Goal: Task Accomplishment & Management: Use online tool/utility

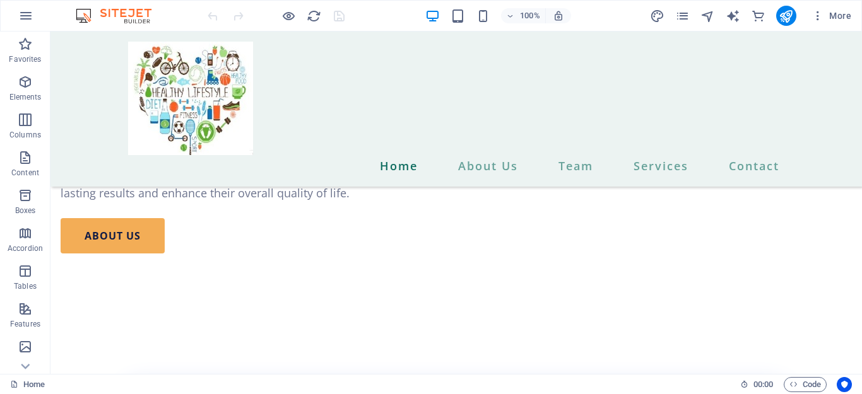
scroll to position [1358, 0]
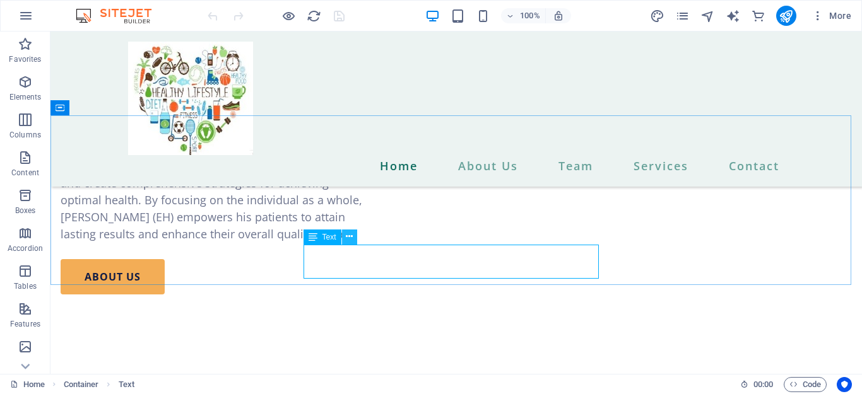
click at [350, 240] on icon at bounding box center [349, 236] width 7 height 13
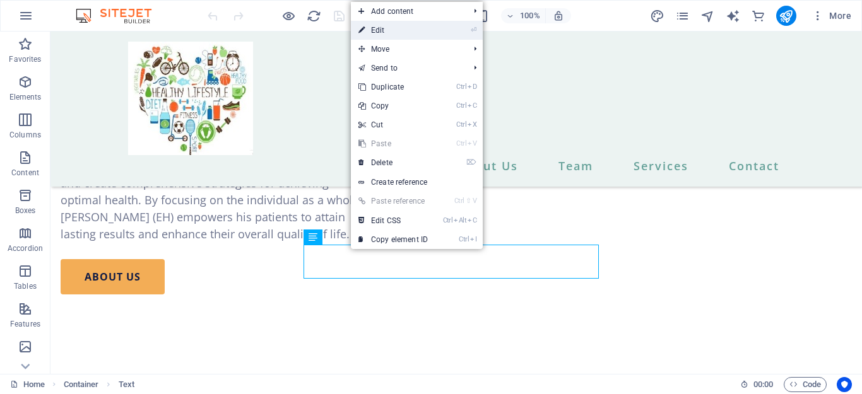
click at [374, 26] on link "⏎ Edit" at bounding box center [393, 30] width 85 height 19
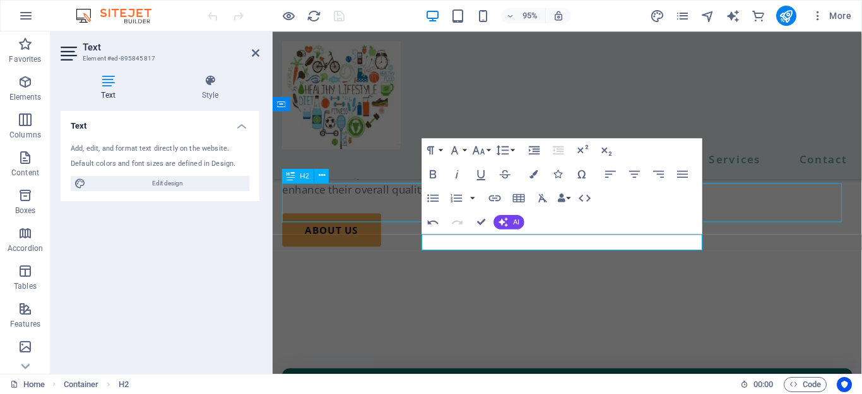
scroll to position [1358, 0]
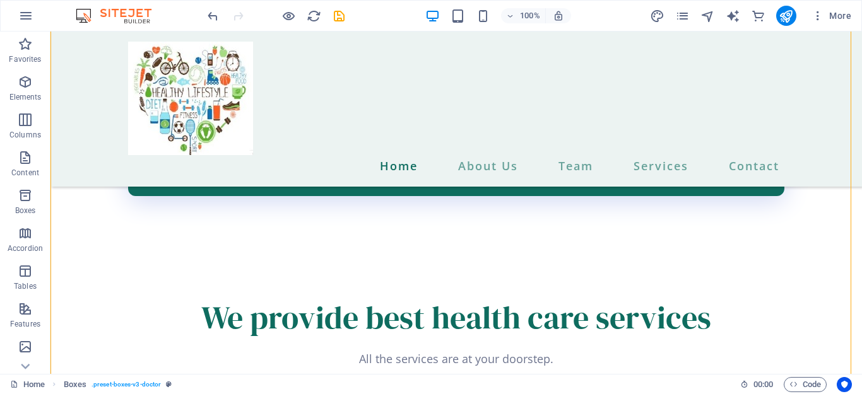
scroll to position [1721, 0]
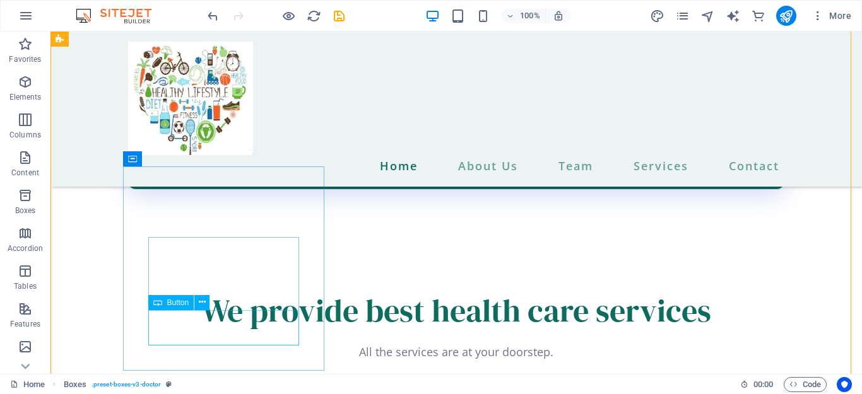
click at [200, 301] on icon at bounding box center [202, 302] width 7 height 13
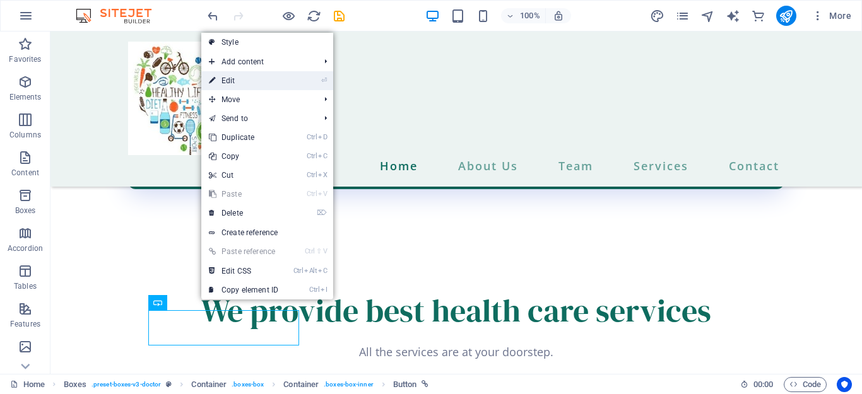
click at [234, 83] on link "⏎ Edit" at bounding box center [243, 80] width 85 height 19
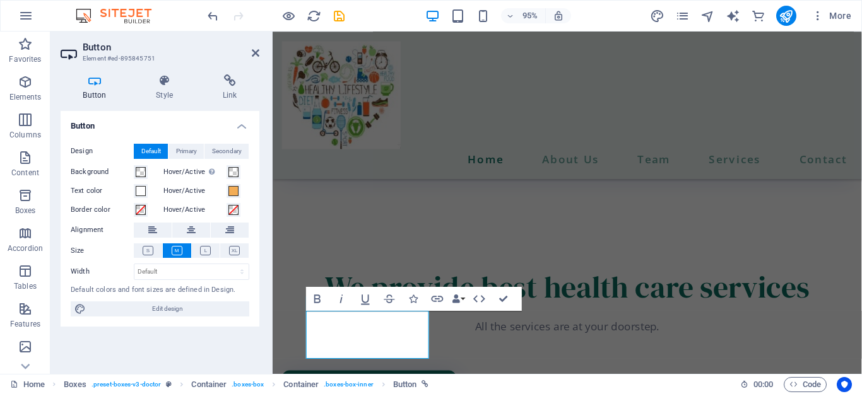
scroll to position [1747, 0]
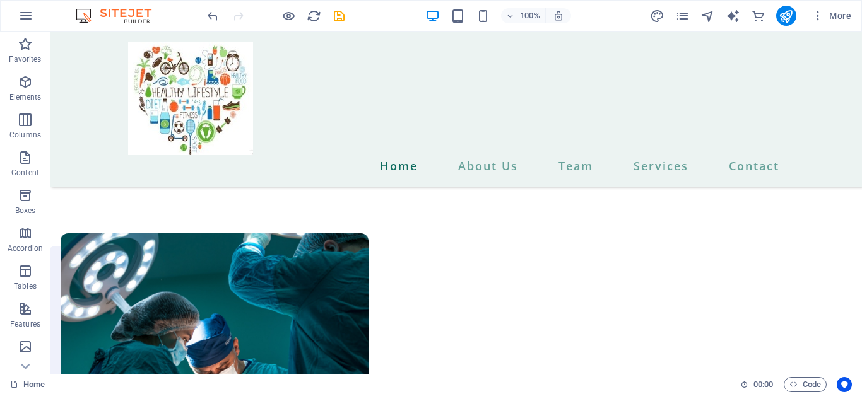
scroll to position [773, 0]
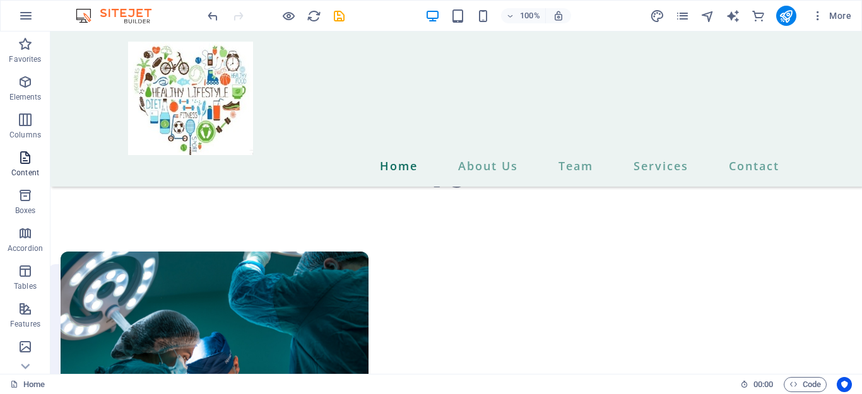
click at [23, 169] on p "Content" at bounding box center [25, 173] width 28 height 10
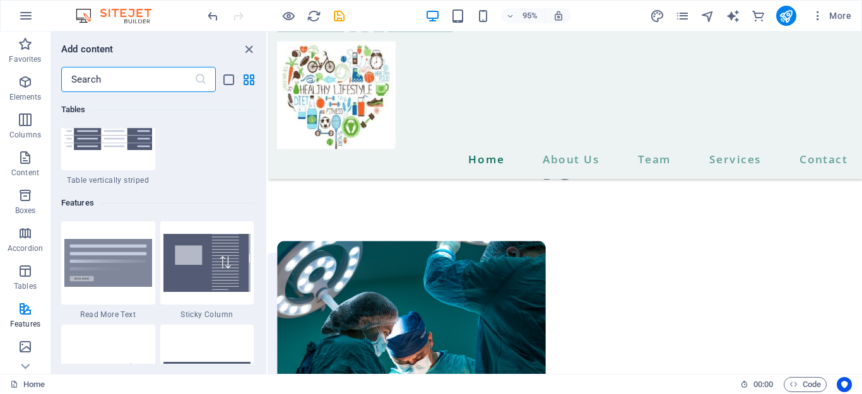
scroll to position [5064, 0]
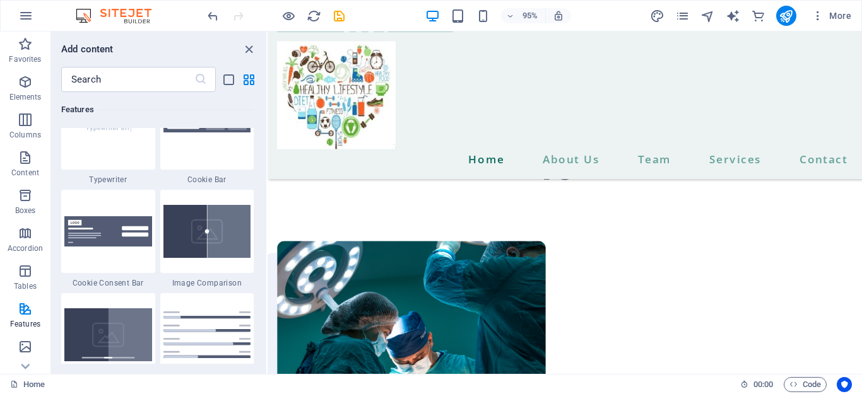
click at [263, 182] on div "Favorites 1 Star Headline 1 Star Container Elements 1 Star Headline 1 Star Text…" at bounding box center [158, 228] width 215 height 272
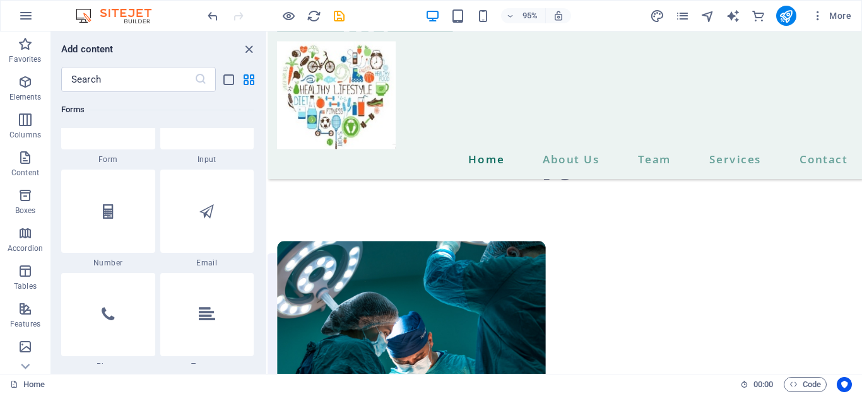
scroll to position [9823, 0]
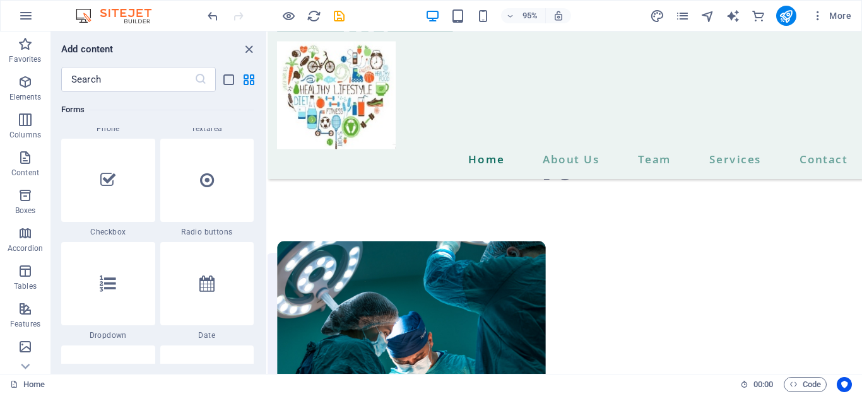
click at [263, 334] on div "Favorites 1 Star Headline 1 Star Container Elements 1 Star Headline 1 Star Text…" at bounding box center [158, 228] width 215 height 272
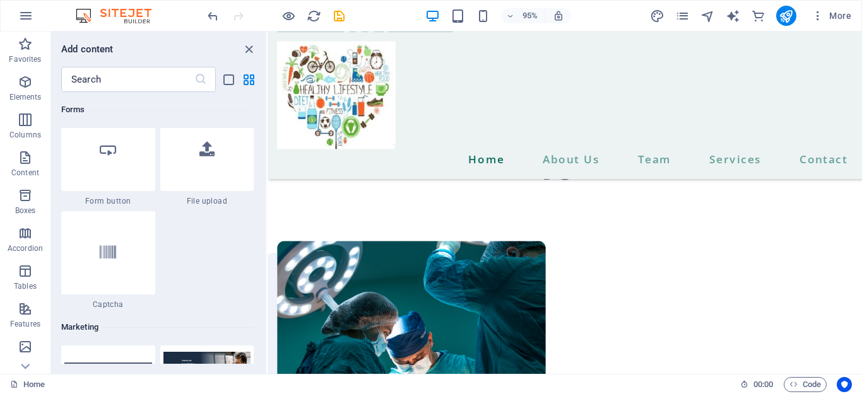
scroll to position [10299, 0]
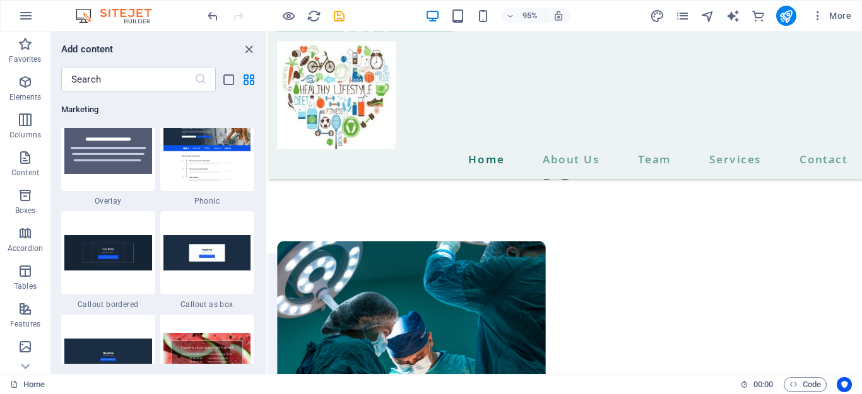
click at [263, 348] on div "Favorites 1 Star Headline 1 Star Container Elements 1 Star Headline 1 Star Text…" at bounding box center [158, 228] width 215 height 272
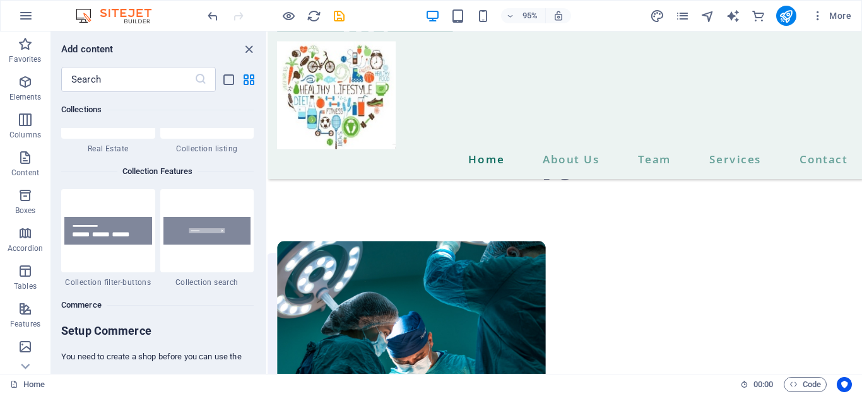
scroll to position [11727, 0]
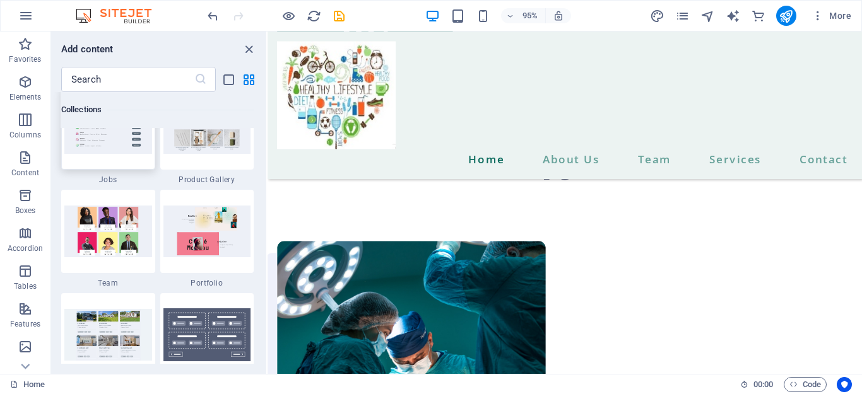
click at [105, 155] on div at bounding box center [108, 127] width 94 height 83
click at [113, 153] on img at bounding box center [108, 127] width 88 height 51
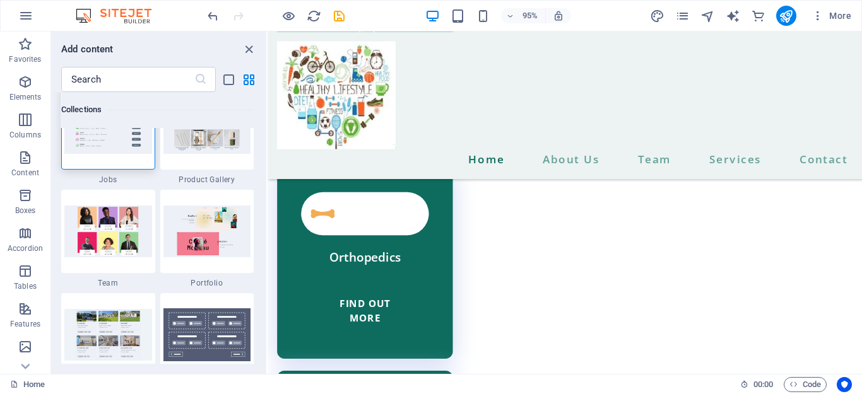
scroll to position [2021, 0]
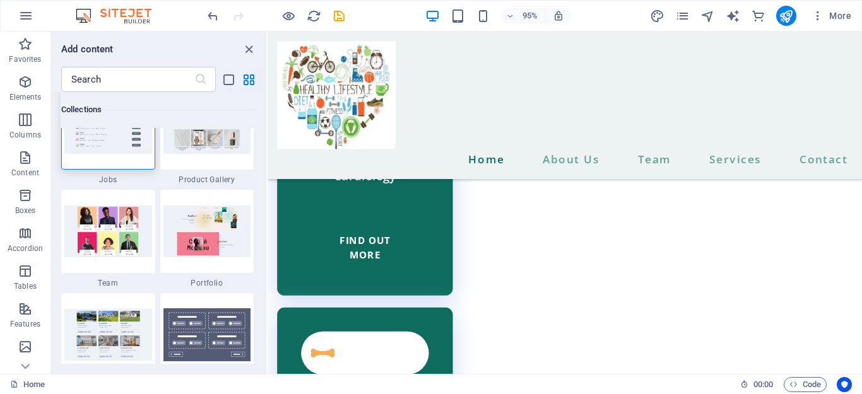
click at [94, 145] on img at bounding box center [108, 127] width 88 height 51
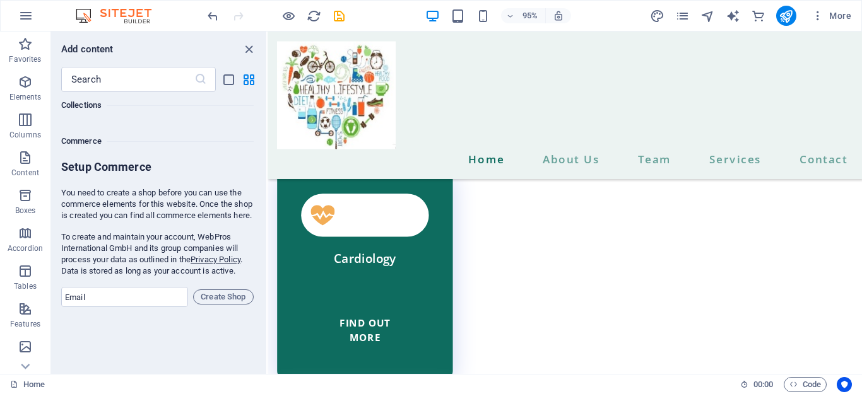
scroll to position [12070, 0]
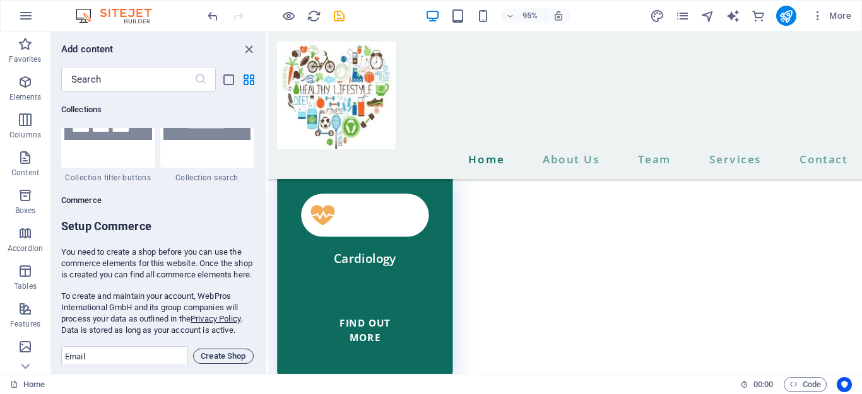
click at [211, 357] on span "Create Shop" at bounding box center [223, 356] width 49 height 15
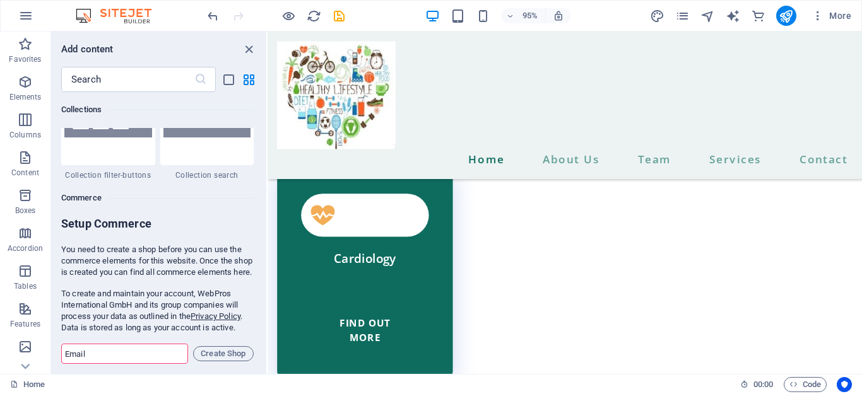
drag, startPoint x: 262, startPoint y: 353, endPoint x: 258, endPoint y: 343, distance: 10.8
click at [258, 343] on div "Favorites 1 Star Headline 1 Star Container Elements 1 Star Headline 1 Star Text…" at bounding box center [158, 228] width 215 height 272
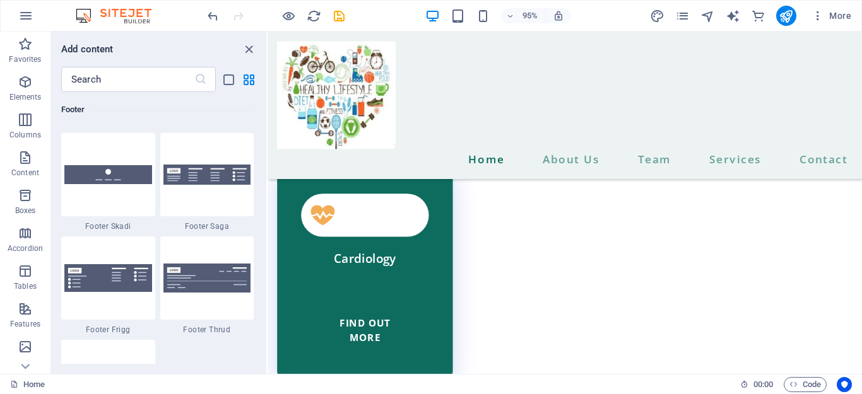
scroll to position [8842, 0]
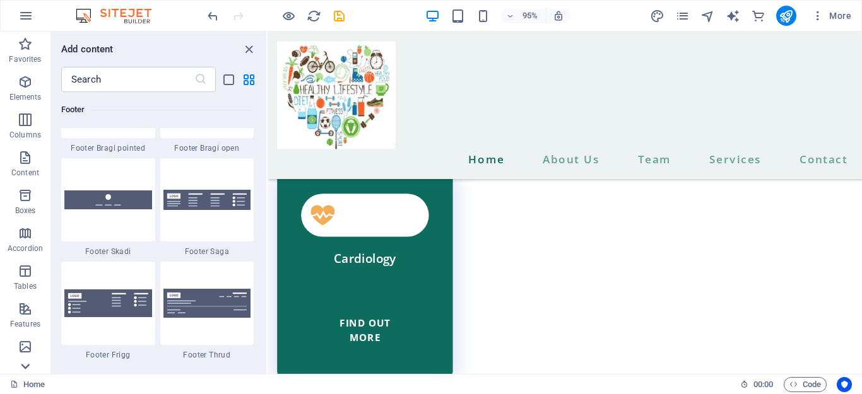
click at [24, 48] on icon at bounding box center [25, 39] width 18 height 18
click at [27, 97] on p "Images" at bounding box center [26, 99] width 26 height 10
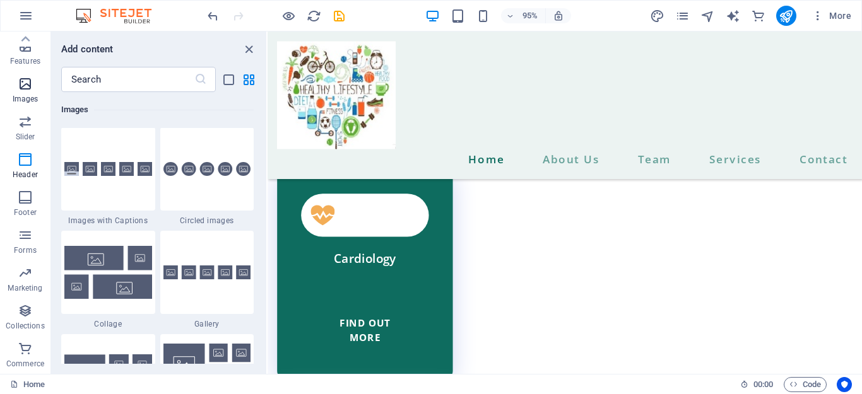
scroll to position [6399, 0]
click at [263, 246] on div "Favorites 1 Star Headline 1 Star Container Elements 1 Star Headline 1 Star Text…" at bounding box center [158, 228] width 215 height 272
click at [262, 235] on div "Favorites 1 Star Headline 1 Star Container Elements 1 Star Headline 1 Star Text…" at bounding box center [158, 228] width 215 height 272
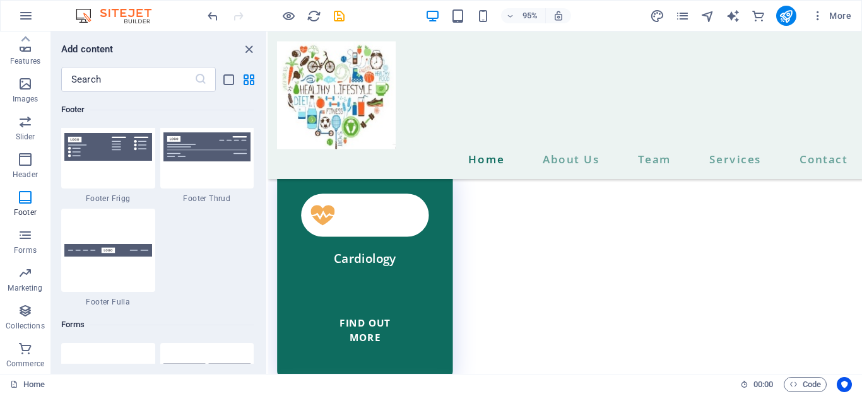
scroll to position [8999, 0]
click at [97, 85] on input "text" at bounding box center [127, 79] width 133 height 25
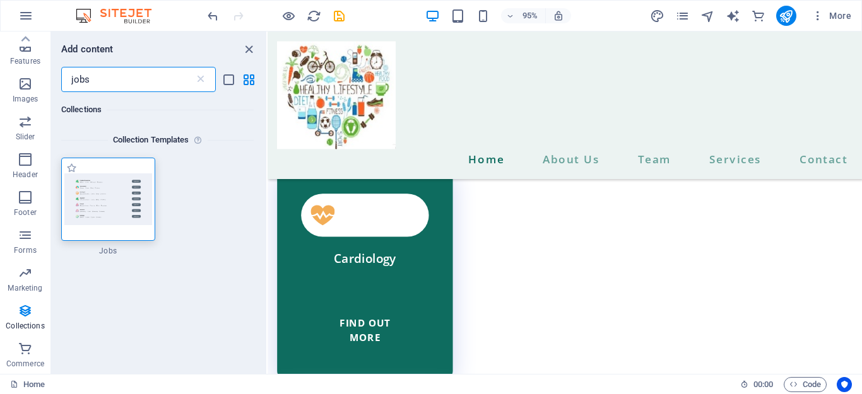
scroll to position [0, 0]
type input "jobs"
click at [103, 183] on img at bounding box center [108, 199] width 88 height 51
click at [230, 85] on icon "list-view" at bounding box center [228, 80] width 15 height 15
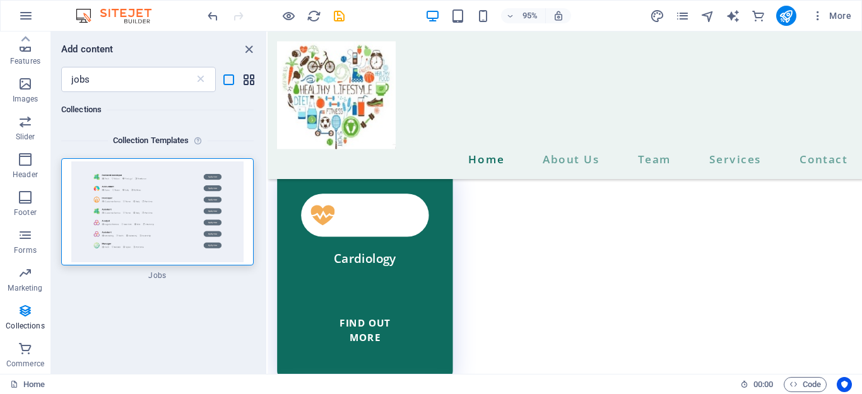
click at [250, 81] on icon "grid-view" at bounding box center [249, 80] width 15 height 15
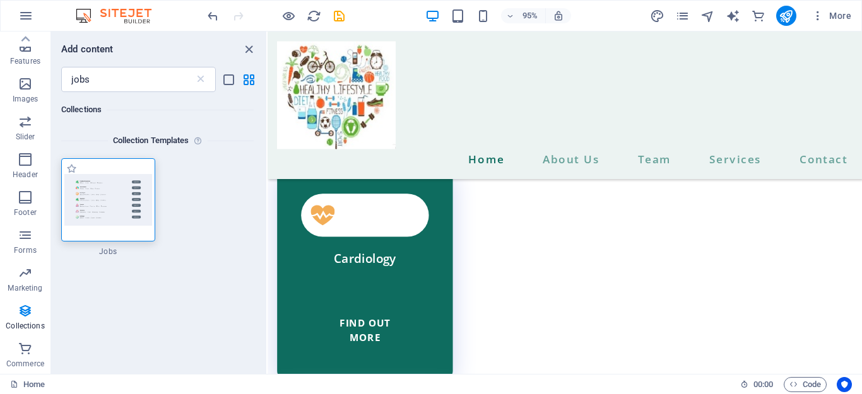
click at [131, 190] on img at bounding box center [108, 199] width 88 height 51
click at [555, 297] on div "+ Add section" at bounding box center [564, 295] width 66 height 20
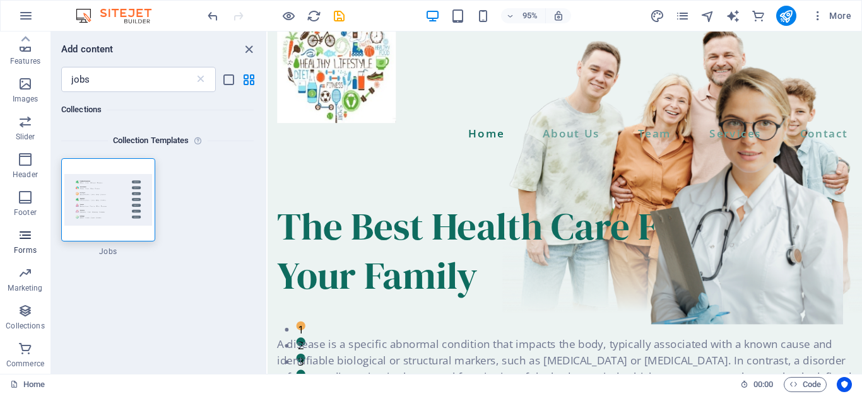
scroll to position [50, 0]
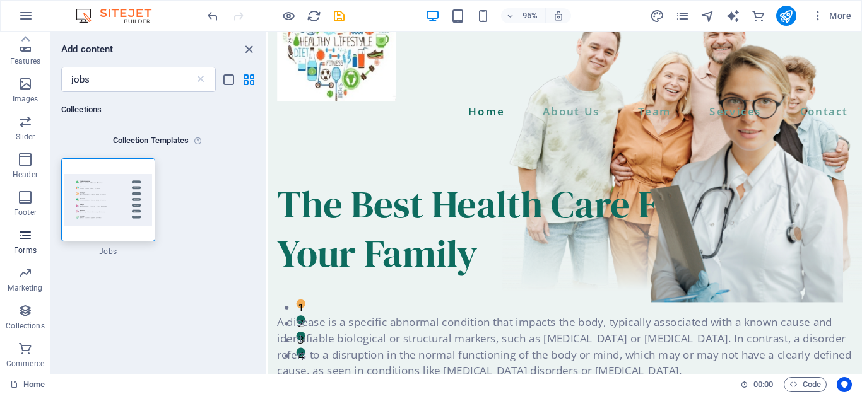
click at [22, 259] on button "Forms" at bounding box center [25, 242] width 50 height 38
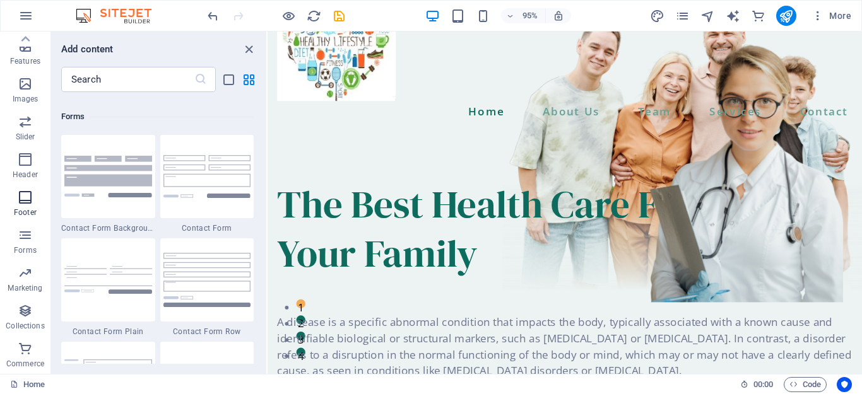
scroll to position [9213, 0]
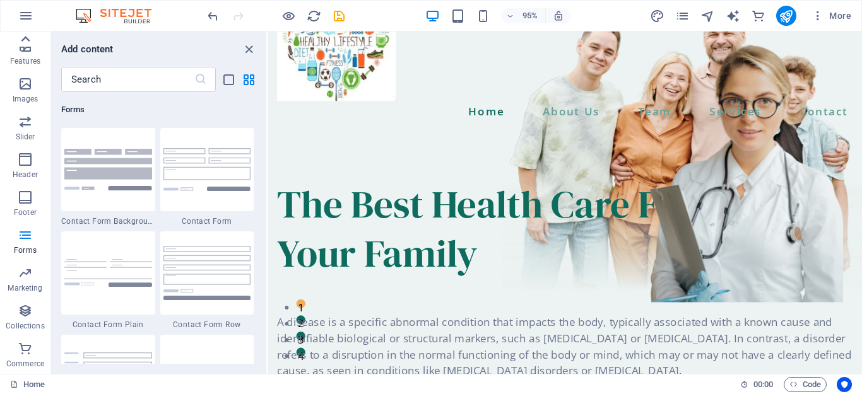
click at [27, 37] on icon at bounding box center [25, 39] width 9 height 6
click at [27, 37] on icon "button" at bounding box center [25, 44] width 15 height 15
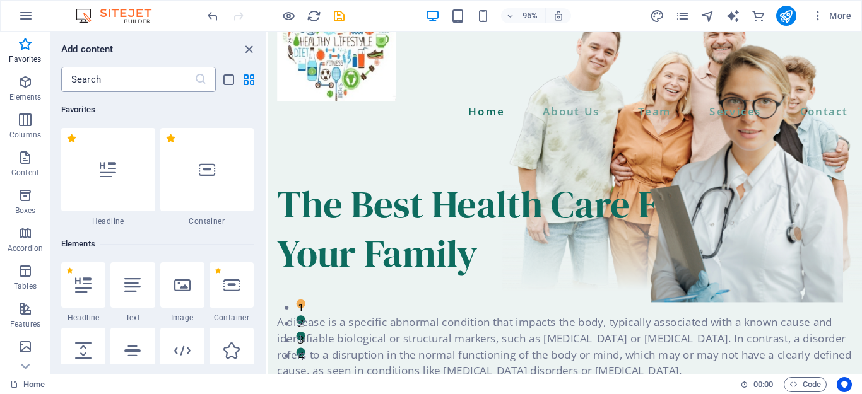
click at [98, 80] on input "text" at bounding box center [127, 79] width 133 height 25
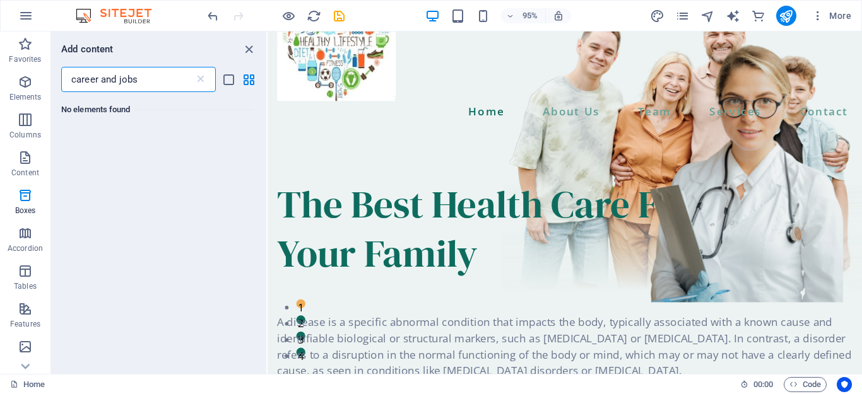
click at [117, 79] on input "career and jobs" at bounding box center [127, 79] width 133 height 25
click at [117, 78] on input "jobs" at bounding box center [127, 79] width 133 height 25
type input "job"
click at [20, 165] on icon "button" at bounding box center [25, 157] width 15 height 15
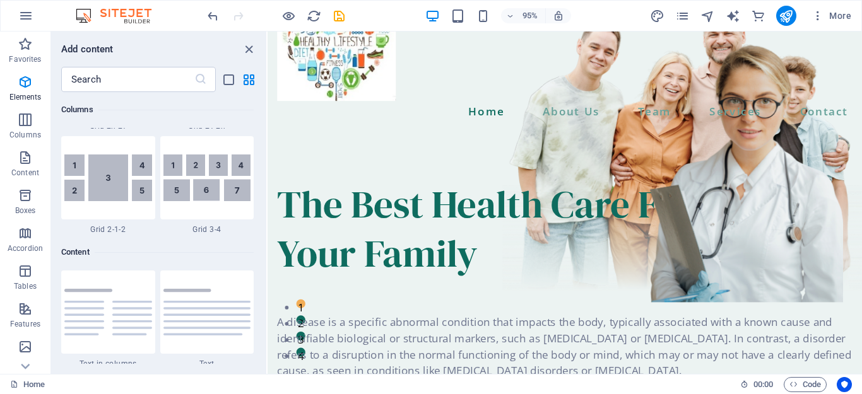
scroll to position [2208, 0]
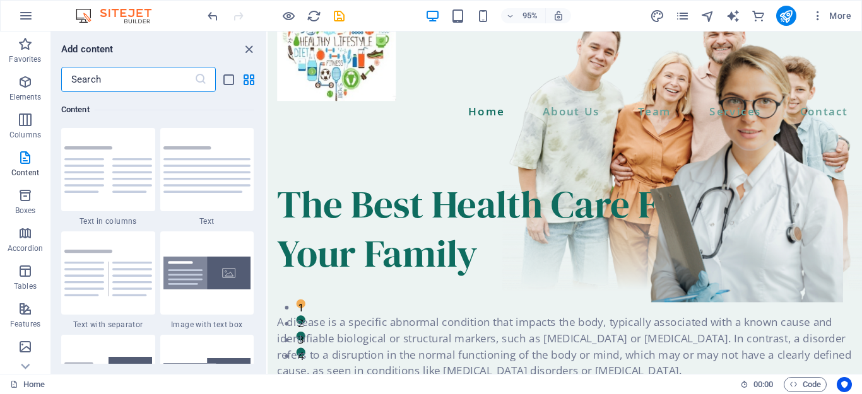
click at [97, 86] on input "text" at bounding box center [127, 79] width 133 height 25
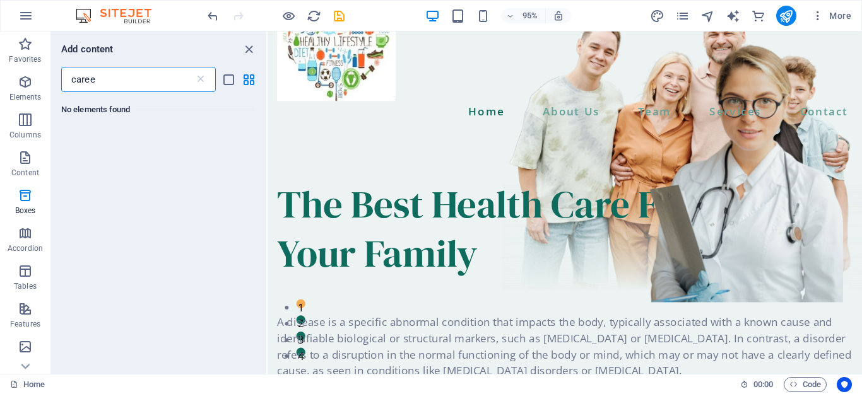
scroll to position [0, 0]
click at [98, 76] on input "career and jobs" at bounding box center [127, 79] width 133 height 25
click at [90, 78] on input "and jobs" at bounding box center [127, 79] width 133 height 25
type input "jobs"
click at [25, 168] on p "Content" at bounding box center [25, 173] width 28 height 10
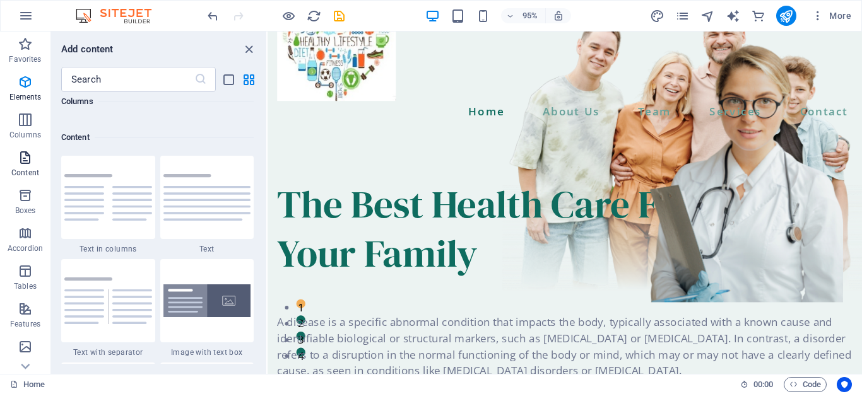
scroll to position [2208, 0]
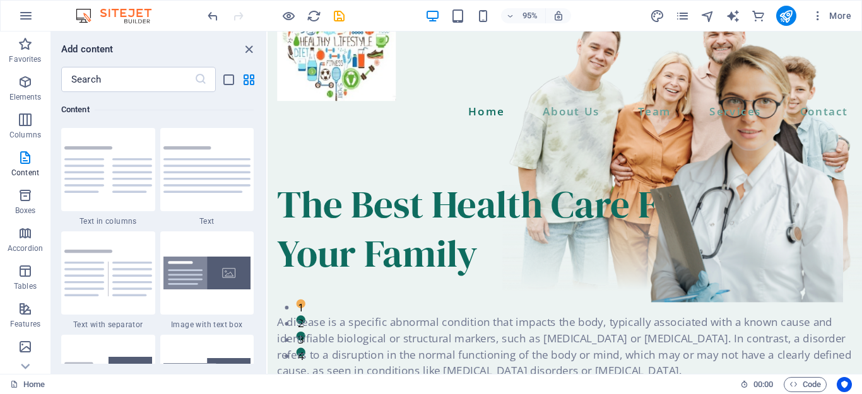
click at [148, 112] on h6 "Content" at bounding box center [157, 109] width 192 height 15
click at [230, 81] on icon "list-view" at bounding box center [228, 80] width 15 height 15
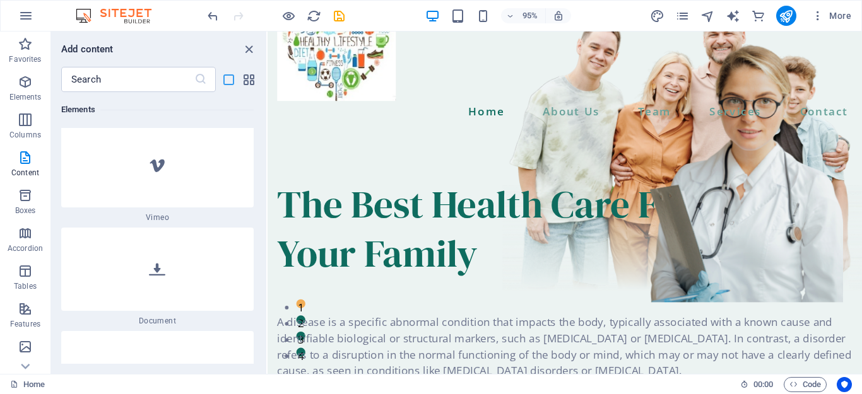
scroll to position [6580, 0]
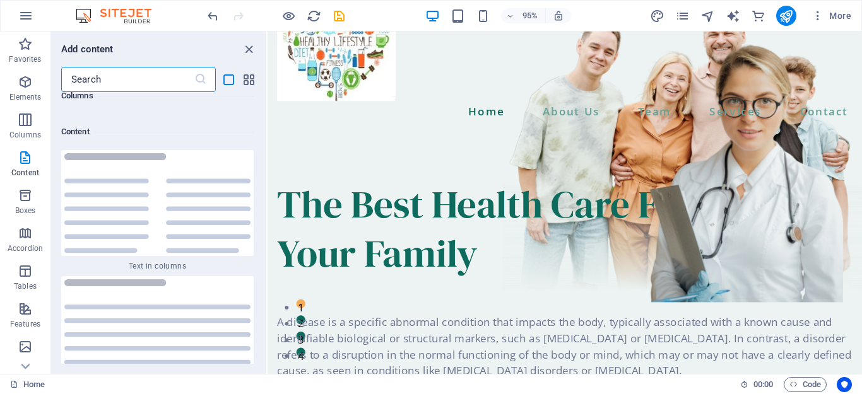
click at [166, 78] on input "text" at bounding box center [127, 79] width 133 height 25
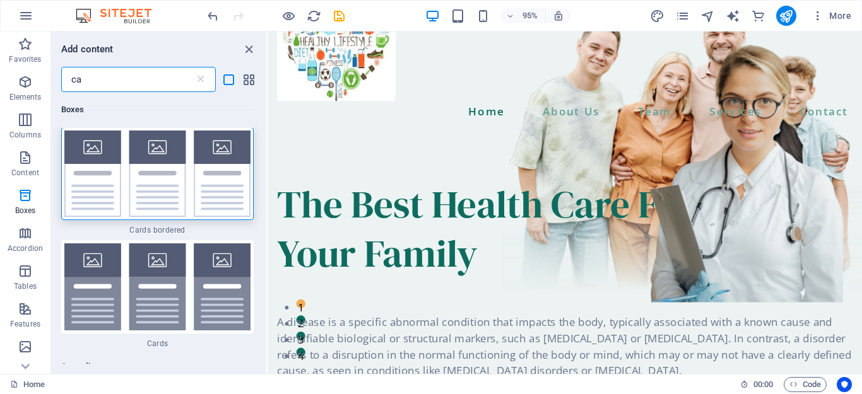
scroll to position [0, 0]
type input "c"
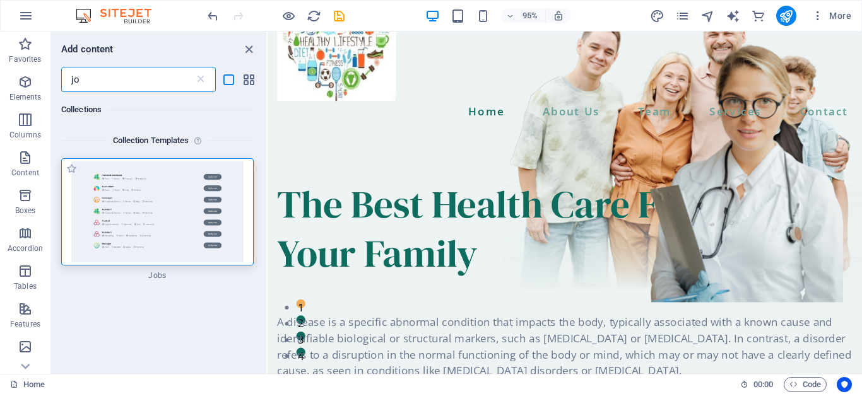
type input "jo"
click at [175, 201] on img at bounding box center [157, 212] width 186 height 101
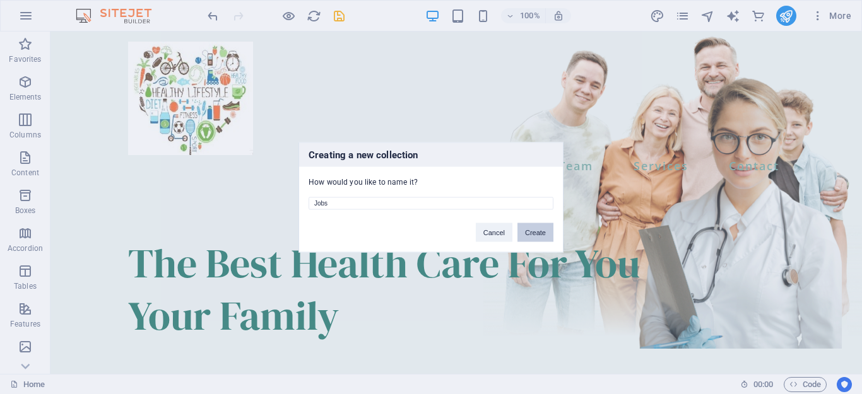
click at [528, 233] on button "Create" at bounding box center [535, 232] width 36 height 19
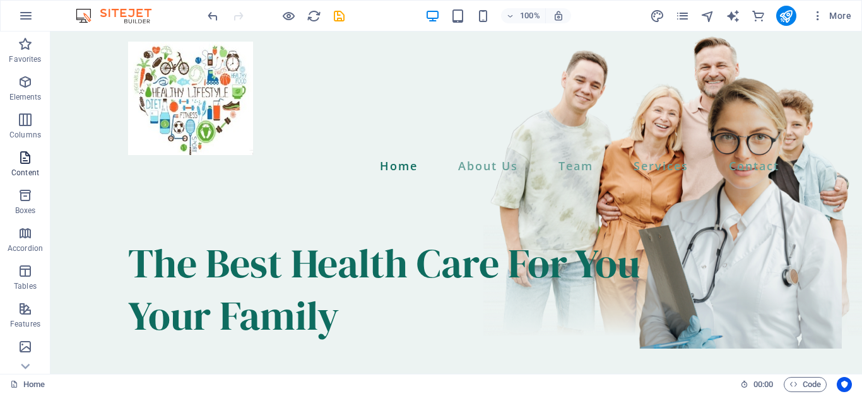
click at [30, 162] on icon "button" at bounding box center [25, 157] width 15 height 15
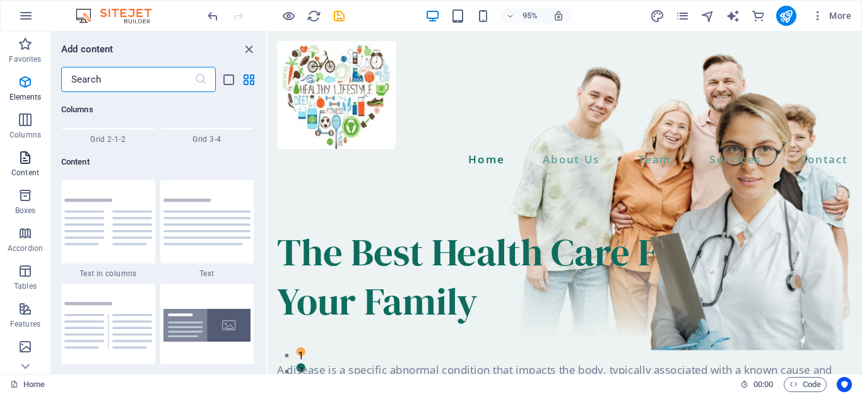
scroll to position [2208, 0]
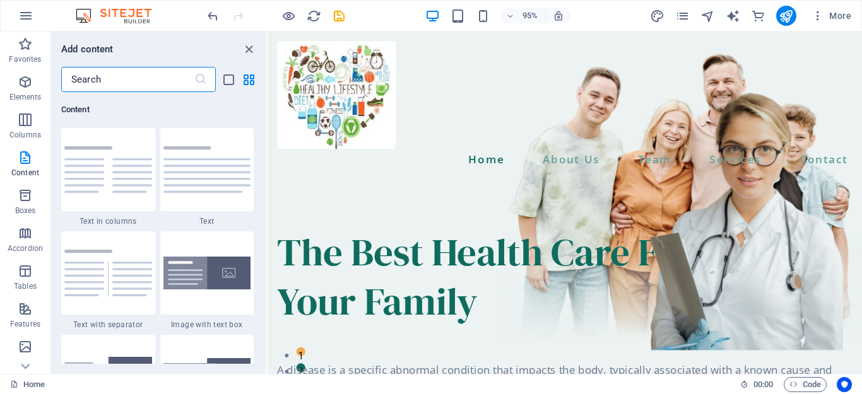
click at [136, 81] on input "text" at bounding box center [127, 79] width 133 height 25
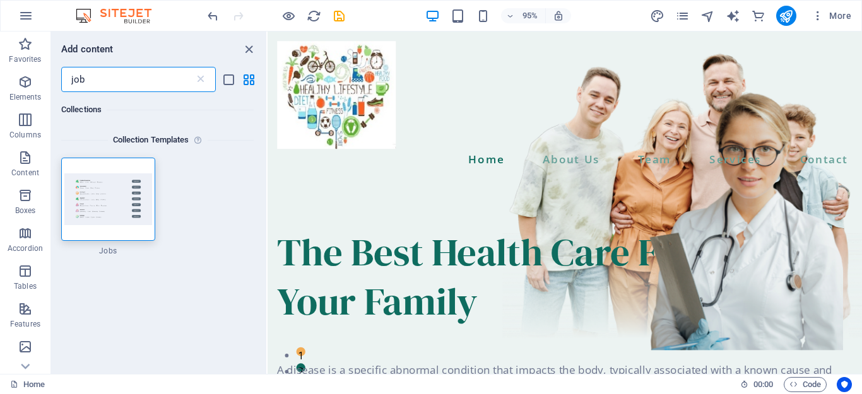
scroll to position [0, 0]
type input "job"
drag, startPoint x: 87, startPoint y: 185, endPoint x: 131, endPoint y: 165, distance: 48.0
click at [131, 165] on div at bounding box center [108, 199] width 94 height 83
click at [249, 81] on icon "grid-view" at bounding box center [249, 80] width 15 height 15
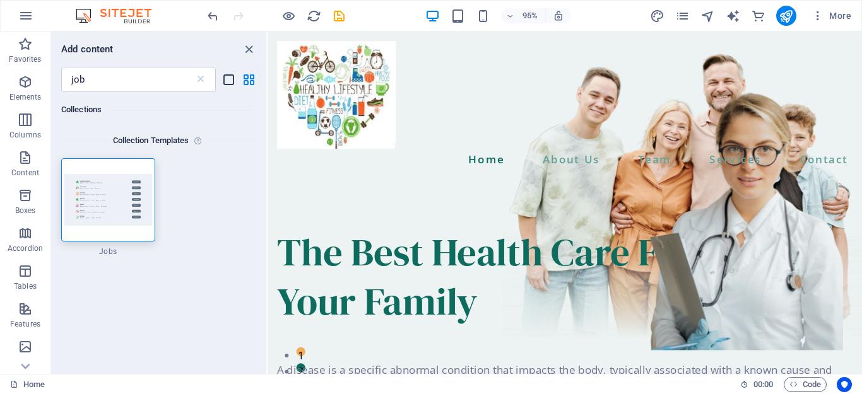
click at [228, 81] on icon "list-view" at bounding box center [228, 80] width 15 height 15
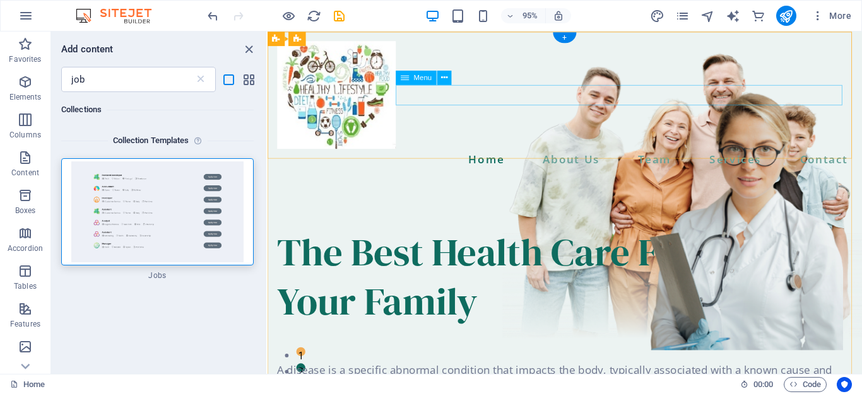
drag, startPoint x: 493, startPoint y: 113, endPoint x: 795, endPoint y: 100, distance: 302.6
click at [795, 155] on nav "Home About Us Team Services Contact" at bounding box center [581, 165] width 606 height 21
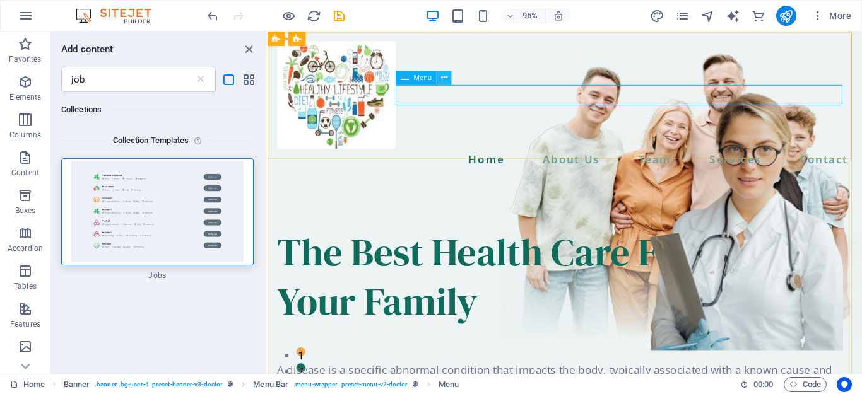
click at [443, 81] on icon at bounding box center [444, 77] width 6 height 13
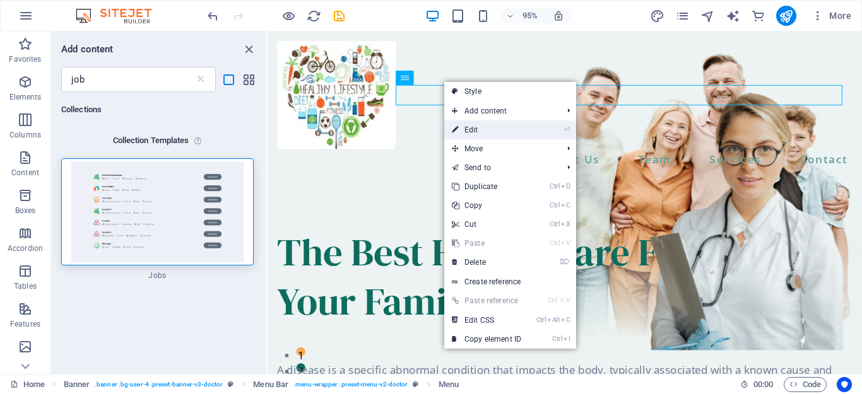
click at [476, 133] on link "⏎ Edit" at bounding box center [486, 130] width 85 height 19
select select
select select "1"
select select
select select "2"
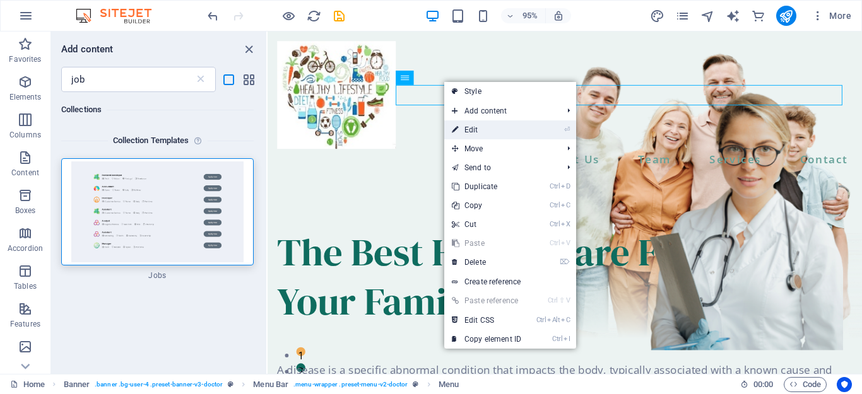
select select
select select "3"
select select
select select "10"
select select
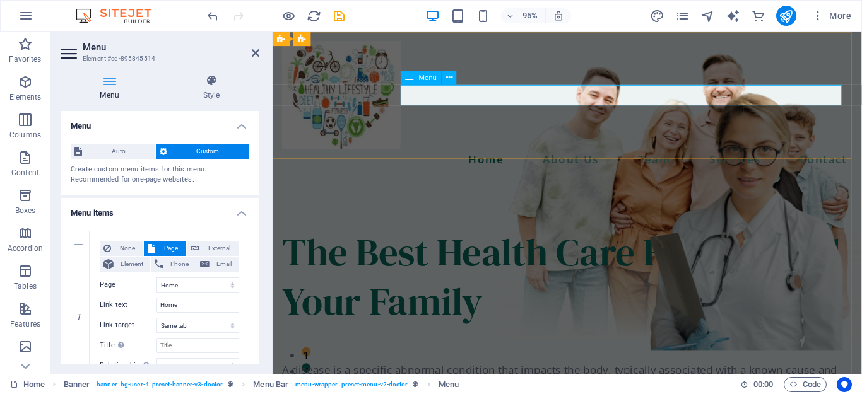
click at [784, 155] on nav "Home About Us Team Services Contact" at bounding box center [583, 165] width 600 height 21
click at [450, 80] on icon at bounding box center [449, 77] width 6 height 13
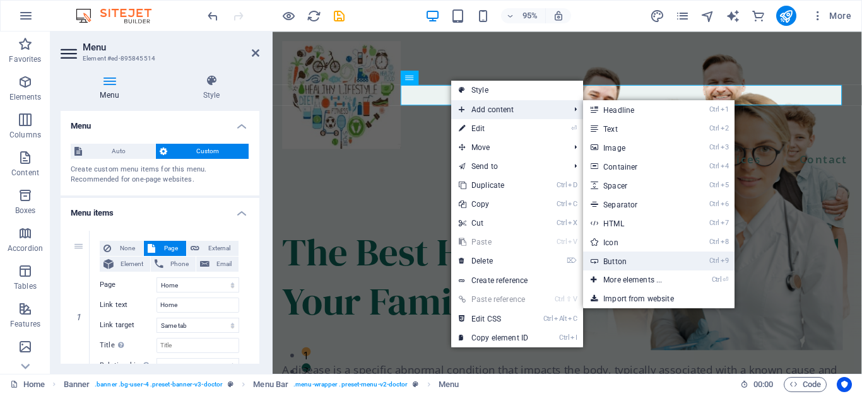
click at [627, 257] on link "Ctrl 9 Button" at bounding box center [635, 261] width 104 height 19
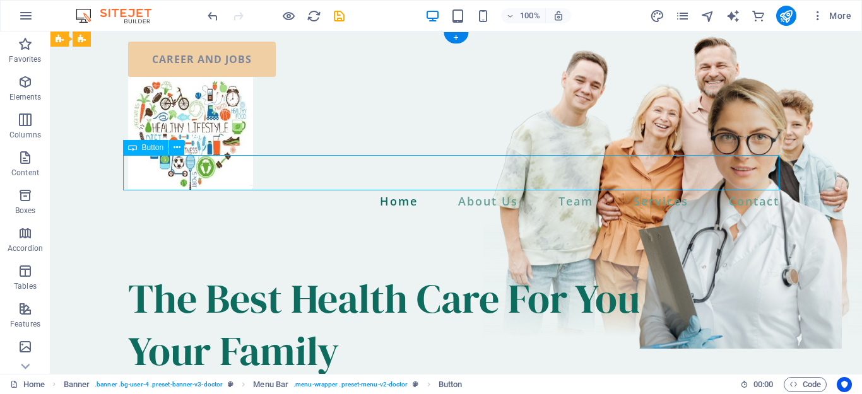
drag, startPoint x: 215, startPoint y: 170, endPoint x: 119, endPoint y: 118, distance: 109.0
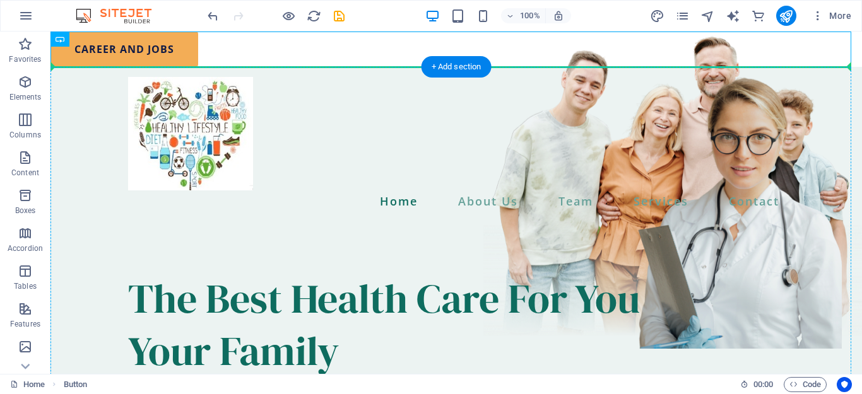
drag, startPoint x: 177, startPoint y: 52, endPoint x: 268, endPoint y: 242, distance: 210.8
drag, startPoint x: 329, startPoint y: 45, endPoint x: 333, endPoint y: 189, distance: 143.9
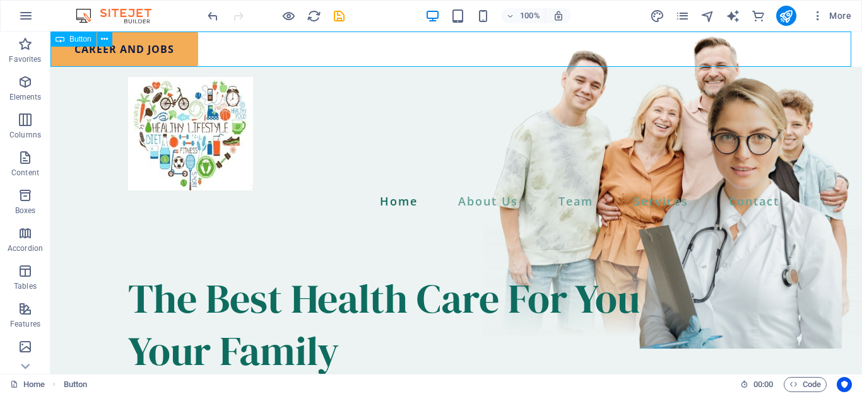
click at [54, 40] on div "Button" at bounding box center [73, 39] width 46 height 15
drag, startPoint x: 54, startPoint y: 40, endPoint x: 62, endPoint y: 38, distance: 8.6
click at [62, 38] on div "Button" at bounding box center [73, 39] width 46 height 15
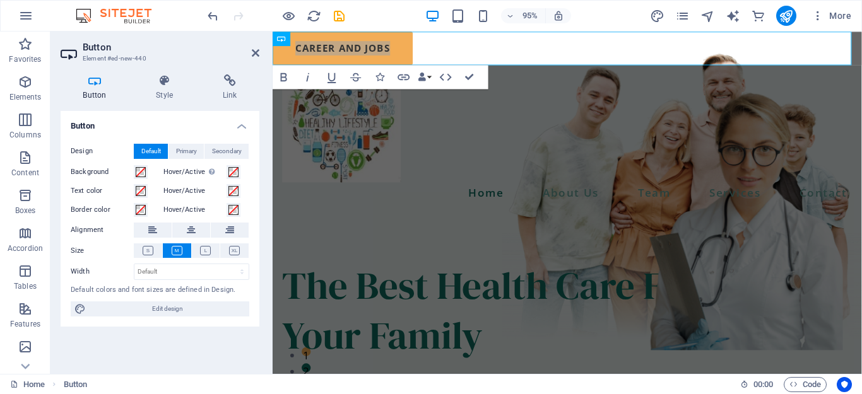
click at [62, 38] on header "Button Element #ed-new-440" at bounding box center [160, 48] width 199 height 33
click at [185, 153] on span "Primary" at bounding box center [186, 151] width 21 height 15
click at [168, 82] on icon at bounding box center [165, 80] width 62 height 13
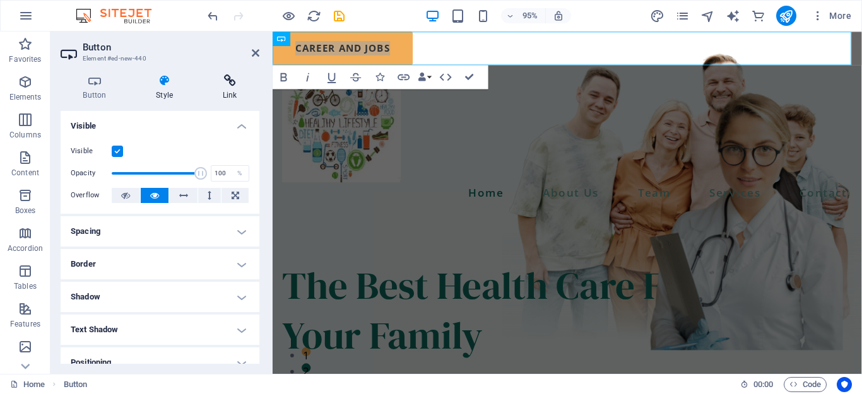
click at [235, 87] on h4 "Link" at bounding box center [229, 87] width 59 height 27
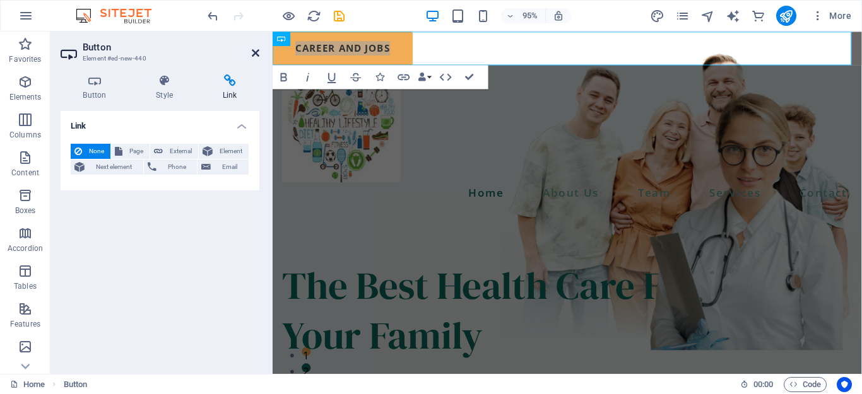
click at [255, 51] on icon at bounding box center [256, 53] width 8 height 10
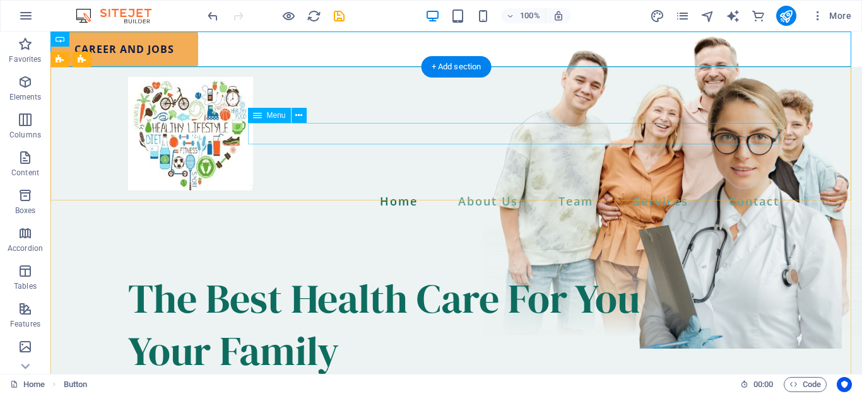
click at [624, 191] on nav "Home About Us Team Services Contact" at bounding box center [456, 201] width 656 height 21
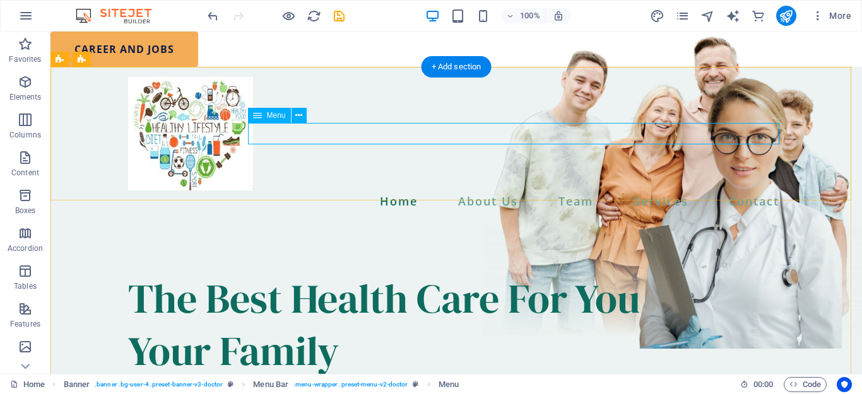
drag, startPoint x: 155, startPoint y: 75, endPoint x: 562, endPoint y: 127, distance: 410.4
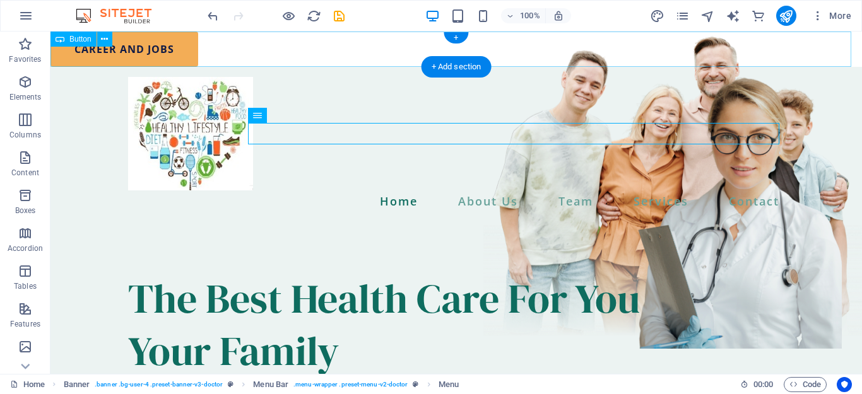
click at [170, 47] on div "career and jobs" at bounding box center [456, 49] width 812 height 35
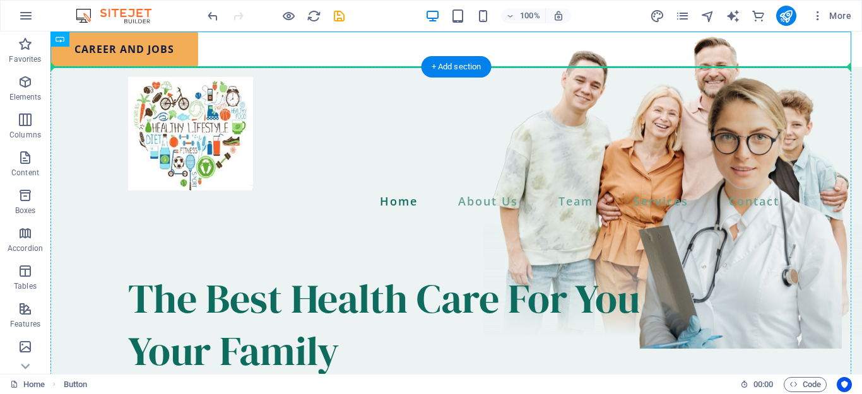
drag, startPoint x: 170, startPoint y: 47, endPoint x: 221, endPoint y: 251, distance: 210.8
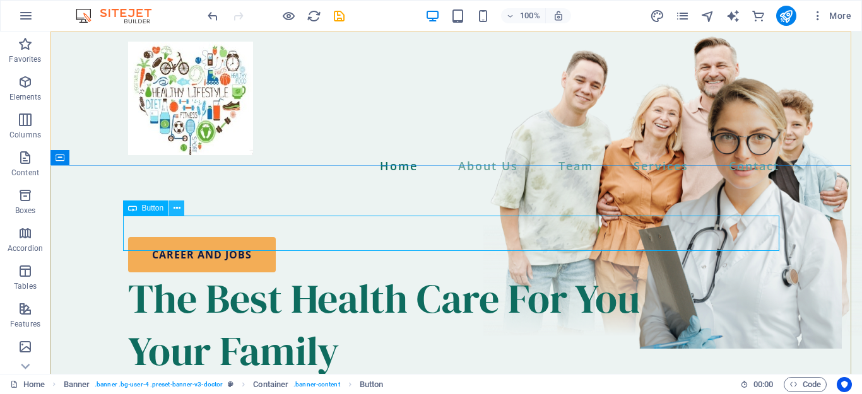
click at [175, 210] on icon at bounding box center [177, 208] width 7 height 13
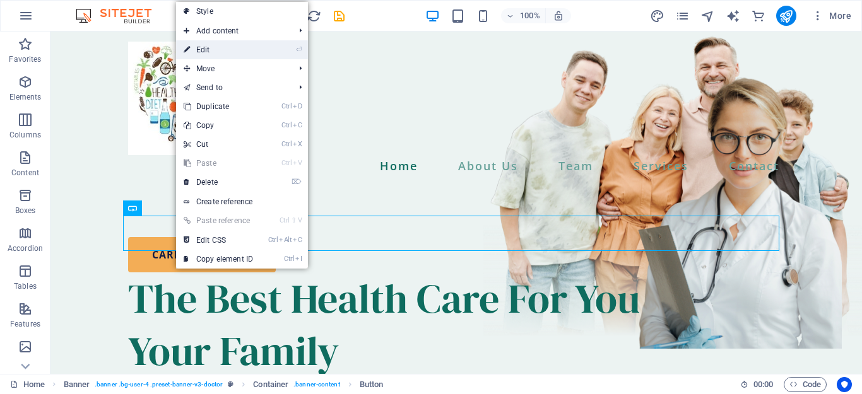
click at [207, 53] on link "⏎ Edit" at bounding box center [218, 49] width 85 height 19
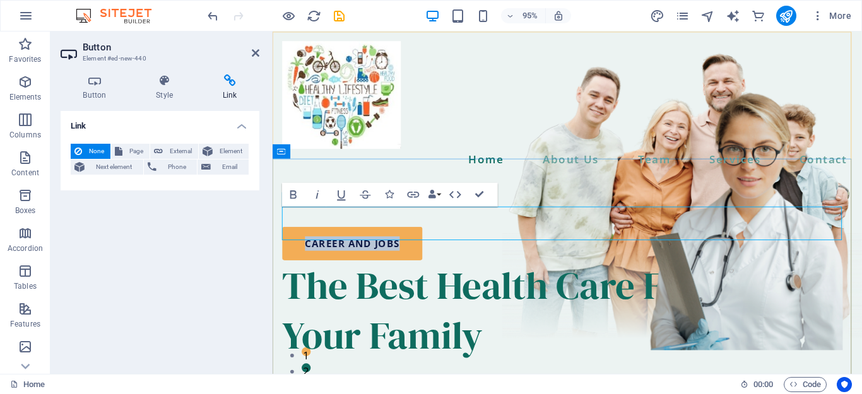
drag, startPoint x: 872, startPoint y: 237, endPoint x: 841, endPoint y: 245, distance: 31.8
click at [841, 245] on div "career and jobs The Best Health Care For You and Your Family A disease is a spe…" at bounding box center [583, 378] width 620 height 382
click at [367, 197] on icon "button" at bounding box center [365, 194] width 15 height 15
click at [415, 196] on icon "button" at bounding box center [413, 194] width 15 height 15
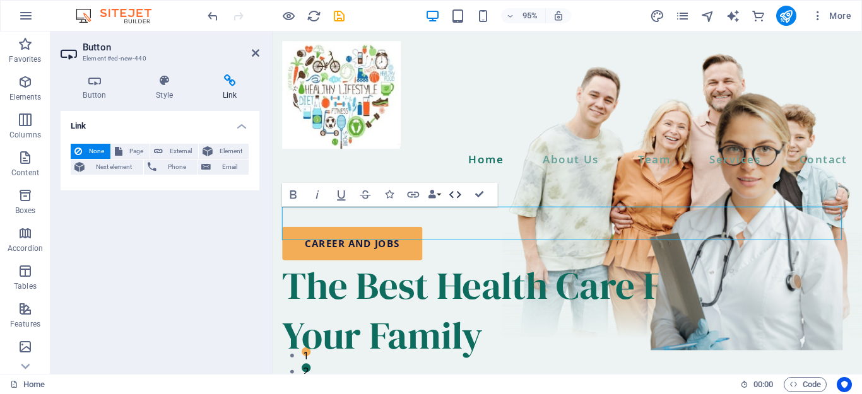
click at [458, 192] on icon "button" at bounding box center [455, 194] width 12 height 7
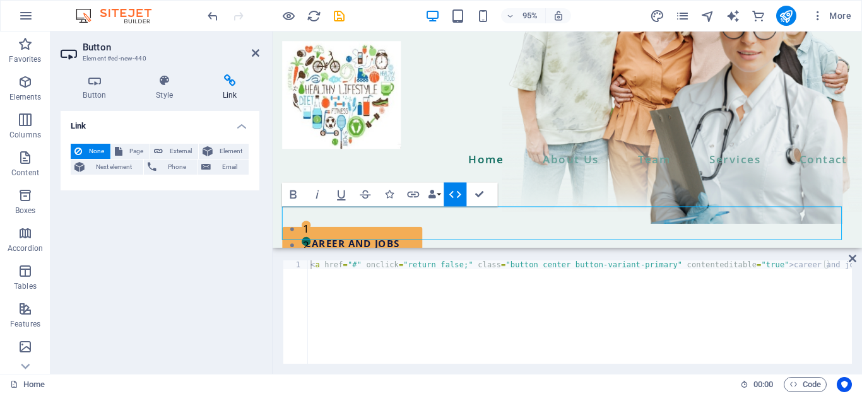
click at [458, 192] on icon "button" at bounding box center [455, 194] width 12 height 7
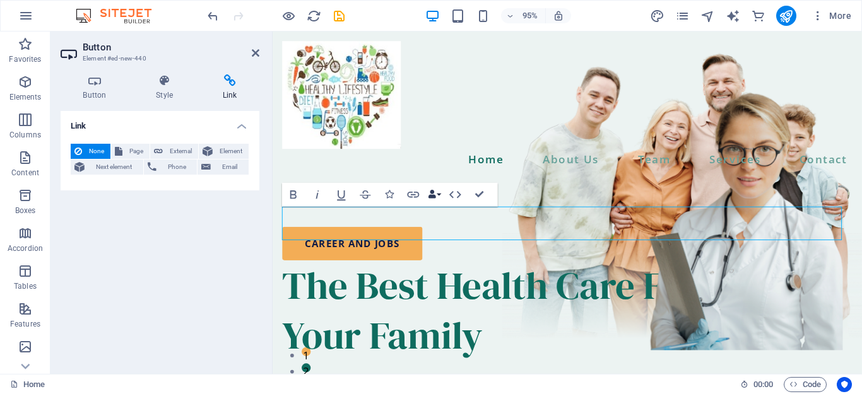
click at [439, 197] on button "Data Bindings" at bounding box center [434, 194] width 17 height 24
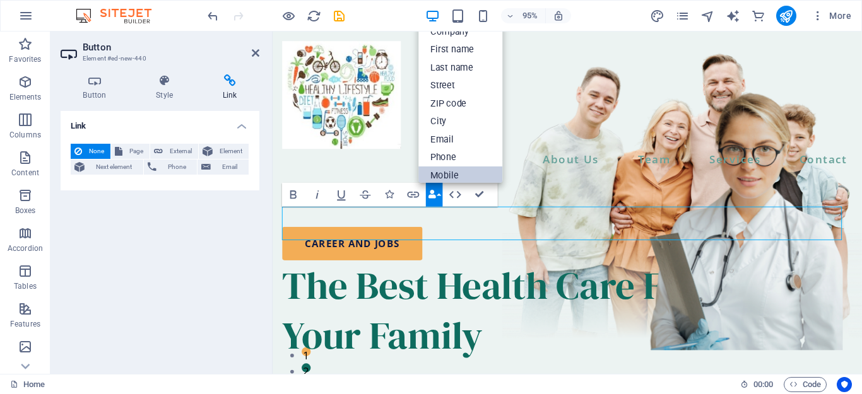
click at [446, 175] on link "Mobile" at bounding box center [461, 176] width 84 height 18
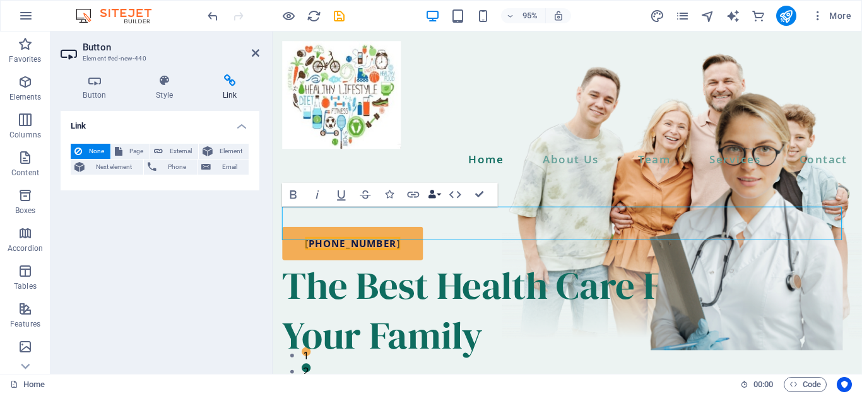
click at [440, 197] on button "Data Bindings" at bounding box center [434, 194] width 17 height 24
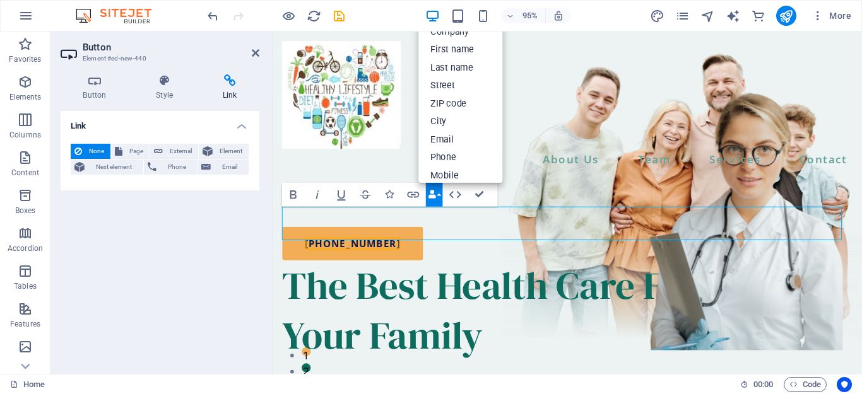
click at [440, 197] on button "Data Bindings" at bounding box center [434, 194] width 17 height 24
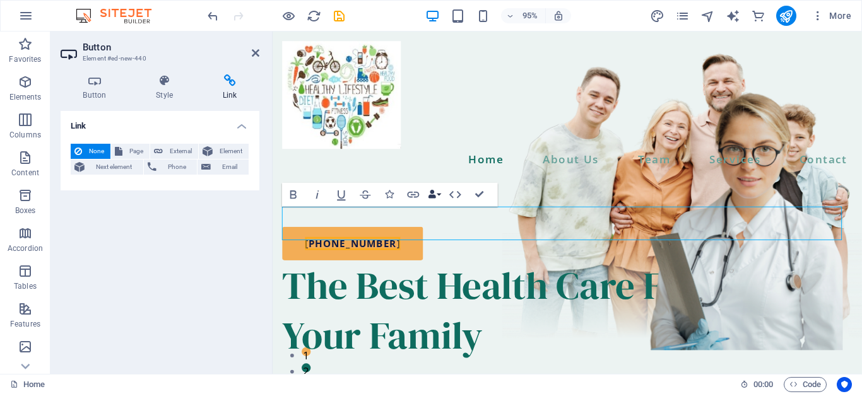
click at [440, 197] on button "Data Bindings" at bounding box center [434, 194] width 17 height 24
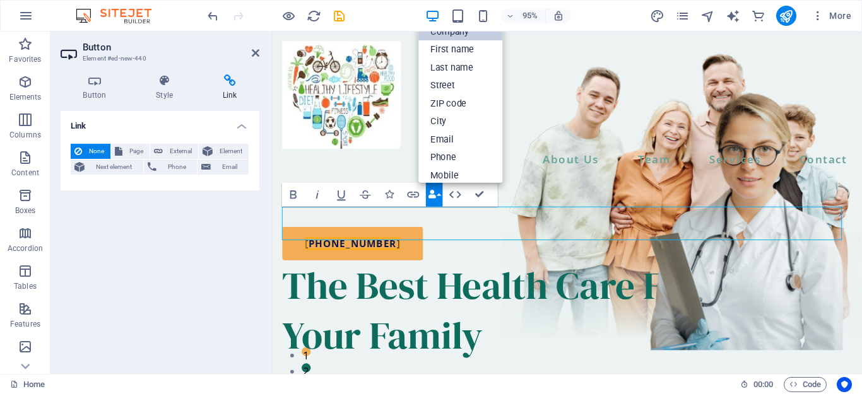
click at [464, 35] on link "Company" at bounding box center [461, 32] width 84 height 18
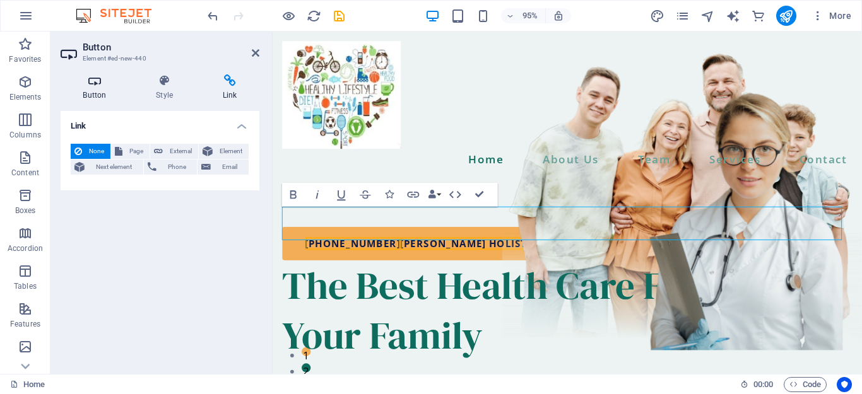
click at [93, 88] on h4 "Button" at bounding box center [97, 87] width 73 height 27
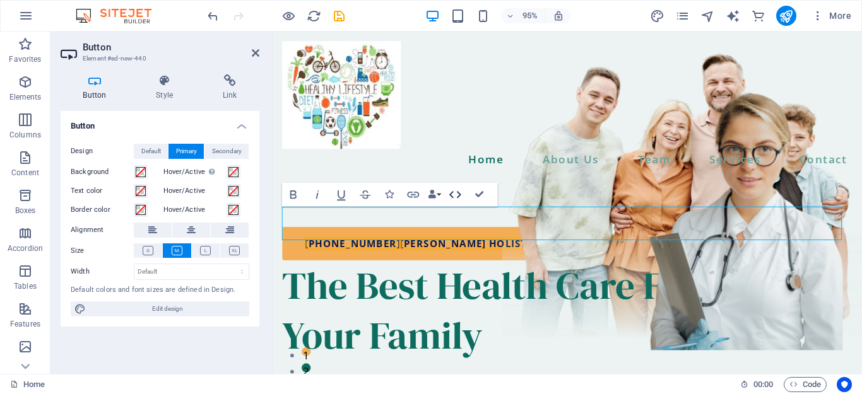
click at [450, 195] on icon "button" at bounding box center [455, 194] width 12 height 7
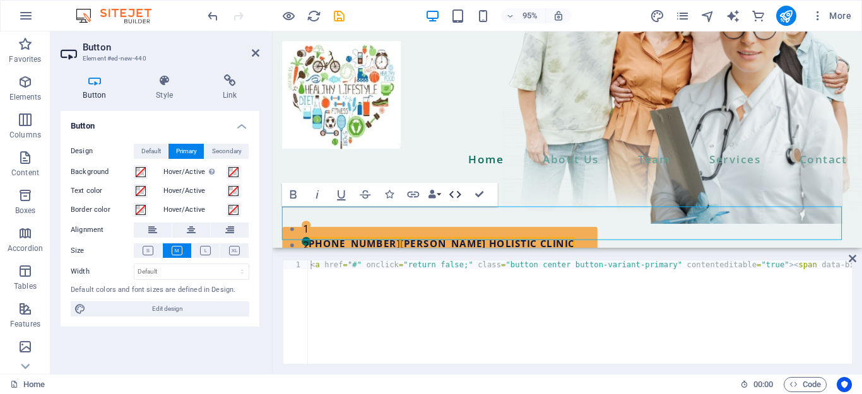
click at [450, 195] on icon "button" at bounding box center [455, 194] width 12 height 7
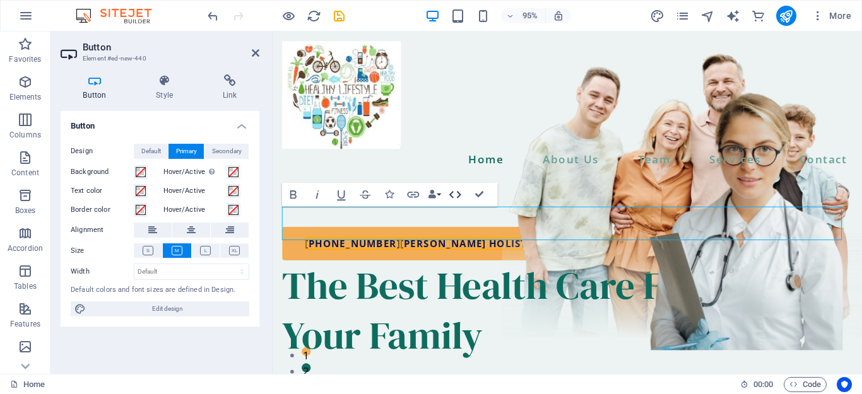
click at [450, 196] on icon "button" at bounding box center [455, 194] width 15 height 15
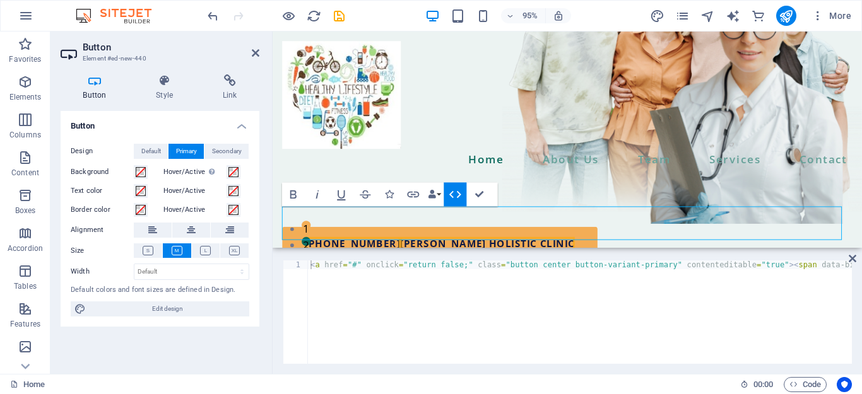
click at [449, 199] on icon "button" at bounding box center [455, 194] width 15 height 15
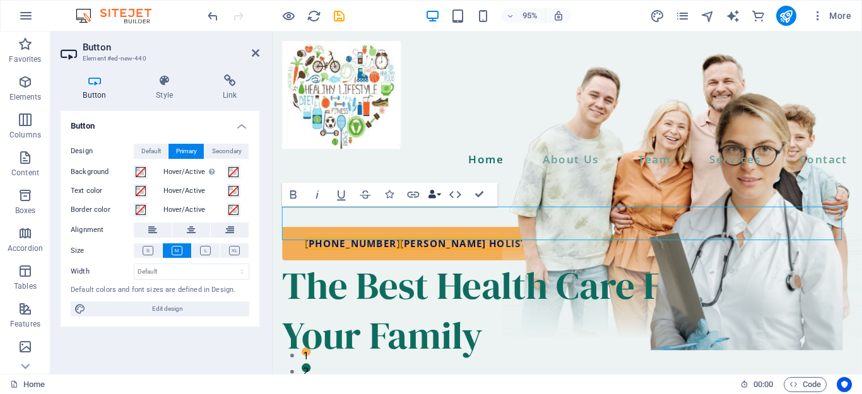
click at [439, 196] on button "Data Bindings" at bounding box center [434, 194] width 17 height 24
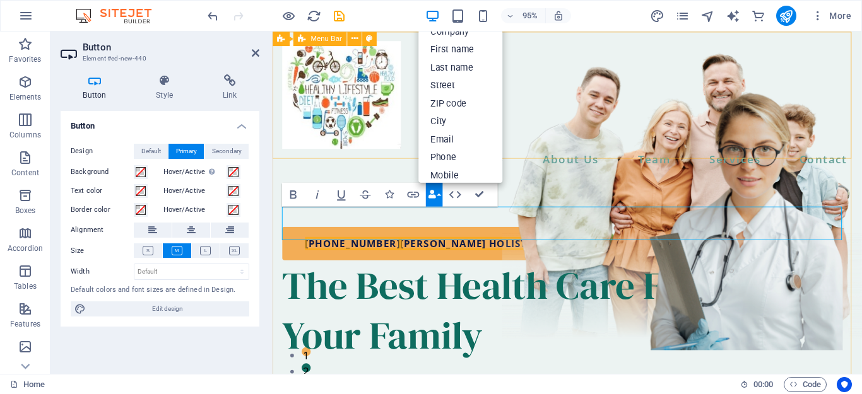
scroll to position [139, 0]
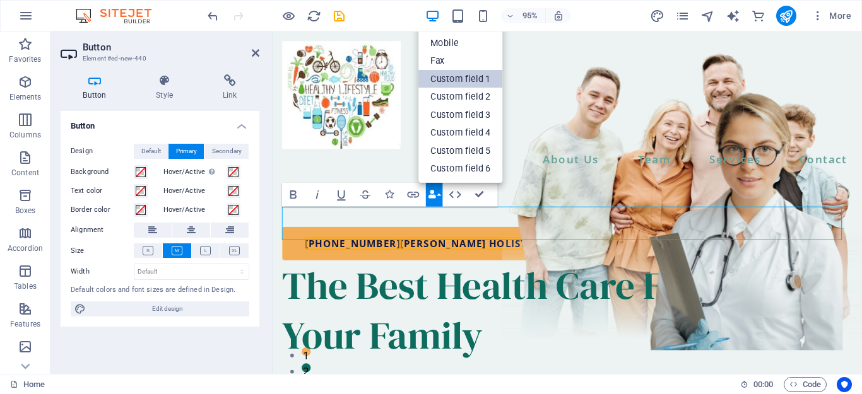
click at [460, 71] on link "Custom field 1" at bounding box center [461, 79] width 84 height 18
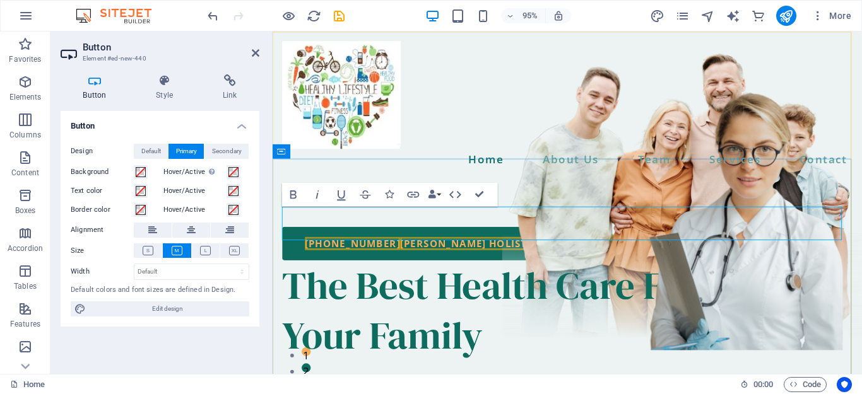
click at [597, 237] on link "[PHONE_NUMBER] [PERSON_NAME] Holistic Clinic" at bounding box center [449, 254] width 332 height 35
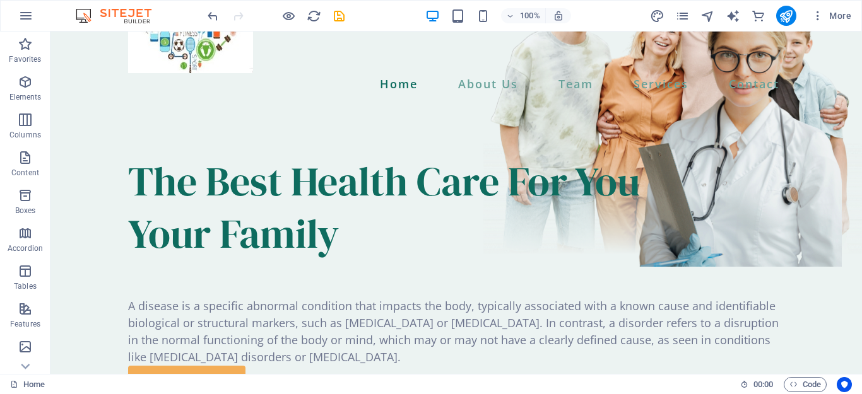
scroll to position [0, 0]
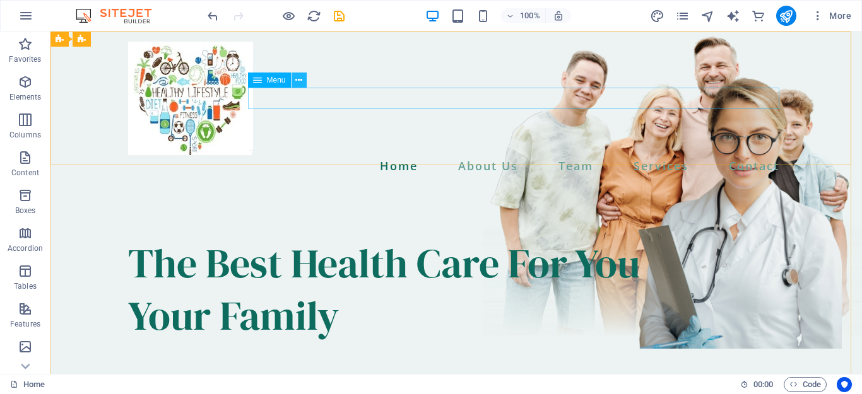
click at [298, 85] on icon at bounding box center [298, 80] width 7 height 13
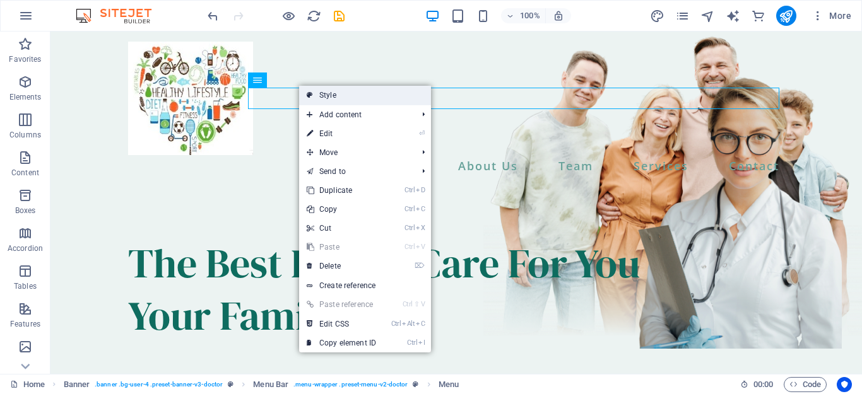
click at [319, 97] on link "Style" at bounding box center [365, 95] width 132 height 19
select select "rem"
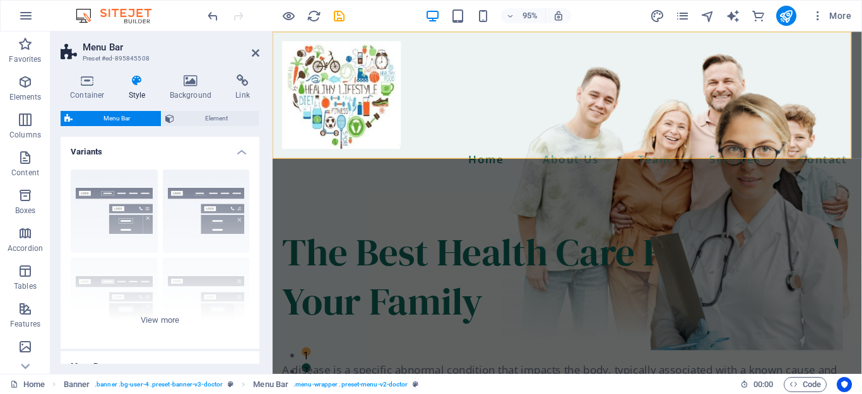
drag, startPoint x: 256, startPoint y: 160, endPoint x: 257, endPoint y: 190, distance: 29.7
click at [257, 190] on div "Variants Border Centered Default Fixed Loki Trigger Wide XXL Menu Bar Backgroun…" at bounding box center [160, 250] width 199 height 227
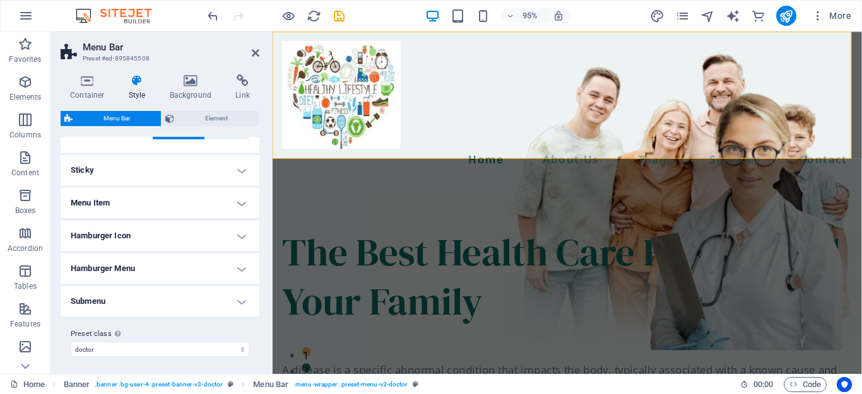
scroll to position [329, 0]
click at [31, 317] on span "Features" at bounding box center [25, 317] width 50 height 30
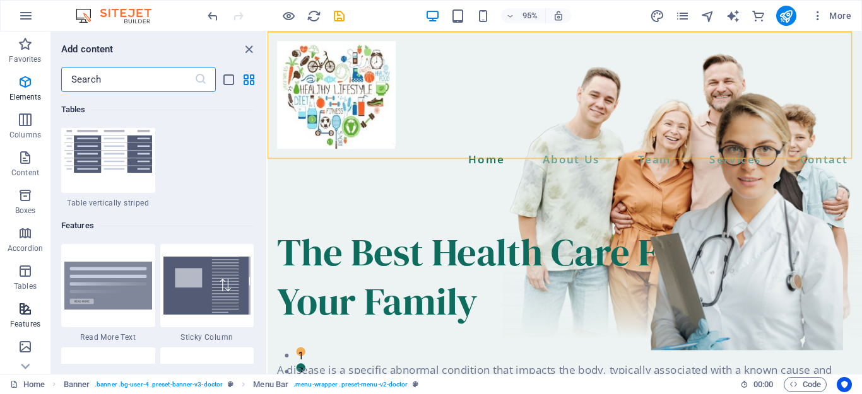
scroll to position [4919, 0]
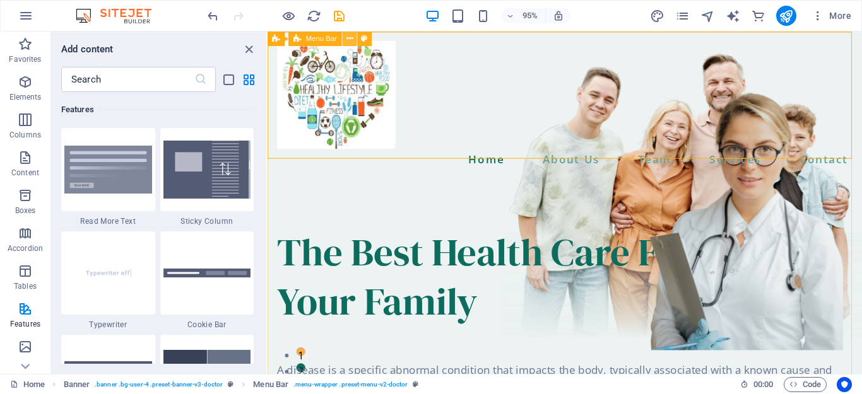
click at [349, 42] on icon at bounding box center [349, 38] width 6 height 13
click at [443, 80] on icon at bounding box center [444, 77] width 6 height 13
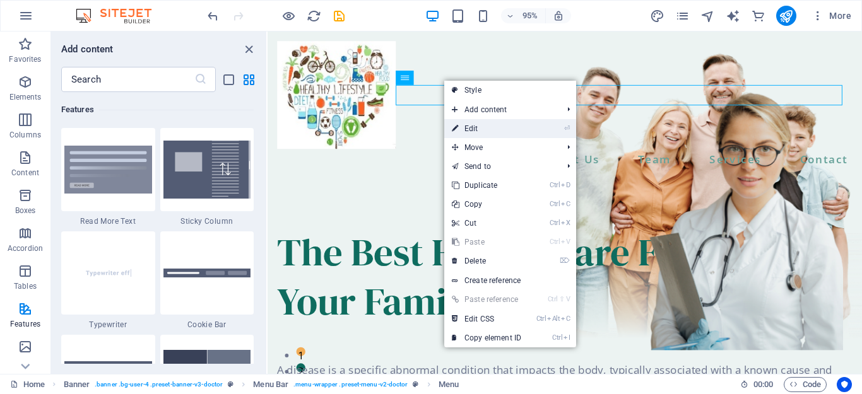
click at [476, 127] on link "⏎ Edit" at bounding box center [486, 128] width 85 height 19
select select
select select "1"
select select
select select "2"
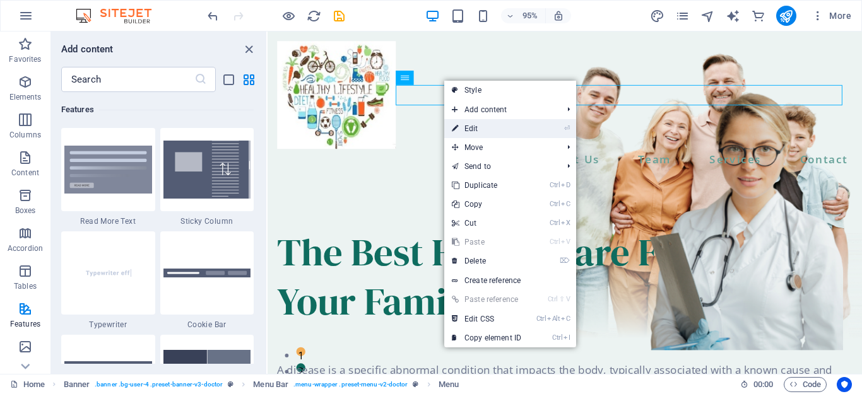
select select
select select "3"
select select
select select "10"
select select
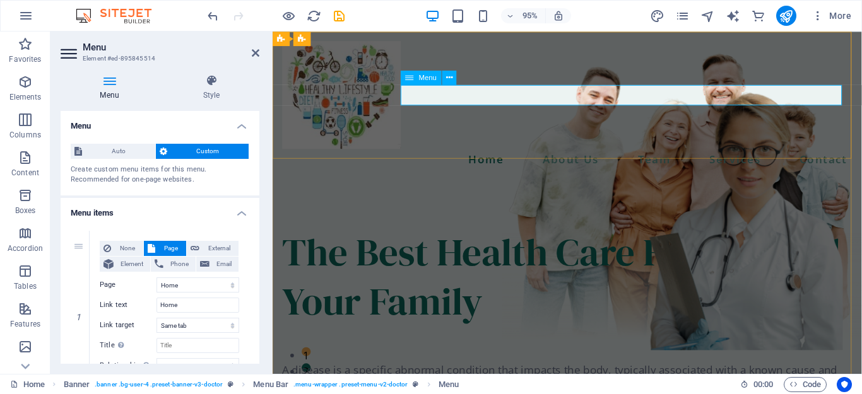
click at [703, 155] on nav "Home About Us Team Services Contact" at bounding box center [583, 165] width 600 height 21
click at [700, 155] on nav "Home About Us Team Services Contact" at bounding box center [583, 165] width 600 height 21
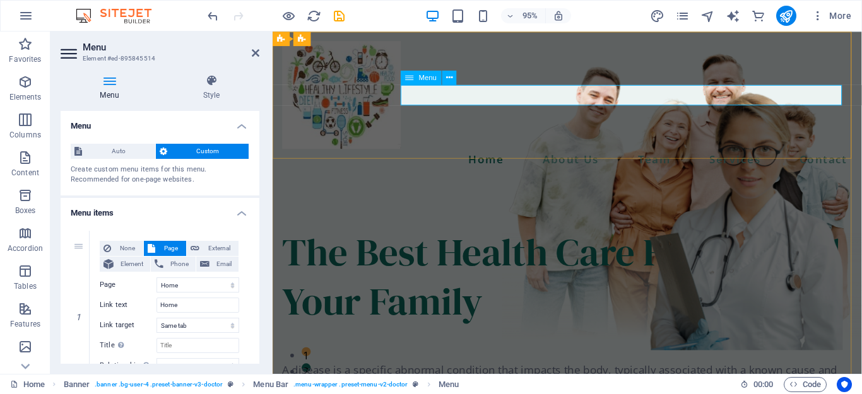
click at [852, 155] on nav "Home About Us Team Services Contact" at bounding box center [583, 165] width 600 height 21
click at [225, 149] on span "Custom" at bounding box center [208, 151] width 74 height 15
click at [219, 153] on span "Custom" at bounding box center [208, 151] width 74 height 15
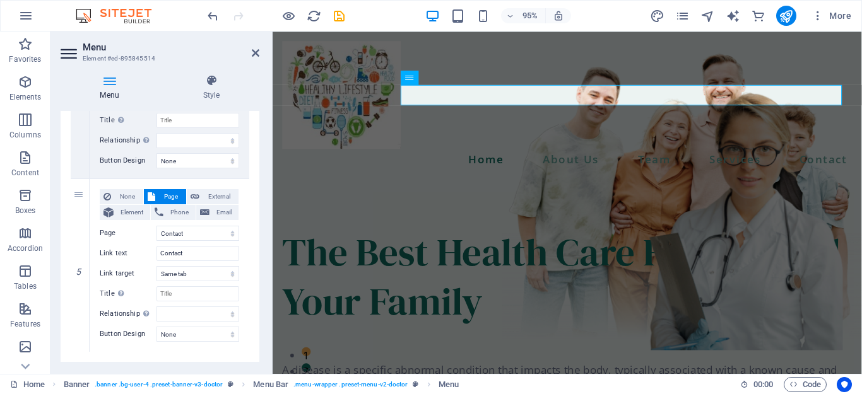
scroll to position [769, 0]
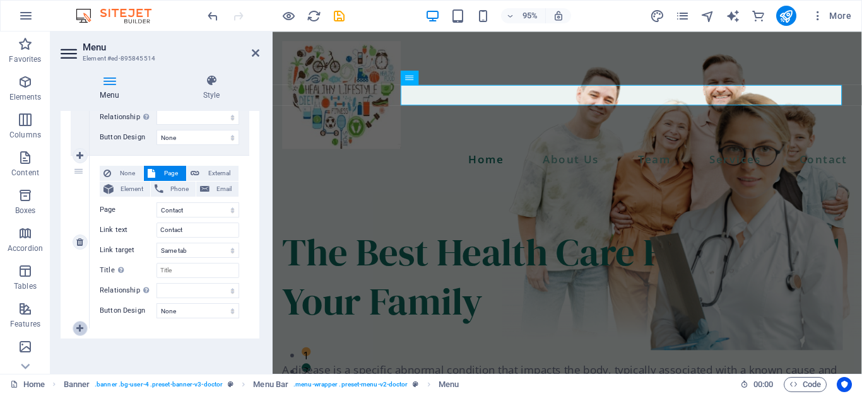
click at [80, 333] on icon at bounding box center [79, 328] width 7 height 9
select select
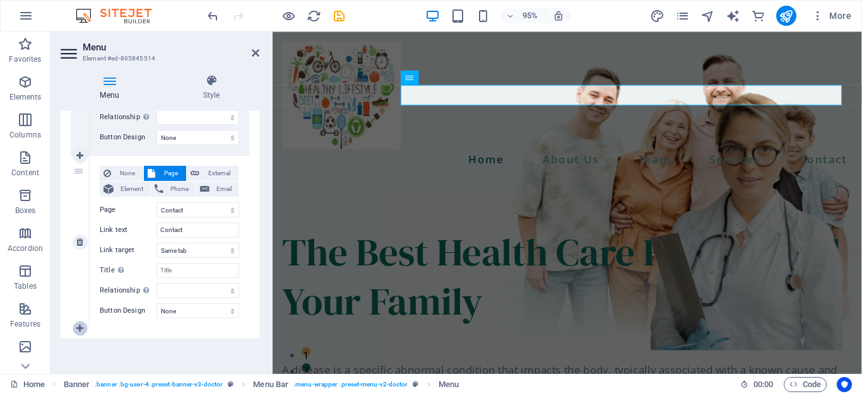
select select
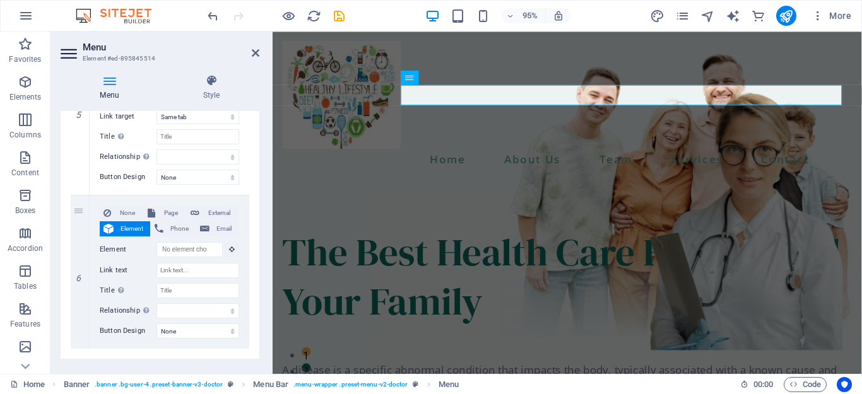
scroll to position [923, 0]
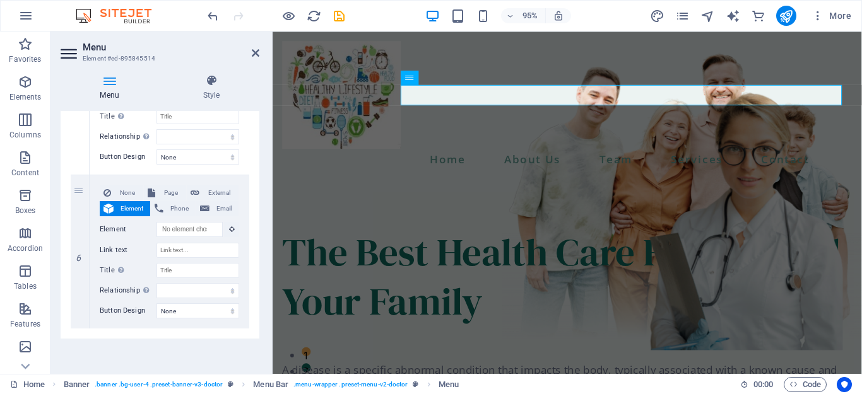
drag, startPoint x: 256, startPoint y: 336, endPoint x: 257, endPoint y: 328, distance: 8.9
click at [257, 328] on div "Menu Auto Custom Create custom menu items for this menu. Recommended for one-pa…" at bounding box center [160, 237] width 199 height 253
click at [256, 336] on div "Menu Auto Custom Create custom menu items for this menu. Recommended for one-pa…" at bounding box center [160, 237] width 199 height 253
drag, startPoint x: 256, startPoint y: 336, endPoint x: 256, endPoint y: 323, distance: 12.6
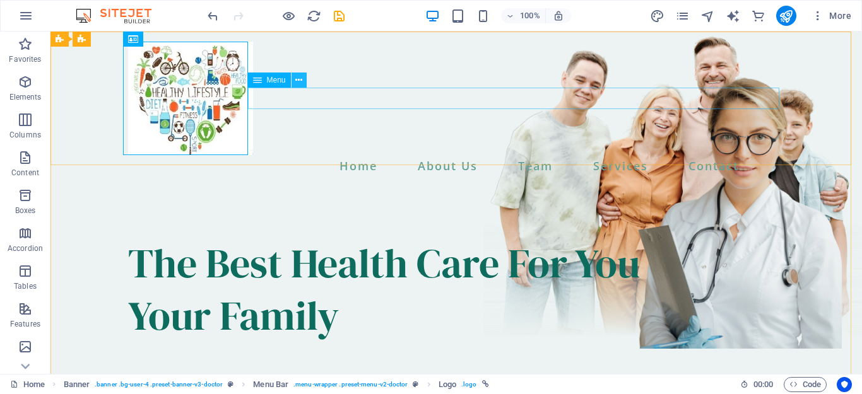
click at [300, 78] on icon at bounding box center [298, 80] width 7 height 13
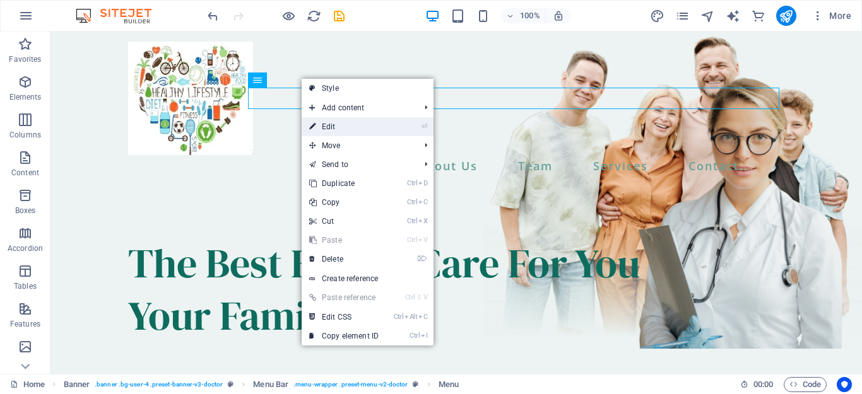
click at [336, 131] on link "⏎ Edit" at bounding box center [344, 126] width 85 height 19
select select
select select "1"
select select
select select "2"
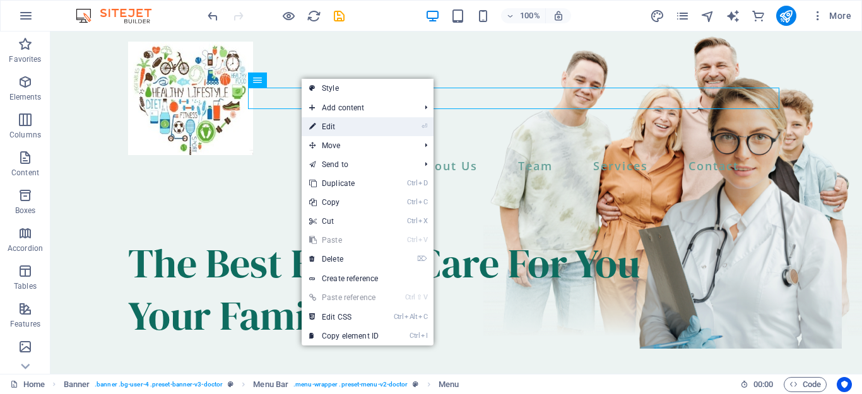
select select
select select "3"
select select
select select "10"
select select
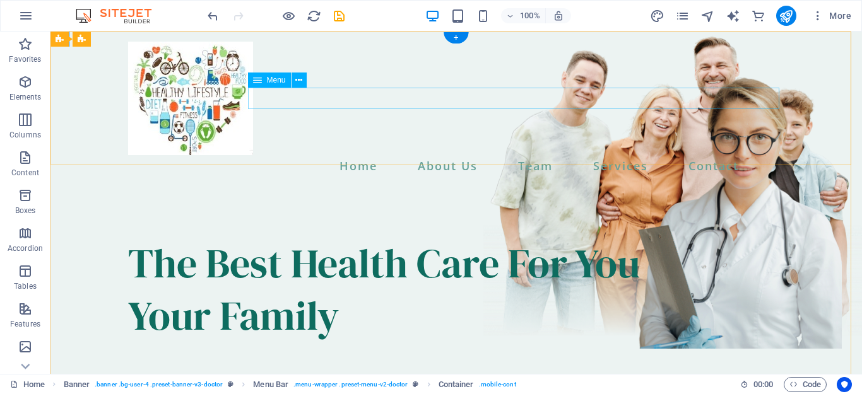
click at [350, 155] on nav "Home About Us Team Services Contact" at bounding box center [456, 165] width 656 height 21
click at [302, 80] on icon at bounding box center [298, 80] width 7 height 13
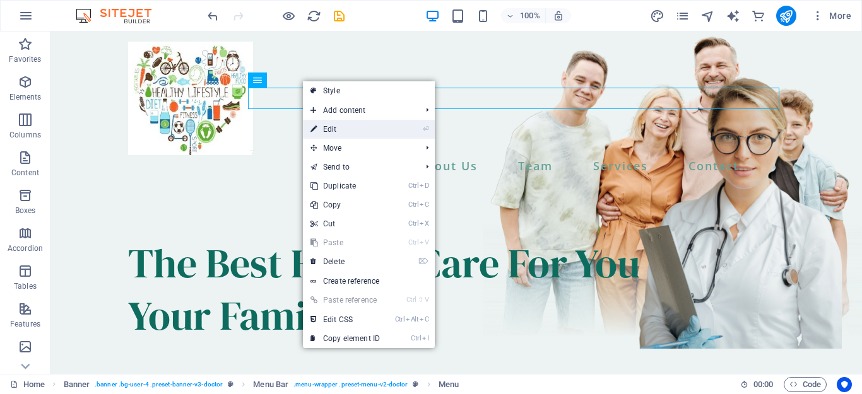
click at [329, 127] on link "⏎ Edit" at bounding box center [345, 129] width 85 height 19
select select
select select "1"
select select
select select "2"
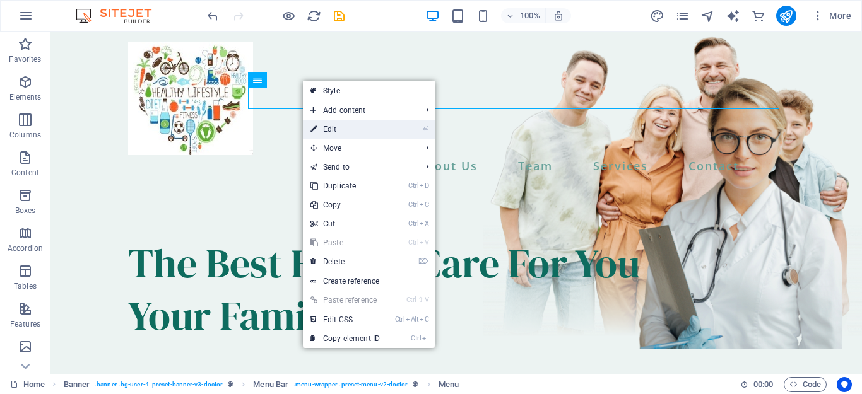
select select
select select "3"
select select
select select "10"
select select
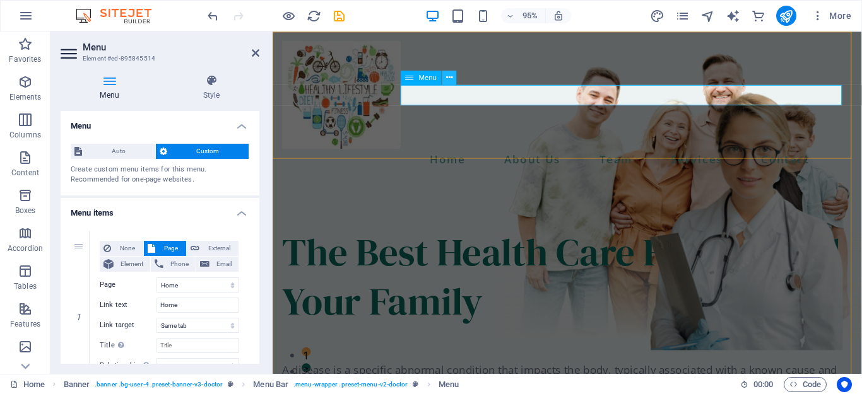
click at [448, 80] on icon at bounding box center [449, 77] width 6 height 13
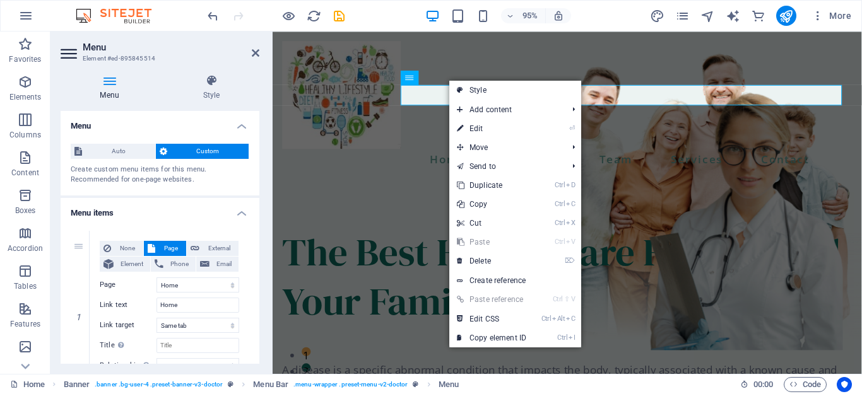
drag, startPoint x: 256, startPoint y: 162, endPoint x: 257, endPoint y: 172, distance: 10.8
click at [257, 172] on div "Menu Auto Custom Create custom menu items for this menu. Recommended for one-pa…" at bounding box center [160, 237] width 199 height 253
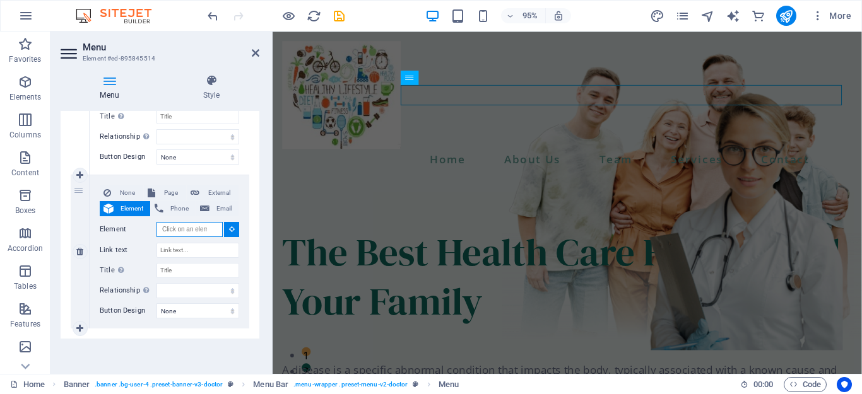
click at [178, 232] on input "Element" at bounding box center [189, 229] width 66 height 15
type input "j"
type input "Jobs Opening"
click at [182, 249] on input "Link text" at bounding box center [197, 250] width 83 height 15
click at [201, 232] on input "Element" at bounding box center [189, 229] width 66 height 15
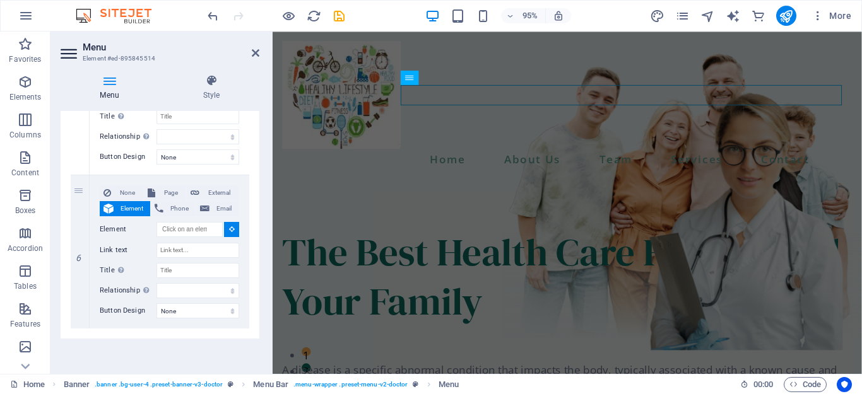
click at [258, 326] on div "Menu Auto Custom Create custom menu items for this menu. Recommended for one-pa…" at bounding box center [160, 237] width 199 height 253
click at [168, 196] on span "Page" at bounding box center [170, 193] width 23 height 15
select select
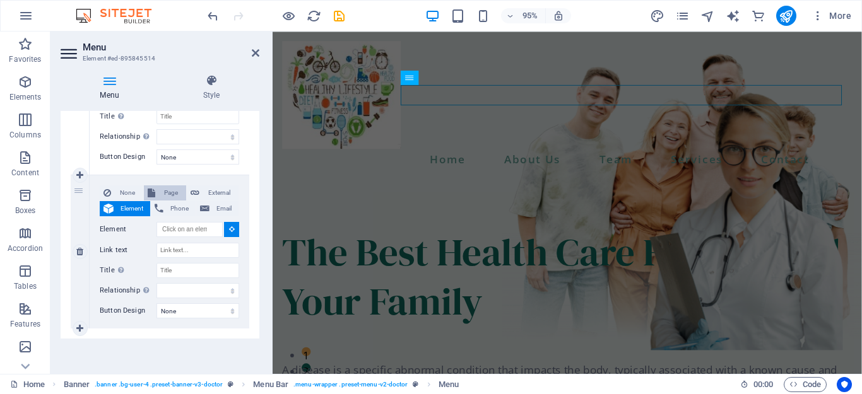
select select
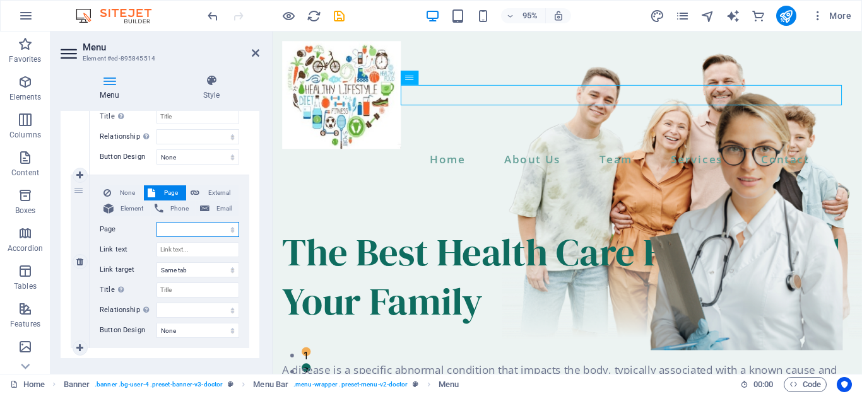
click at [170, 230] on select "Home About Us Team Services -- Cardiology -- Orthopedics -- Neurology -- Genera…" at bounding box center [197, 229] width 83 height 15
select select "0"
select select
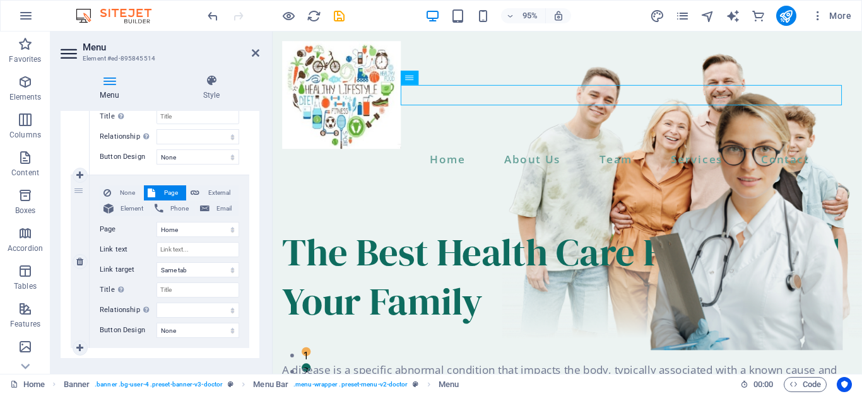
select select
click at [138, 224] on label "Page" at bounding box center [128, 229] width 57 height 15
click at [156, 224] on select "Home About Us Team Services -- Cardiology -- Orthopedics -- Neurology -- Genera…" at bounding box center [197, 229] width 83 height 15
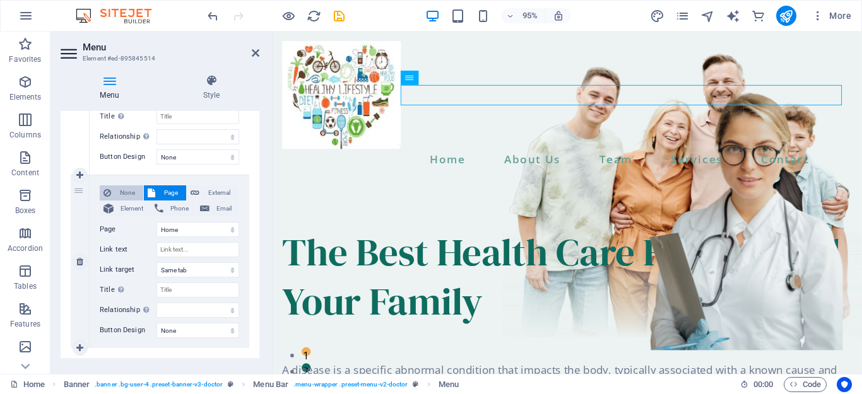
click at [126, 190] on span "None" at bounding box center [127, 193] width 25 height 15
select select
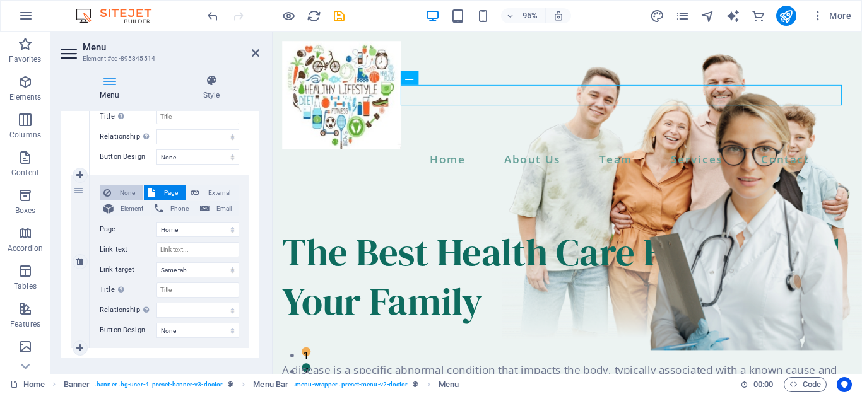
select select
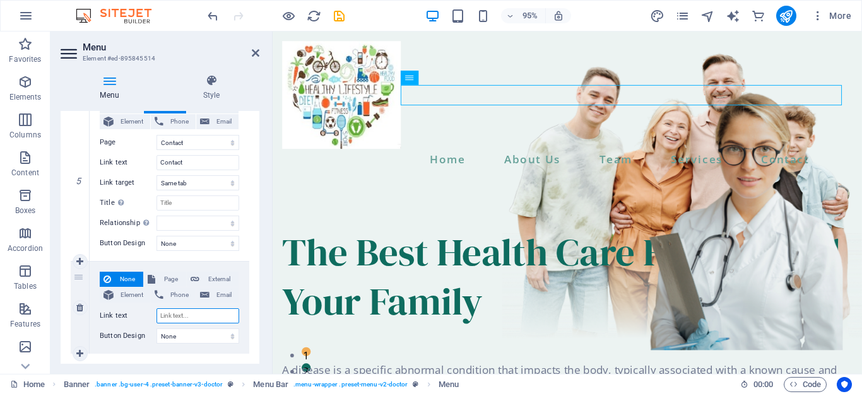
click at [165, 318] on input "Link text" at bounding box center [197, 316] width 83 height 15
type input "j"
select select
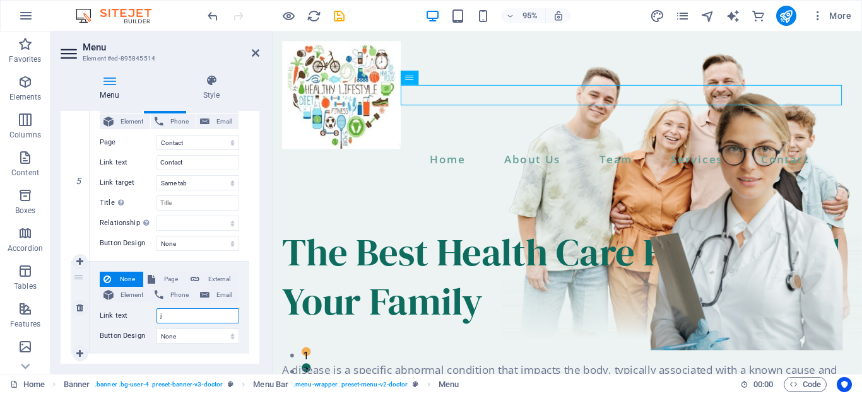
select select
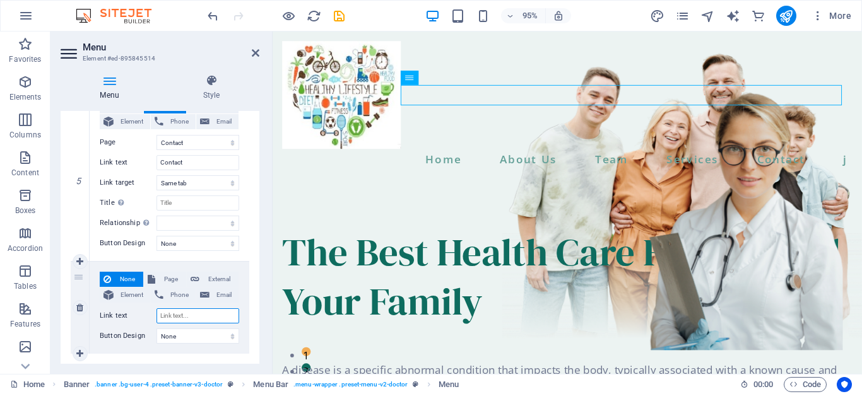
select select
type input "J"
select select
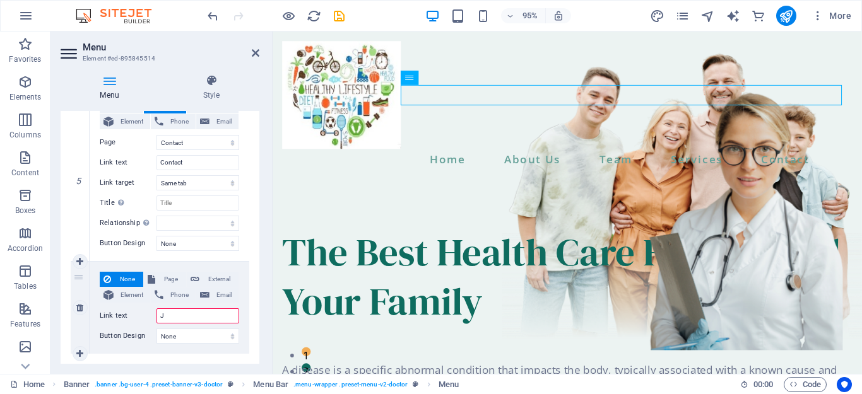
select select
type input "Joo"
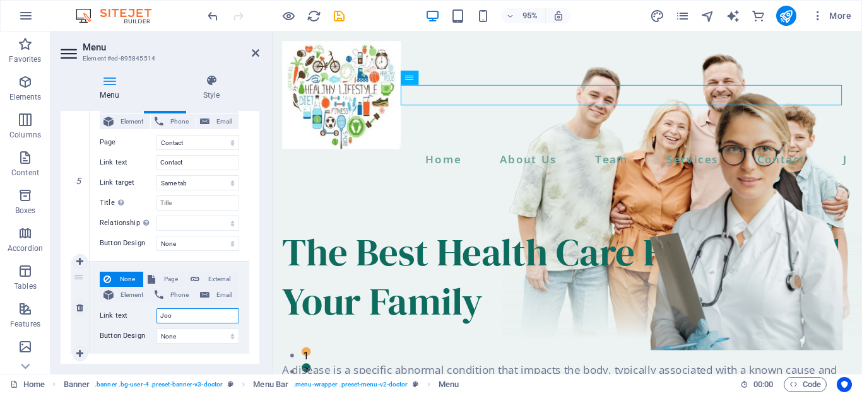
select select
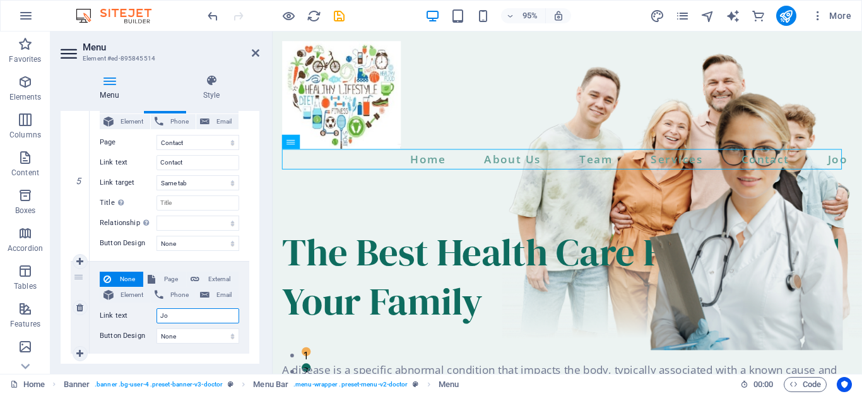
type input "J"
select select
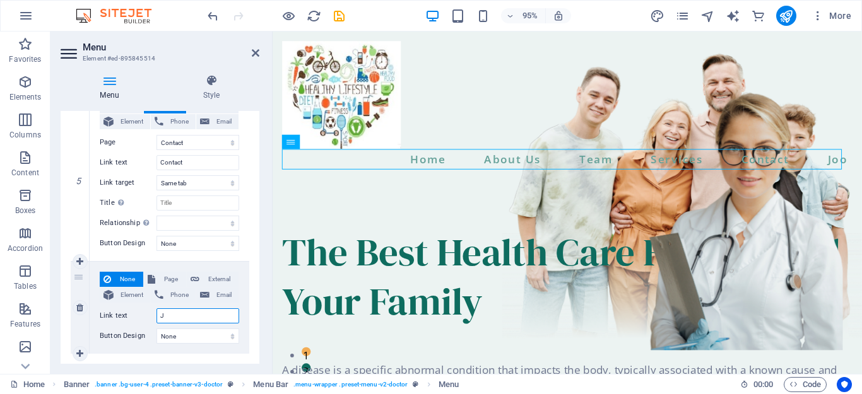
select select
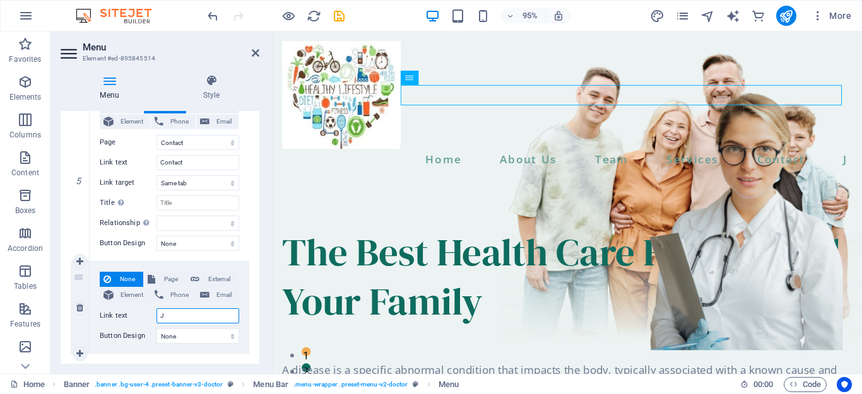
type input "Jo"
select select
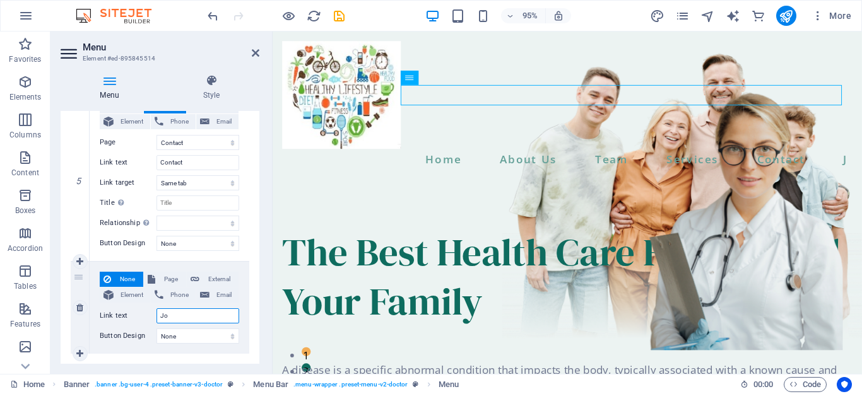
select select
type input "Job"
select select
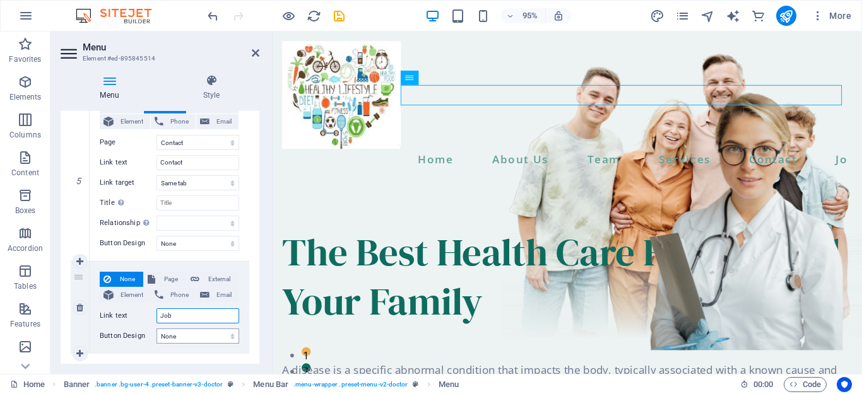
select select
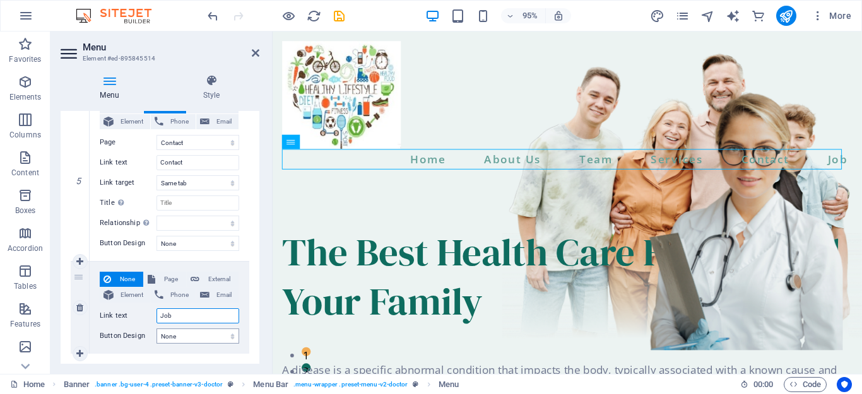
type input "Job O"
select select
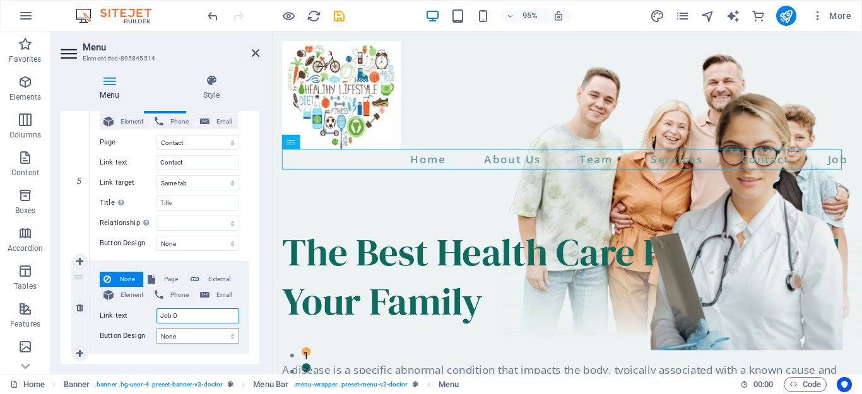
select select
type input "Job Op"
select select
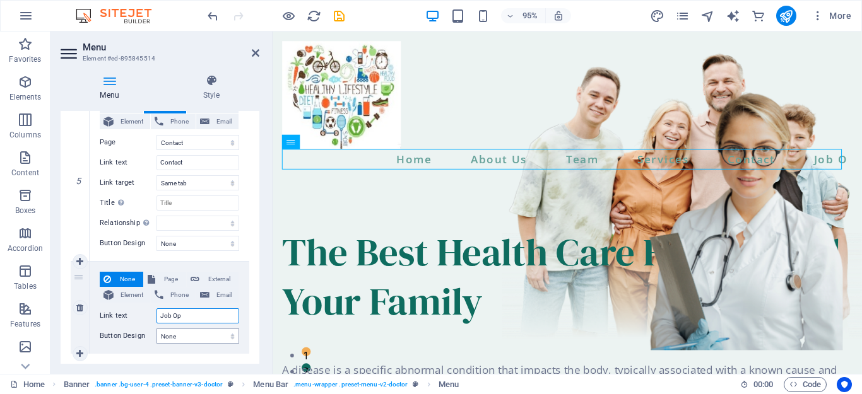
select select
type input "Job Opeen"
select select
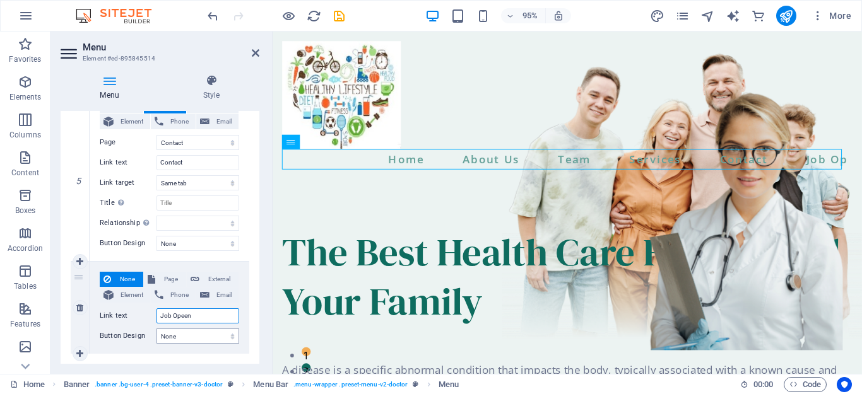
select select
type input "Job Opeenng"
select select
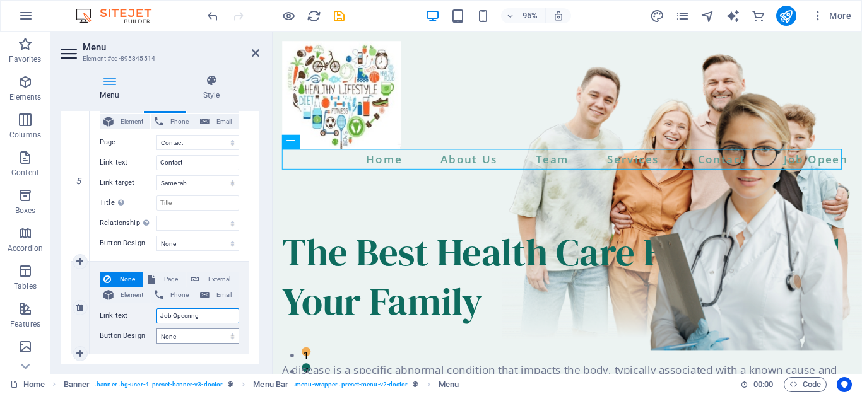
select select
type input "Job Opeenn"
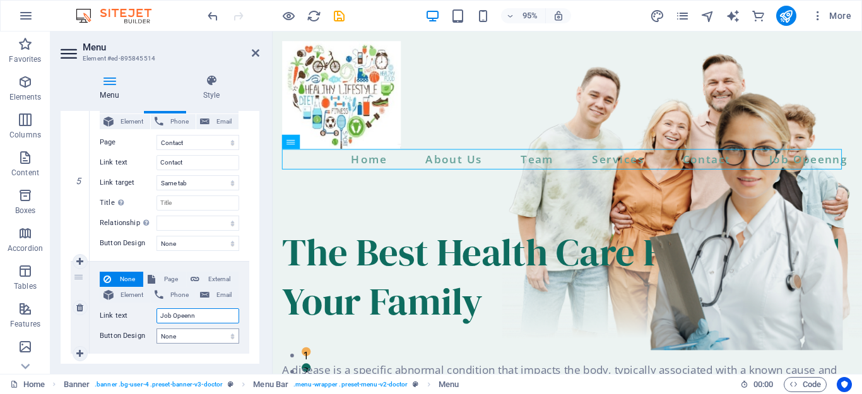
select select
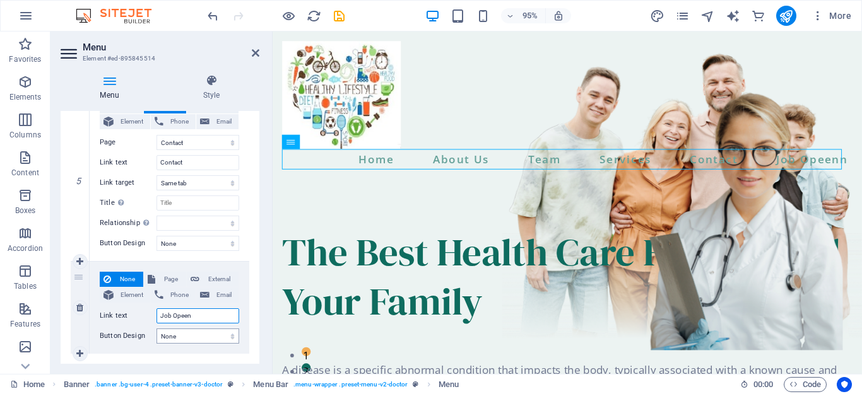
type input "Job Opee"
select select
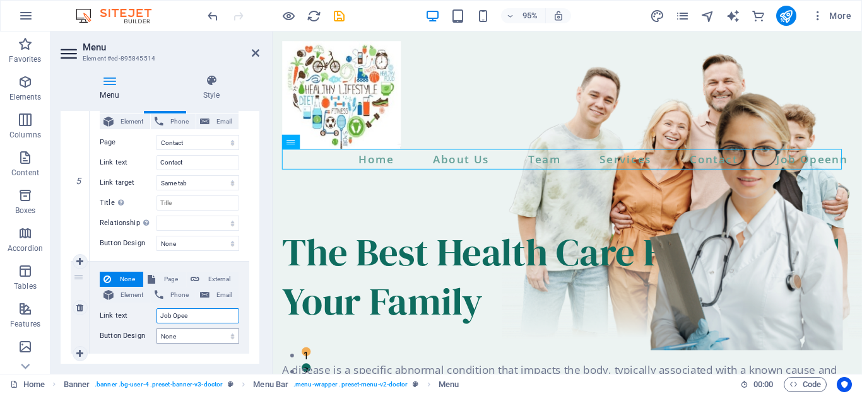
select select
type input "Job Ope"
select select
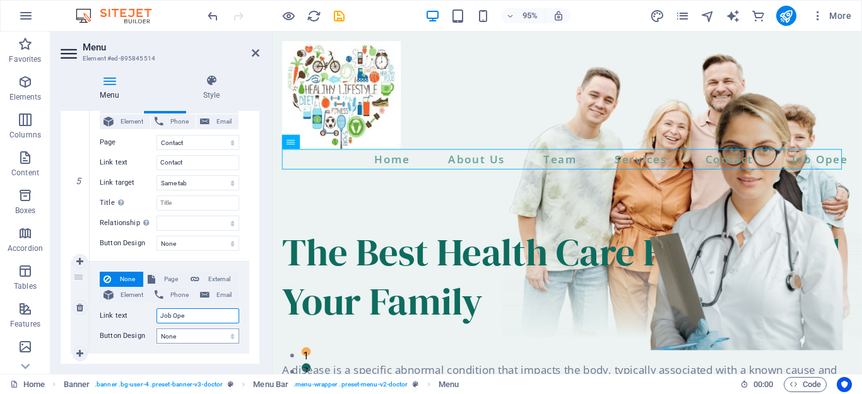
select select
type input "Job Opening"
select select
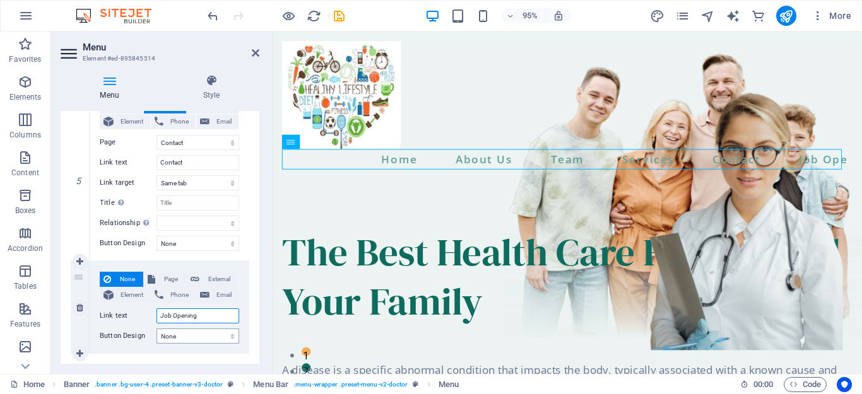
select select
drag, startPoint x: 201, startPoint y: 319, endPoint x: 156, endPoint y: 314, distance: 45.1
click at [156, 314] on input "Job Opening" at bounding box center [197, 316] width 83 height 15
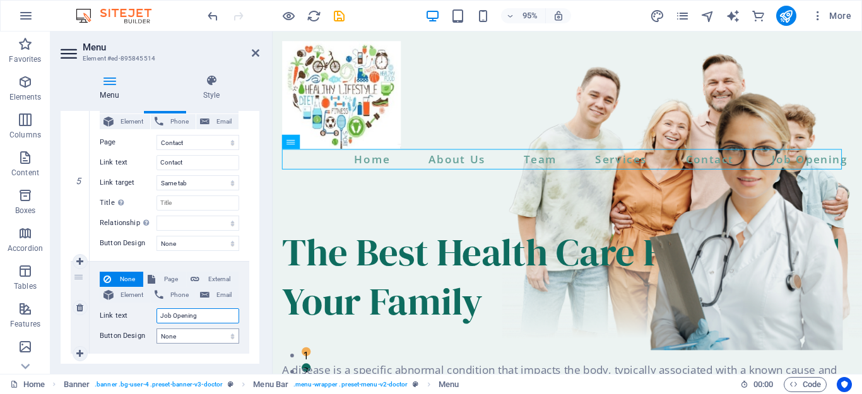
type input "Job Opening"
click at [172, 337] on select "None Default Primary Secondary" at bounding box center [197, 336] width 83 height 15
select select "default"
click at [156, 329] on select "None Default Primary Secondary" at bounding box center [197, 336] width 83 height 15
select select
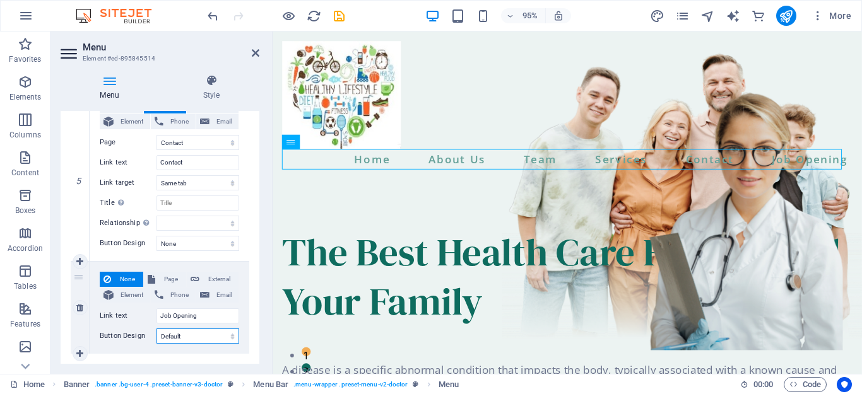
select select
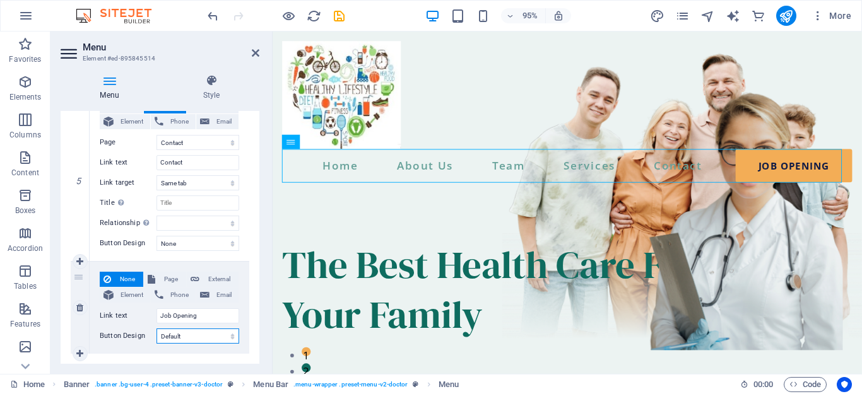
click at [184, 336] on select "None Default Primary Secondary" at bounding box center [197, 336] width 83 height 15
select select
click at [156, 329] on select "None Default Primary Secondary" at bounding box center [197, 336] width 83 height 15
select select
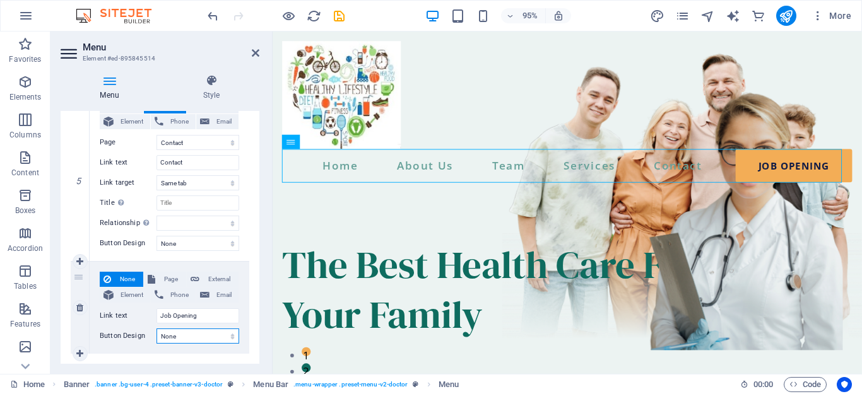
select select
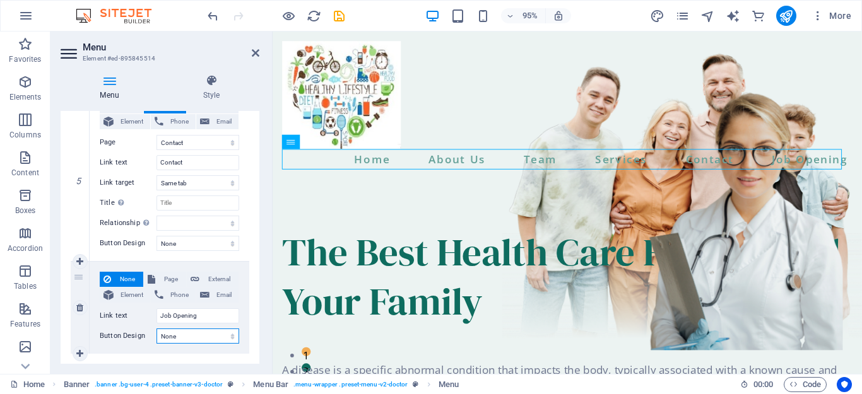
click at [180, 336] on select "None Default Primary Secondary" at bounding box center [197, 336] width 83 height 15
select select "primary"
click at [156, 329] on select "None Default Primary Secondary" at bounding box center [197, 336] width 83 height 15
select select
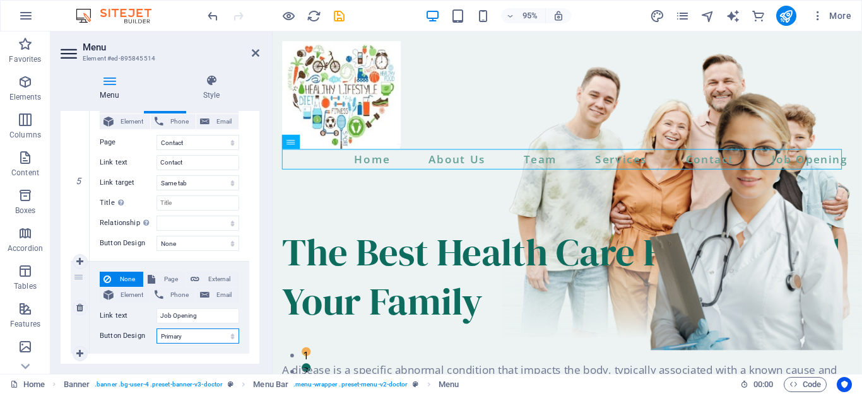
select select
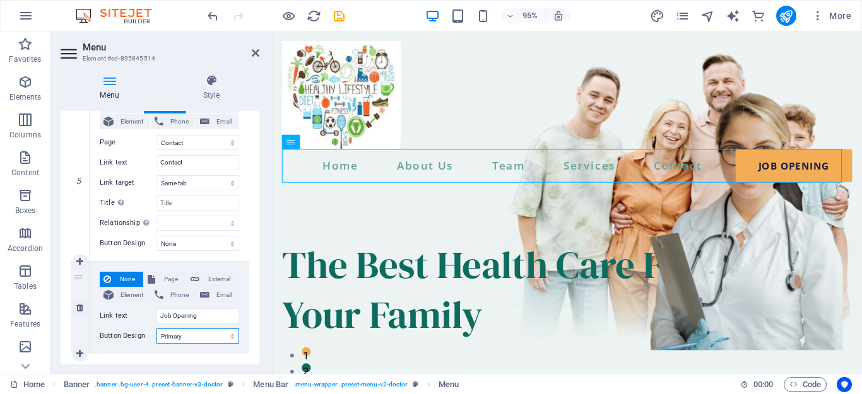
click at [182, 334] on select "None Default Primary Secondary" at bounding box center [197, 336] width 83 height 15
select select "secondary"
click at [156, 329] on select "None Default Primary Secondary" at bounding box center [197, 336] width 83 height 15
select select
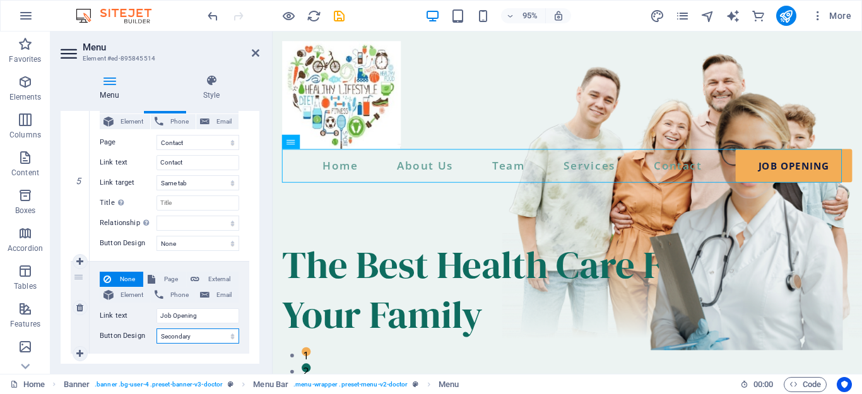
select select
click at [209, 331] on select "None Default Primary Secondary" at bounding box center [197, 336] width 83 height 15
select select
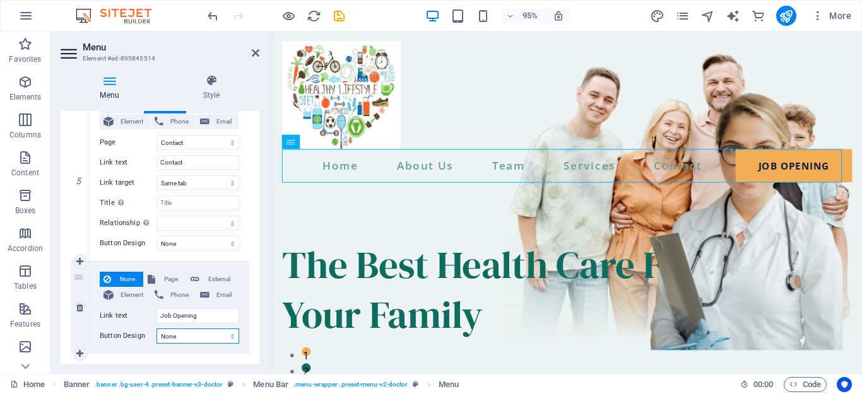
click at [156, 329] on select "None Default Primary Secondary" at bounding box center [197, 336] width 83 height 15
select select
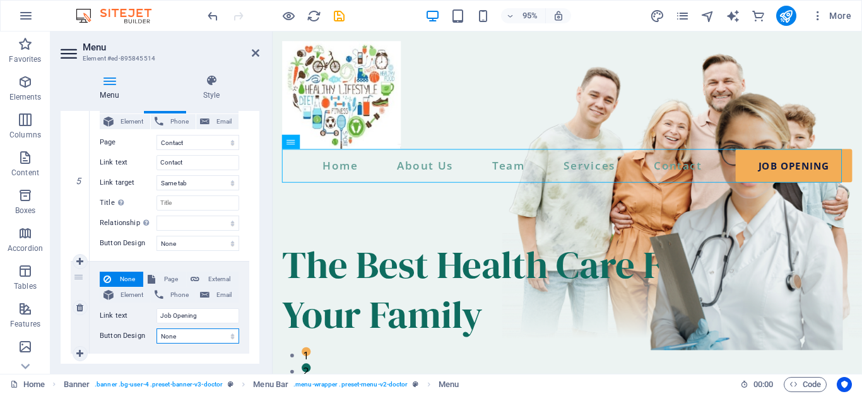
select select
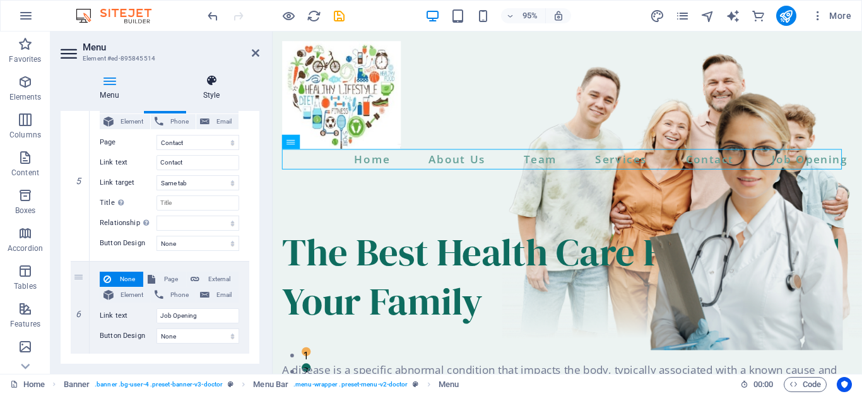
click at [215, 97] on h4 "Style" at bounding box center [211, 87] width 96 height 27
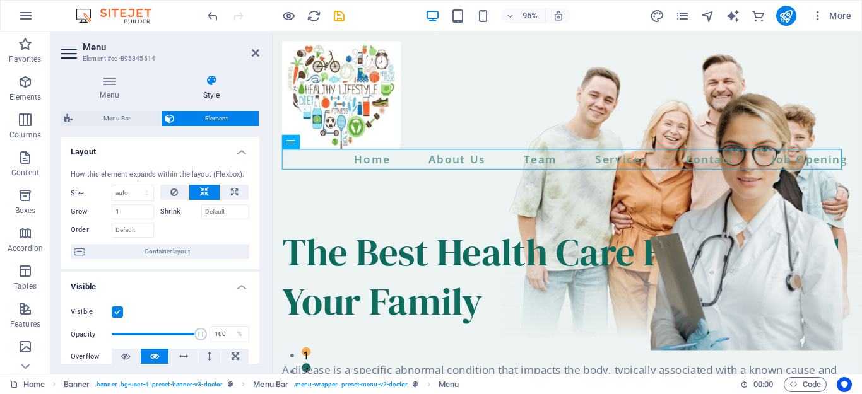
click at [257, 232] on div "Layout How this element expands within the layout (Flexbox). Size Default auto …" at bounding box center [160, 250] width 199 height 227
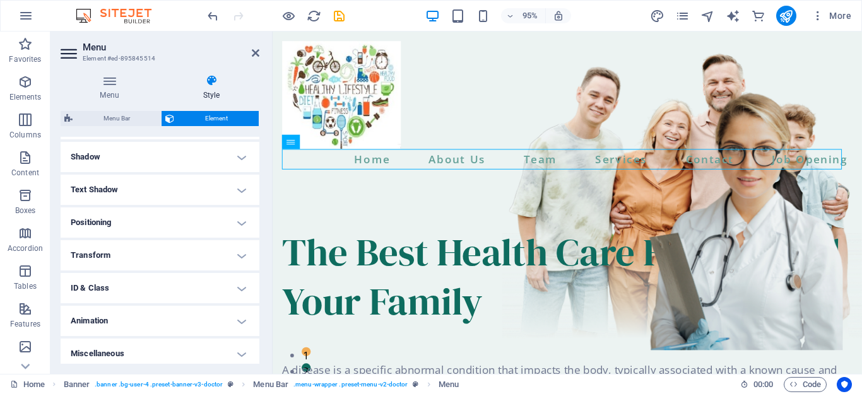
scroll to position [306, 0]
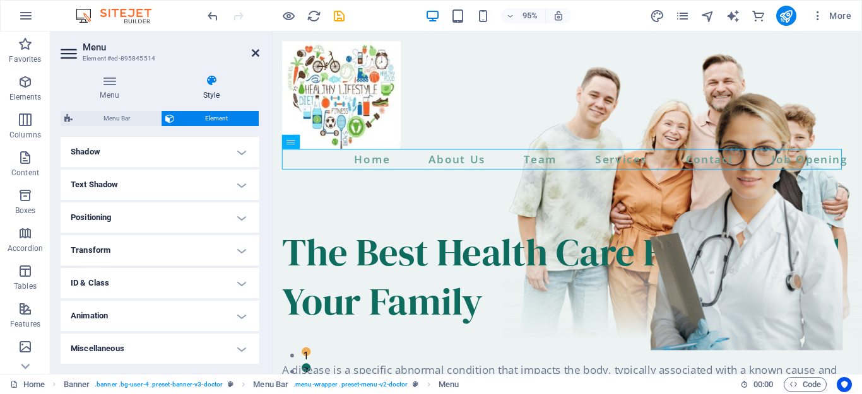
click at [256, 49] on icon at bounding box center [256, 53] width 8 height 10
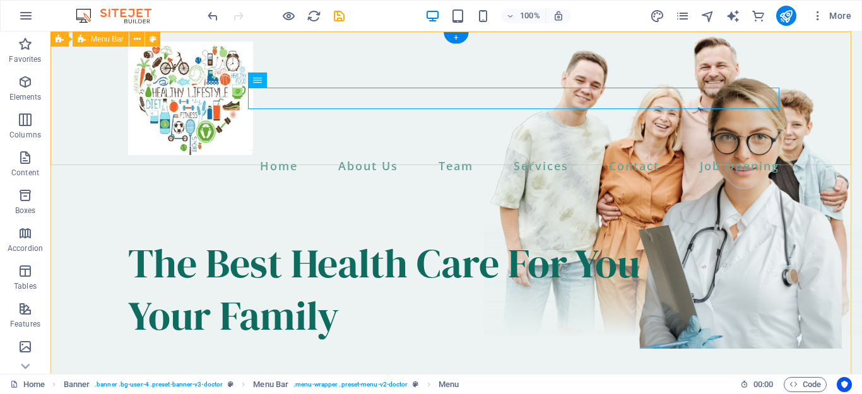
click at [747, 141] on div "Home About Us Team Services Contact Job Opening" at bounding box center [456, 109] width 812 height 155
click at [295, 81] on icon at bounding box center [298, 80] width 7 height 13
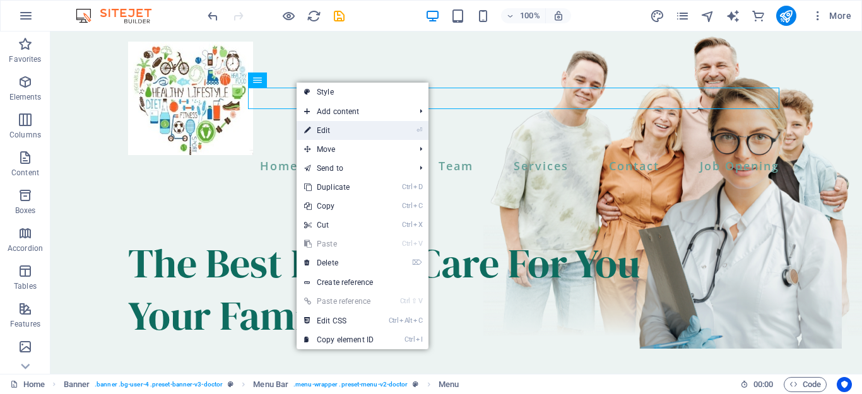
click at [326, 131] on link "⏎ Edit" at bounding box center [339, 130] width 85 height 19
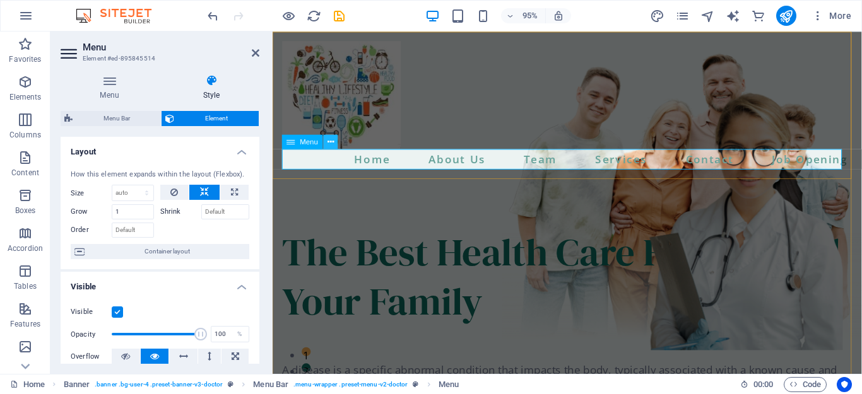
click at [329, 141] on icon at bounding box center [331, 142] width 6 height 13
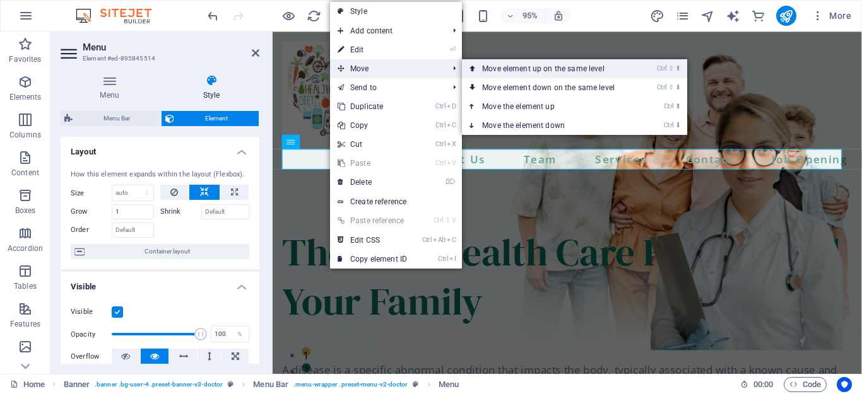
click at [514, 71] on link "Ctrl ⇧ ⬆ Move element up on the same level" at bounding box center [551, 68] width 178 height 19
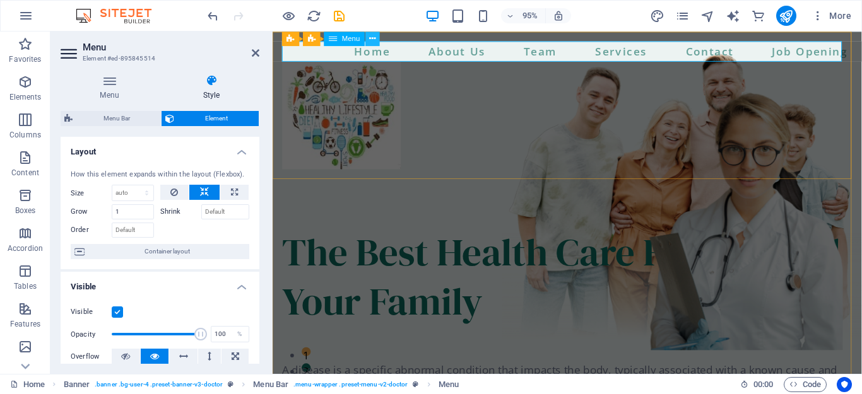
click at [374, 39] on icon at bounding box center [372, 38] width 6 height 13
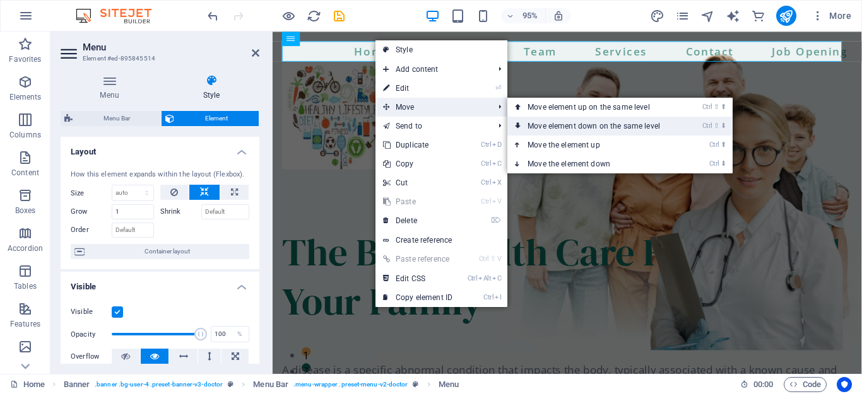
click at [528, 120] on link "Ctrl ⇧ ⬇ Move element down on the same level" at bounding box center [596, 126] width 178 height 19
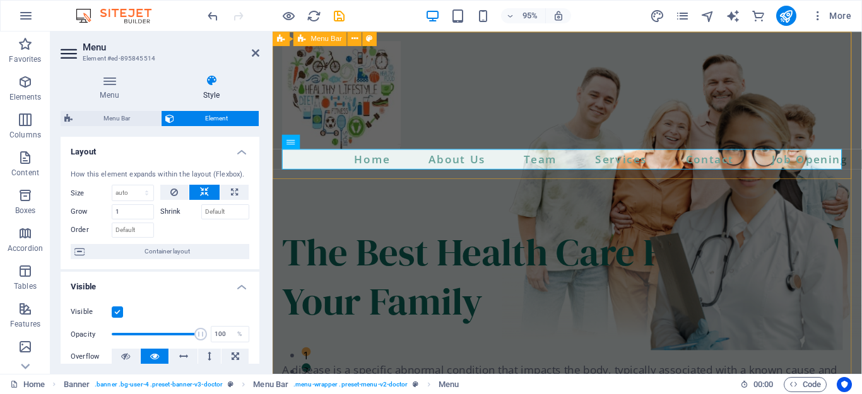
click at [528, 130] on div "Home About Us Team Services Contact Job Opening" at bounding box center [583, 109] width 620 height 155
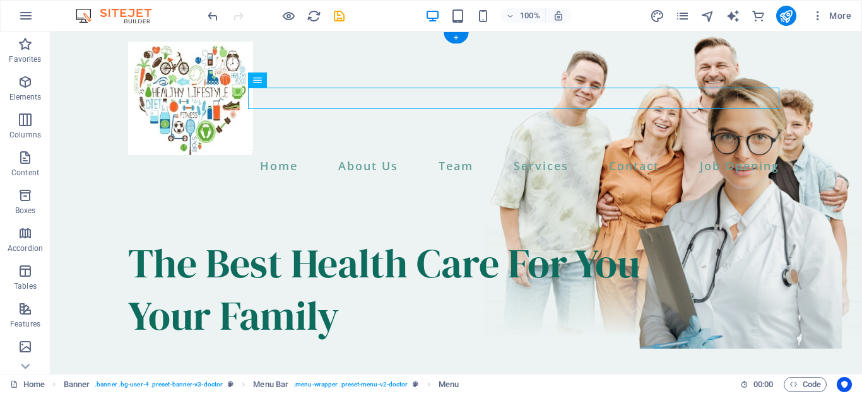
drag, startPoint x: 736, startPoint y: 100, endPoint x: 636, endPoint y: 89, distance: 100.3
click at [636, 155] on nav "Home About Us Team Services Contact Job Opening" at bounding box center [456, 165] width 656 height 21
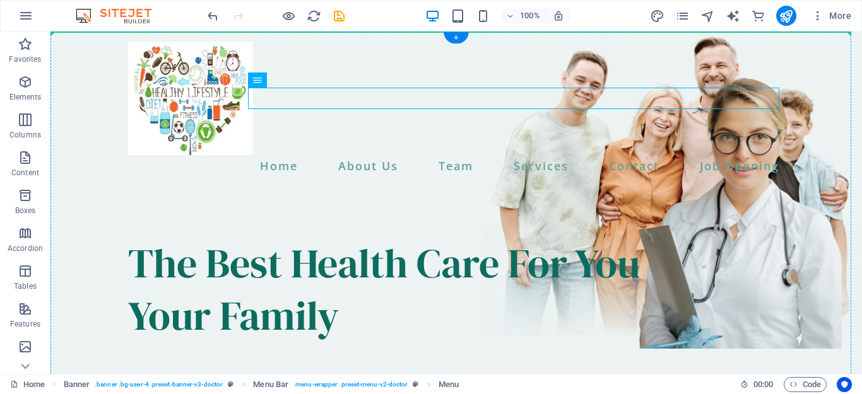
drag, startPoint x: 634, startPoint y: 100, endPoint x: 764, endPoint y: 86, distance: 130.8
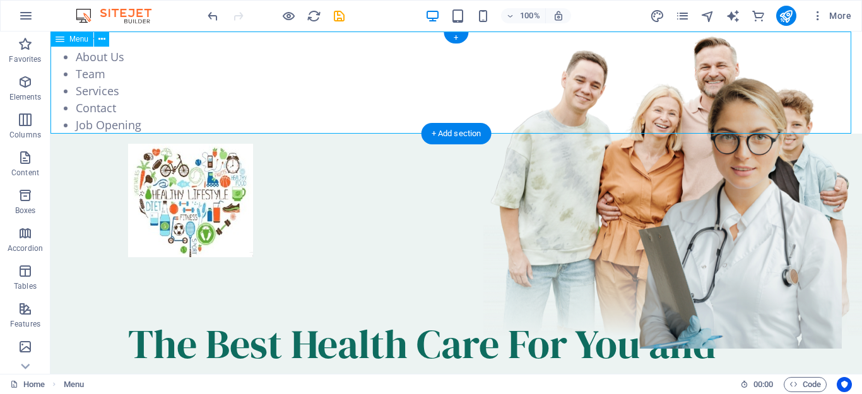
click at [764, 86] on nav "Home About Us Team Services Contact Job Opening" at bounding box center [456, 83] width 812 height 102
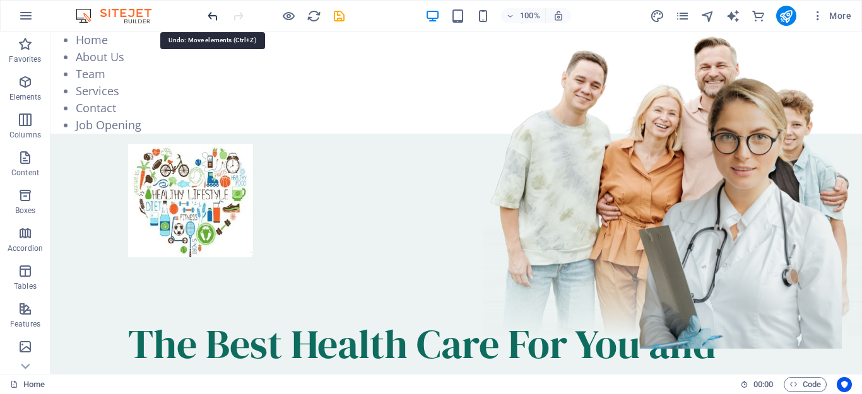
click at [213, 10] on icon "undo" at bounding box center [213, 16] width 15 height 15
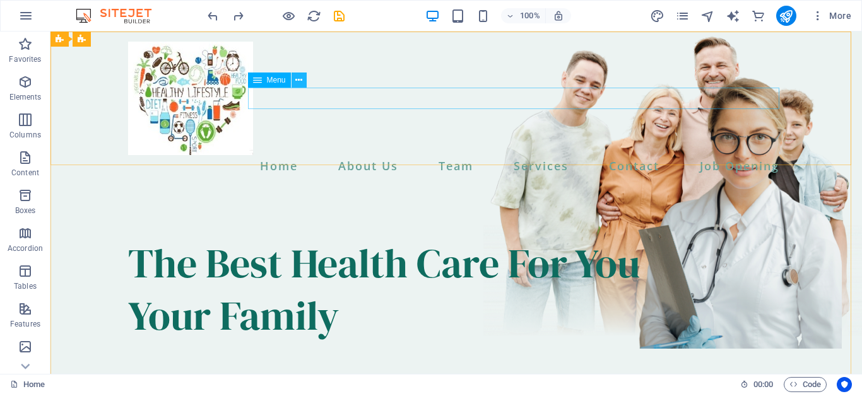
click at [298, 83] on icon at bounding box center [298, 80] width 7 height 13
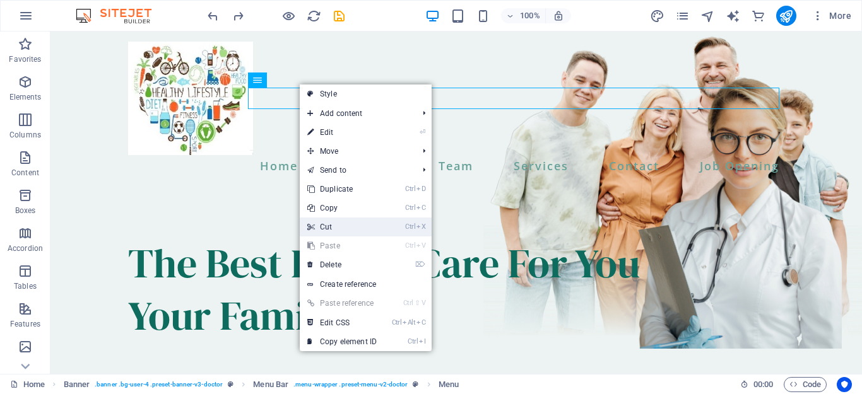
click at [340, 232] on link "Ctrl X Cut" at bounding box center [342, 227] width 85 height 19
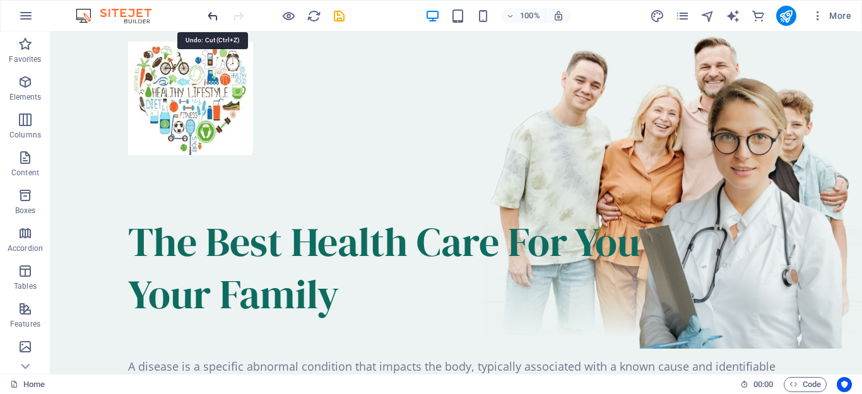
click at [213, 17] on icon "undo" at bounding box center [213, 16] width 15 height 15
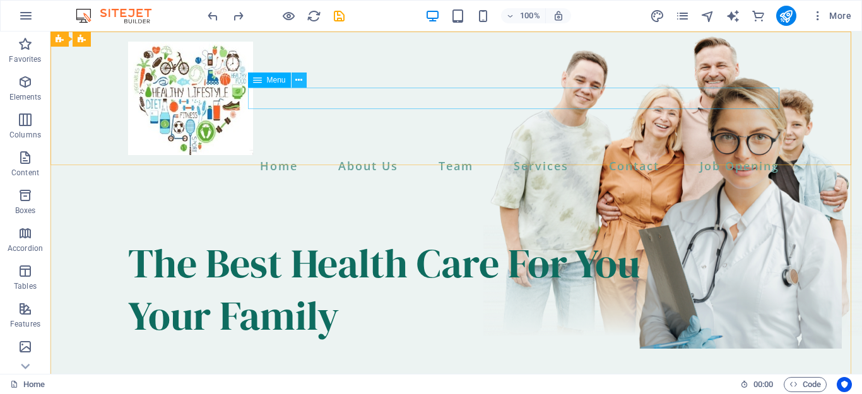
click at [303, 83] on button at bounding box center [299, 80] width 15 height 15
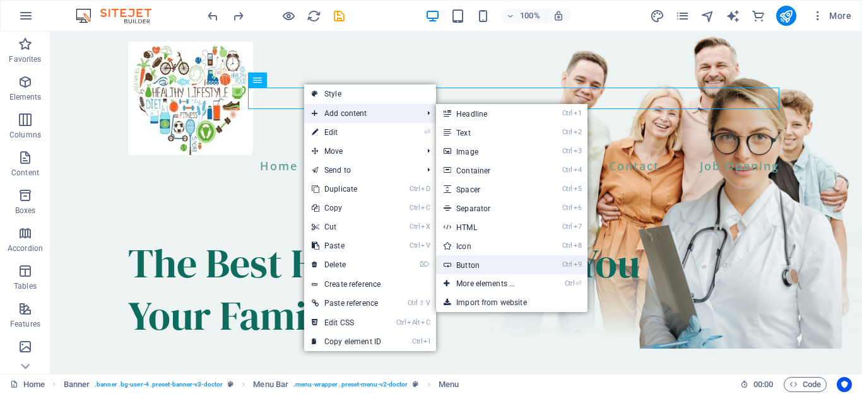
click at [480, 266] on link "Ctrl 9 Button" at bounding box center [488, 265] width 104 height 19
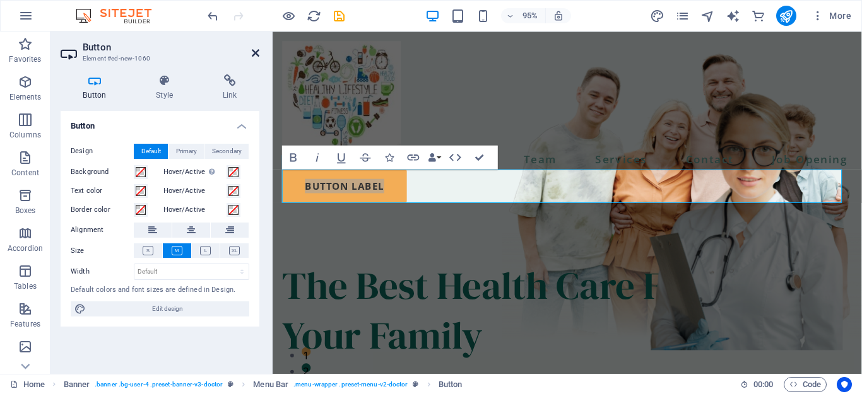
click at [255, 52] on icon at bounding box center [256, 53] width 8 height 10
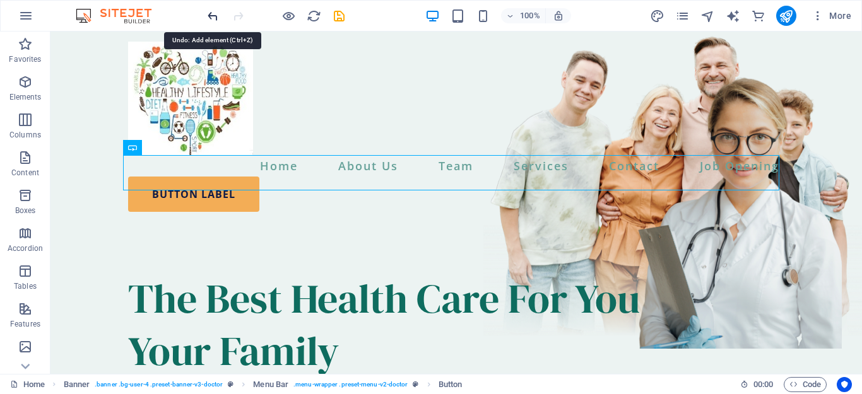
click at [212, 18] on icon "undo" at bounding box center [213, 16] width 15 height 15
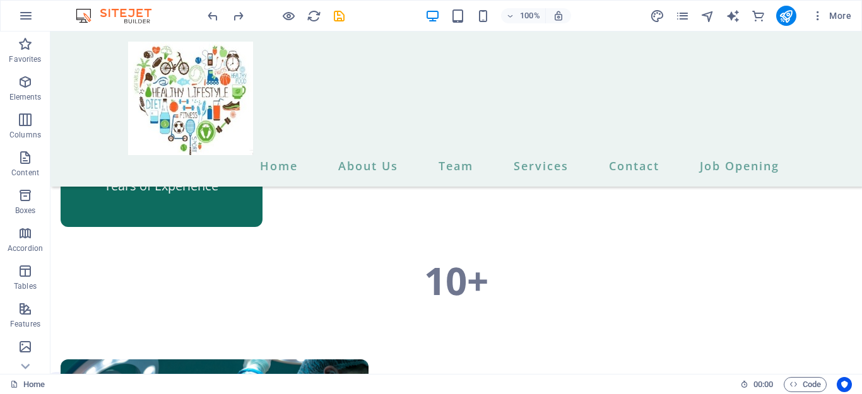
scroll to position [672, 0]
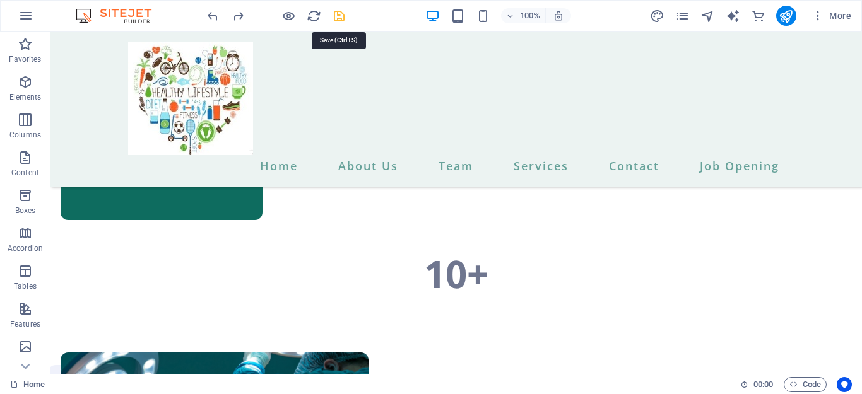
click at [336, 13] on icon "save" at bounding box center [339, 16] width 15 height 15
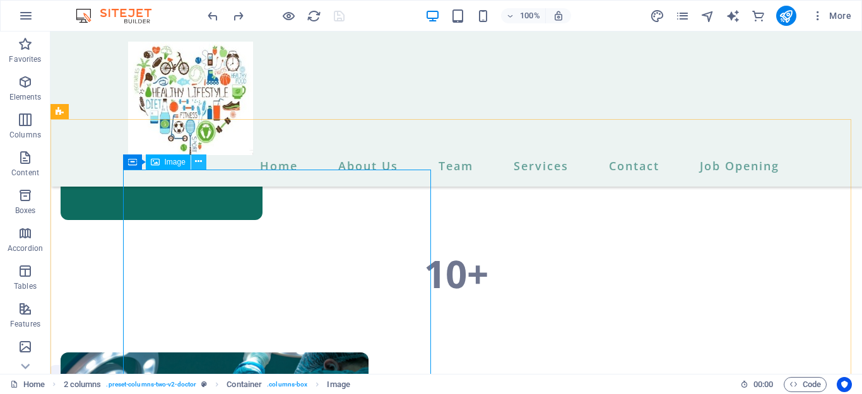
click at [196, 164] on icon at bounding box center [198, 161] width 7 height 13
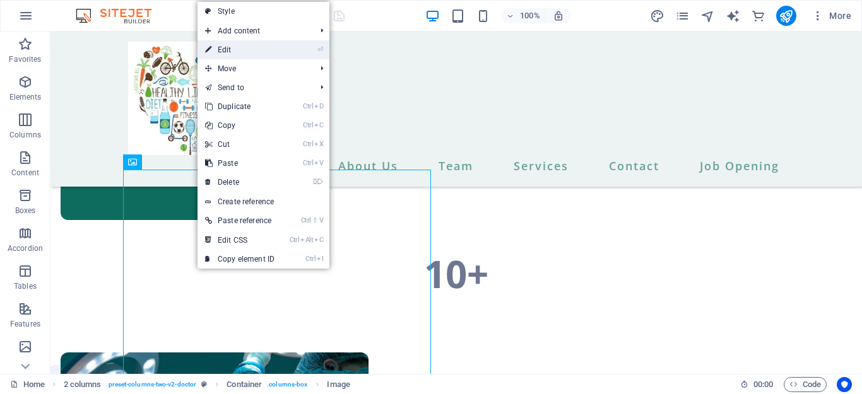
drag, startPoint x: 234, startPoint y: 51, endPoint x: 8, endPoint y: 159, distance: 250.9
click at [234, 51] on link "⏎ Edit" at bounding box center [240, 49] width 85 height 19
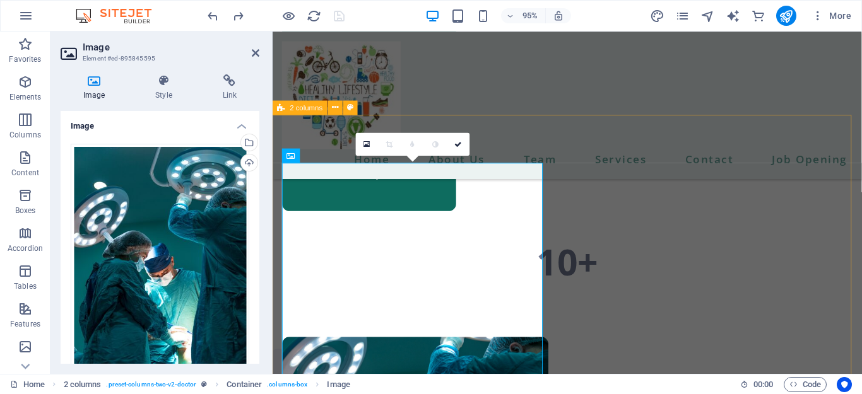
scroll to position [694, 0]
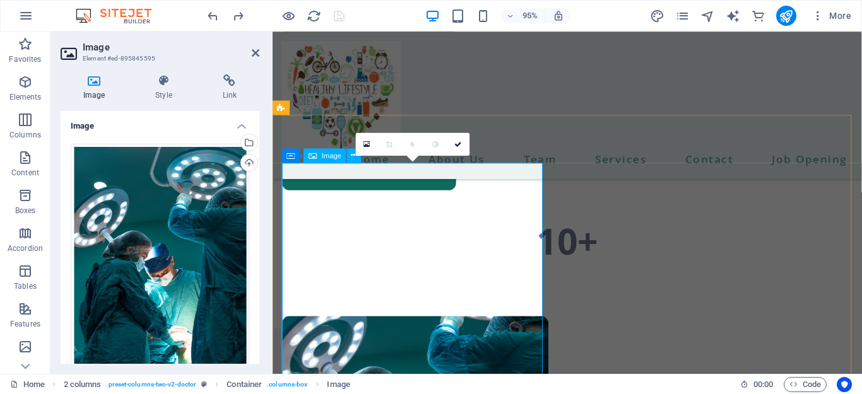
click at [245, 163] on div "Upload" at bounding box center [248, 164] width 19 height 19
drag, startPoint x: 517, startPoint y: 194, endPoint x: 328, endPoint y: 230, distance: 192.6
click at [246, 163] on div "Upload" at bounding box center [248, 164] width 19 height 19
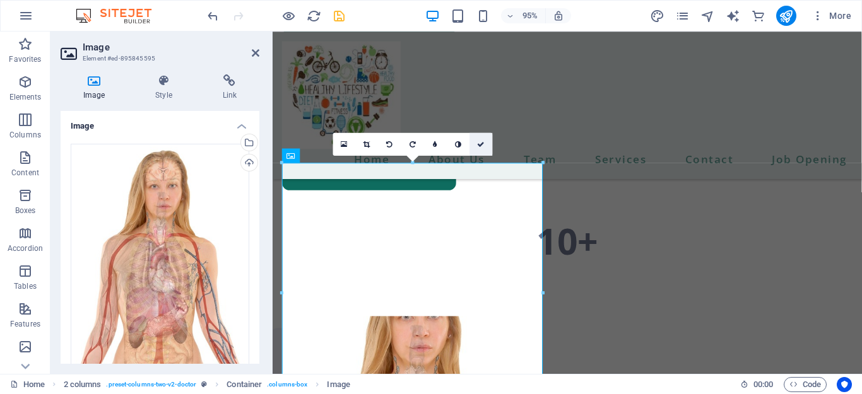
click at [480, 146] on icon at bounding box center [481, 143] width 8 height 7
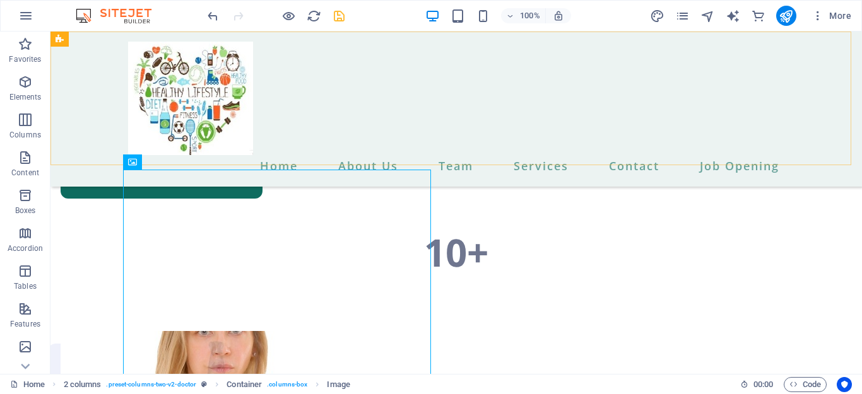
drag, startPoint x: 531, startPoint y: 177, endPoint x: 480, endPoint y: 146, distance: 59.5
click at [480, 146] on div "Home About Us Team Services Contact Job Opening" at bounding box center [456, 109] width 812 height 155
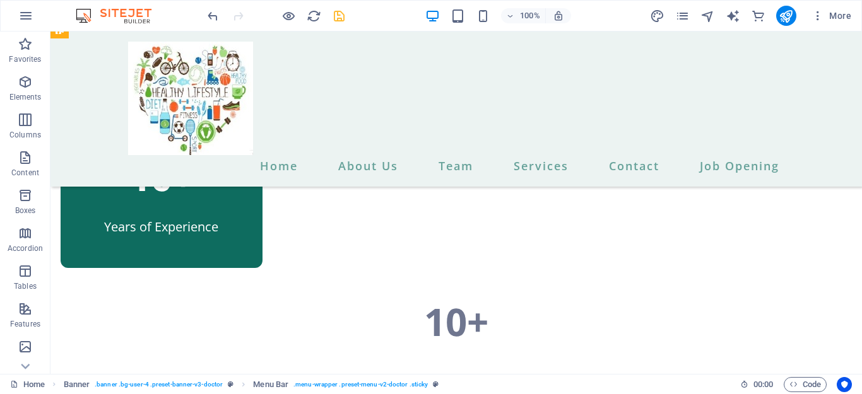
scroll to position [617, 0]
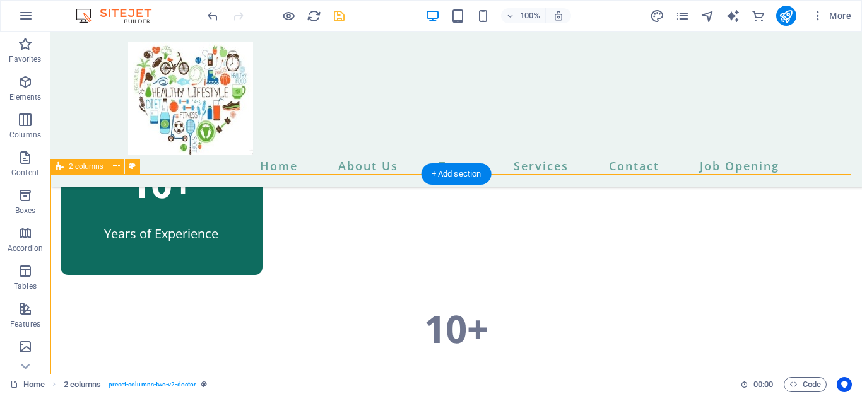
drag, startPoint x: 119, startPoint y: 263, endPoint x: 116, endPoint y: 225, distance: 37.9
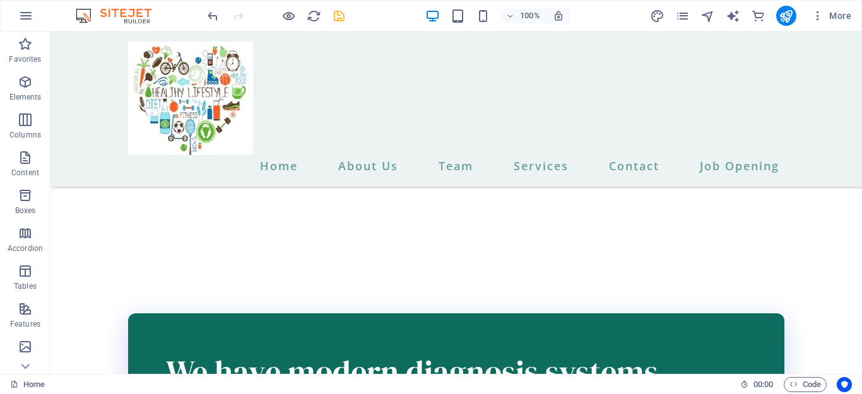
scroll to position [1098, 0]
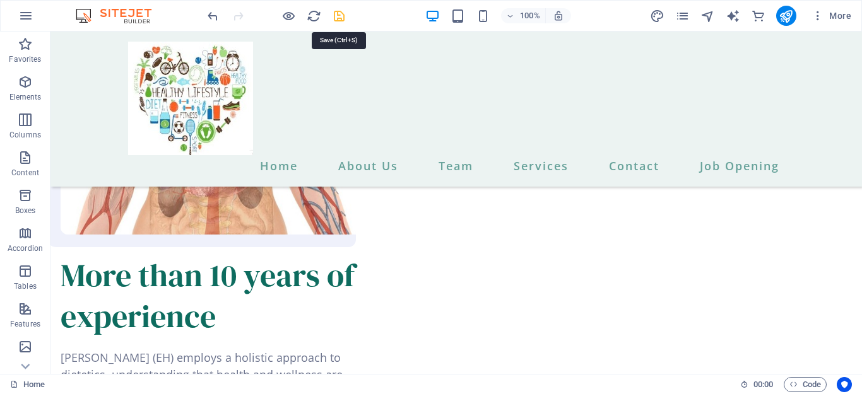
click at [341, 19] on icon "save" at bounding box center [339, 16] width 15 height 15
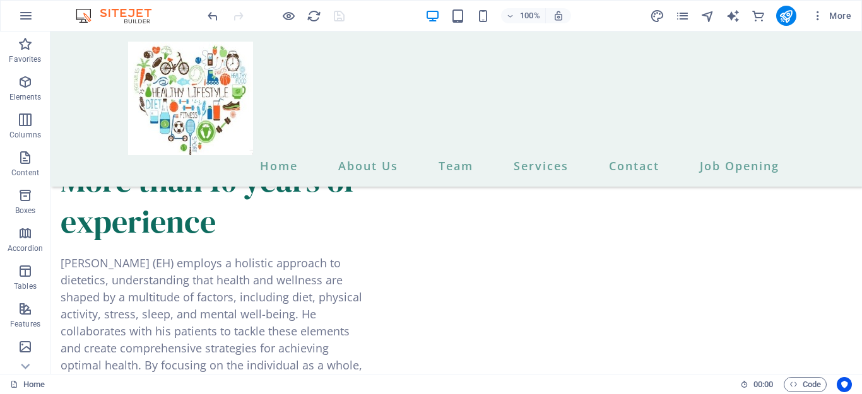
scroll to position [1190, 0]
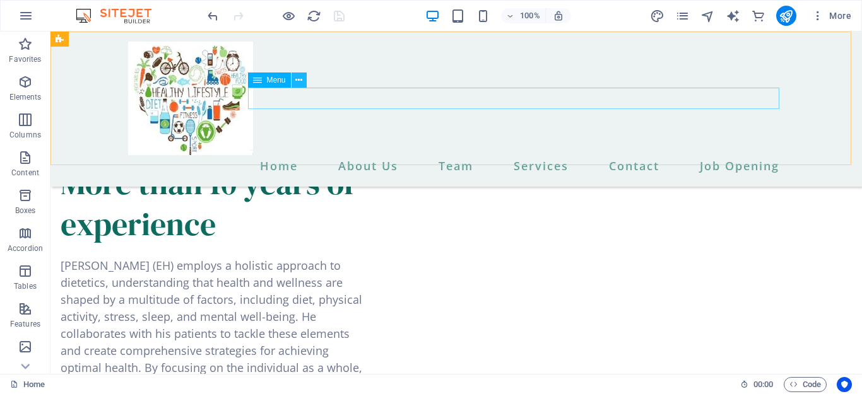
click at [300, 80] on icon at bounding box center [298, 80] width 7 height 13
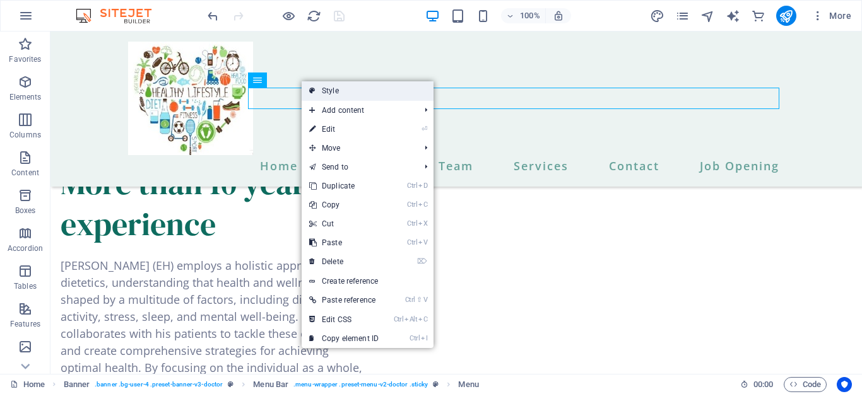
click at [351, 95] on link "Style" at bounding box center [368, 90] width 132 height 19
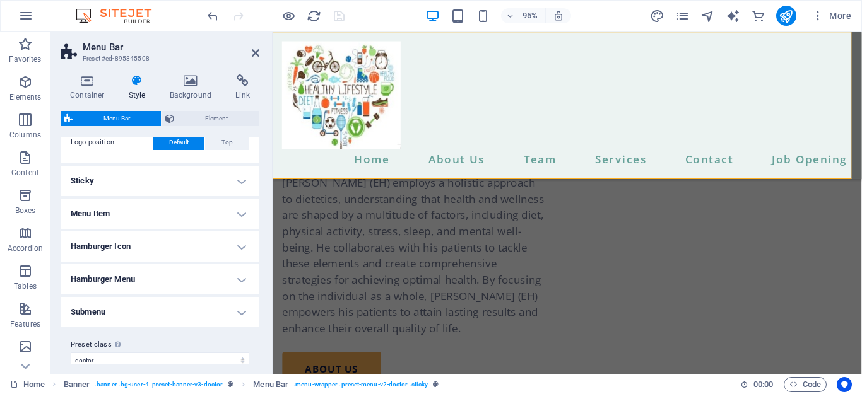
scroll to position [329, 0]
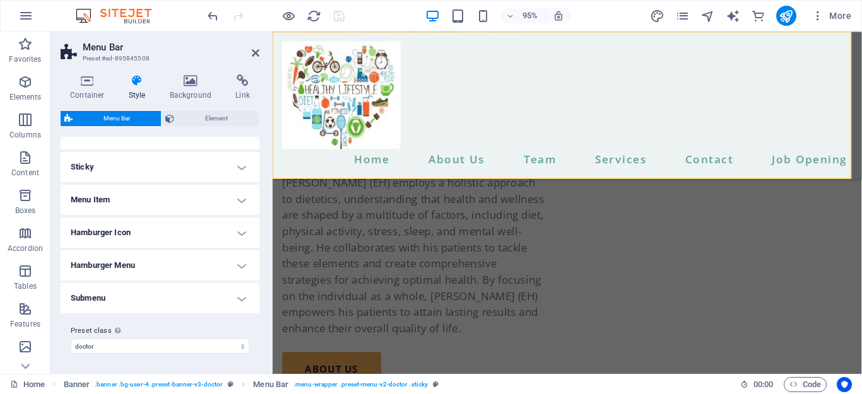
click at [240, 198] on h4 "Menu Item" at bounding box center [160, 200] width 199 height 30
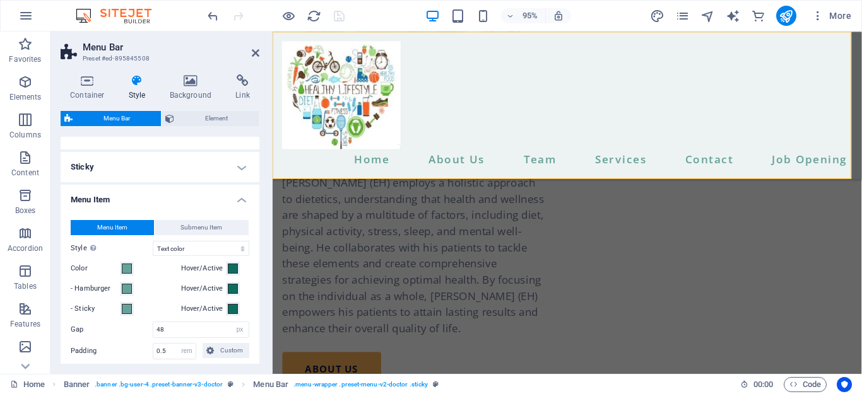
click at [240, 198] on h4 "Menu Item" at bounding box center [160, 196] width 199 height 23
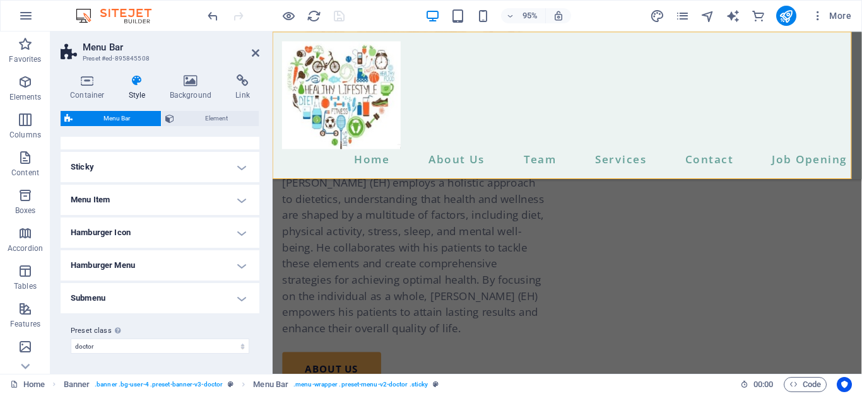
click at [239, 170] on h4 "Sticky" at bounding box center [160, 167] width 199 height 30
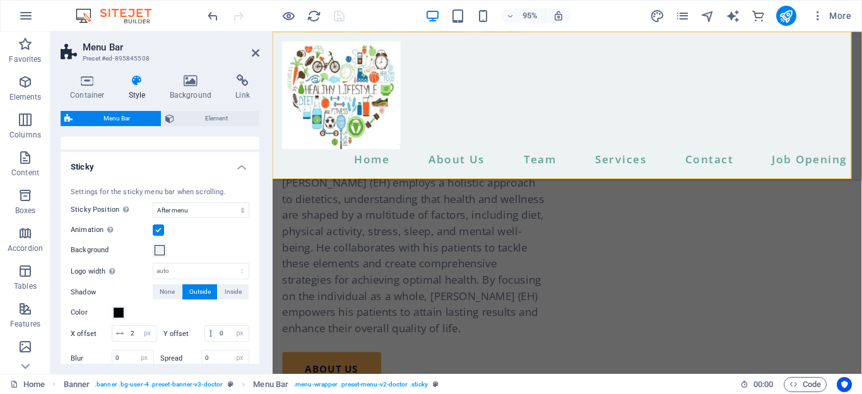
click at [239, 170] on h4 "Sticky" at bounding box center [160, 163] width 199 height 23
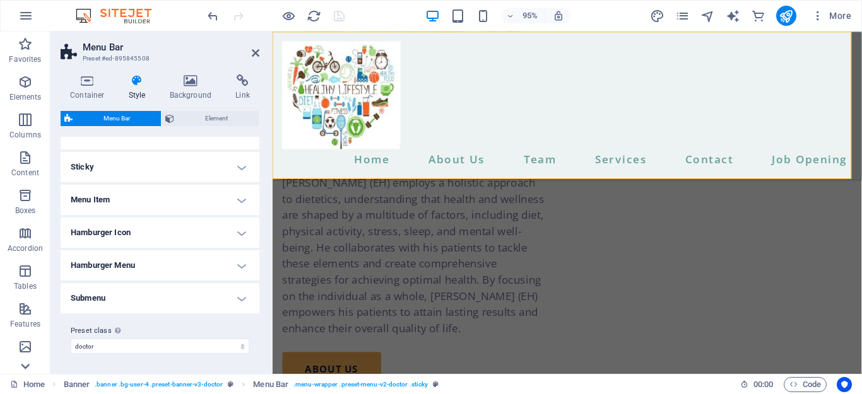
click at [27, 42] on icon at bounding box center [25, 39] width 9 height 6
click at [32, 117] on icon "button" at bounding box center [25, 121] width 15 height 15
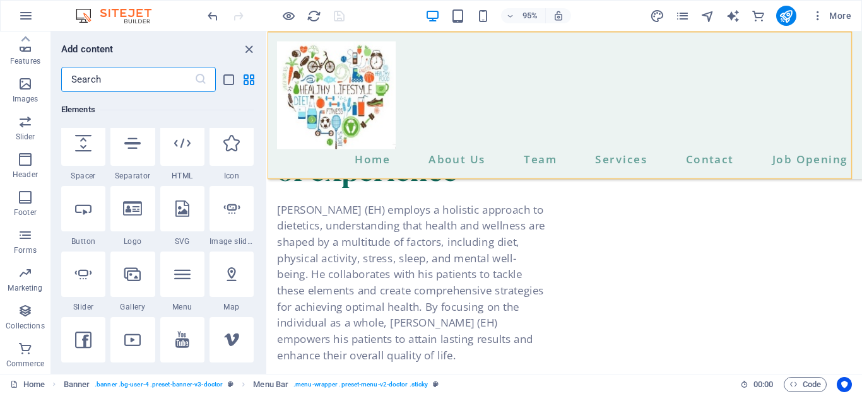
scroll to position [0, 0]
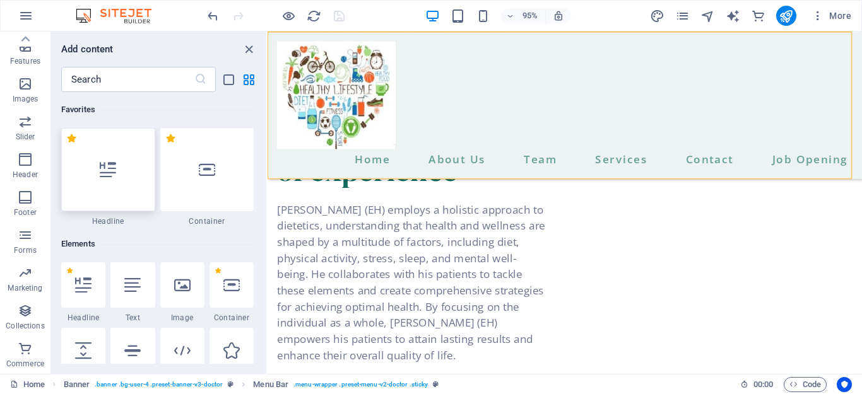
click at [113, 205] on div at bounding box center [108, 169] width 94 height 83
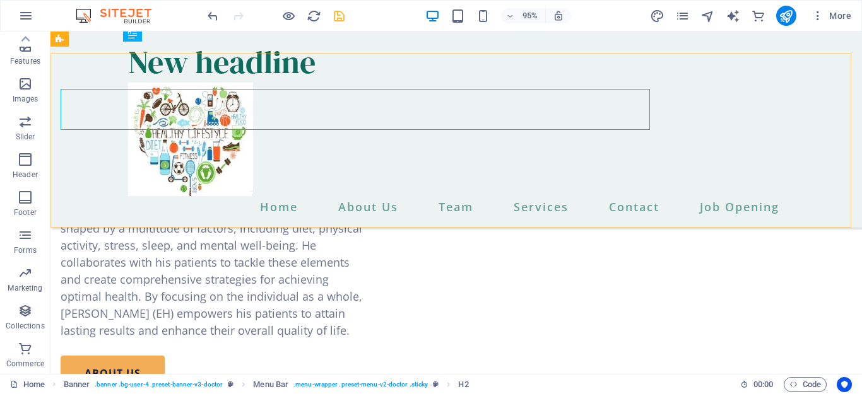
scroll to position [1222, 0]
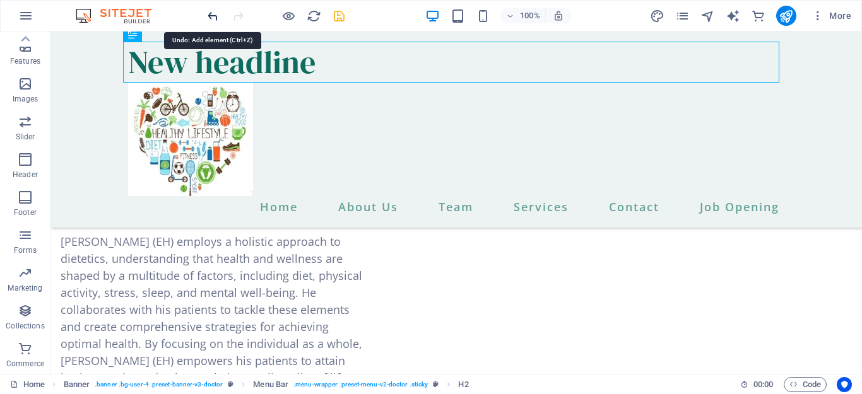
click at [213, 13] on icon "undo" at bounding box center [213, 16] width 15 height 15
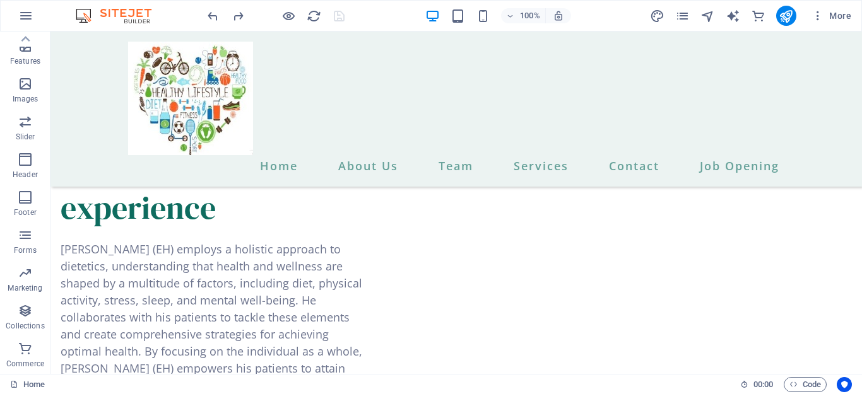
scroll to position [1232, 0]
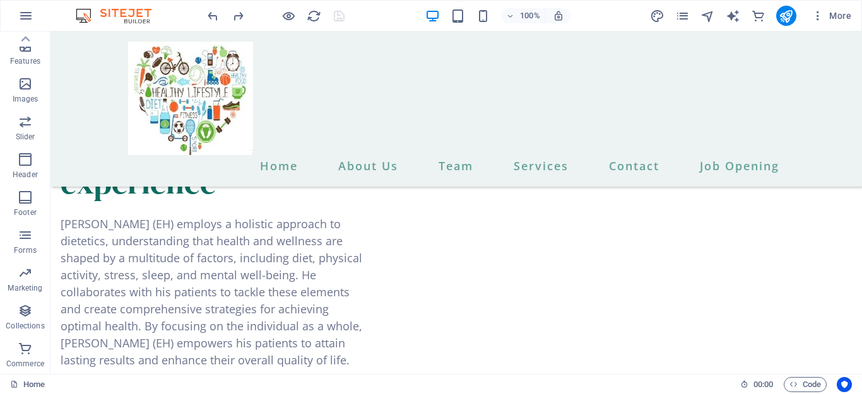
click at [857, 30] on div "100% More" at bounding box center [431, 16] width 861 height 30
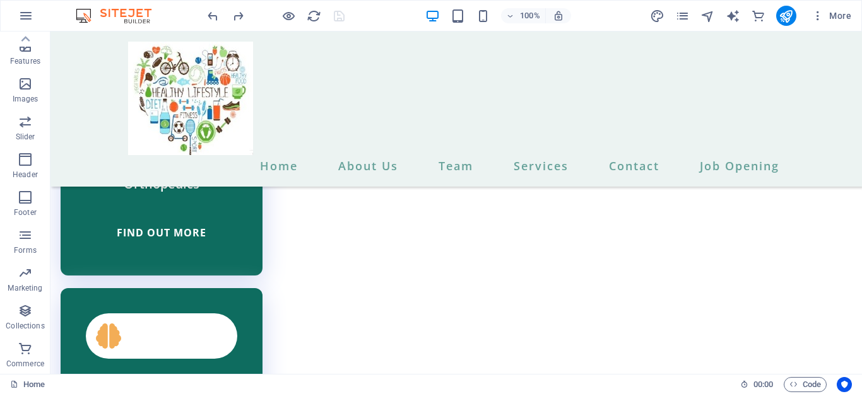
scroll to position [2221, 0]
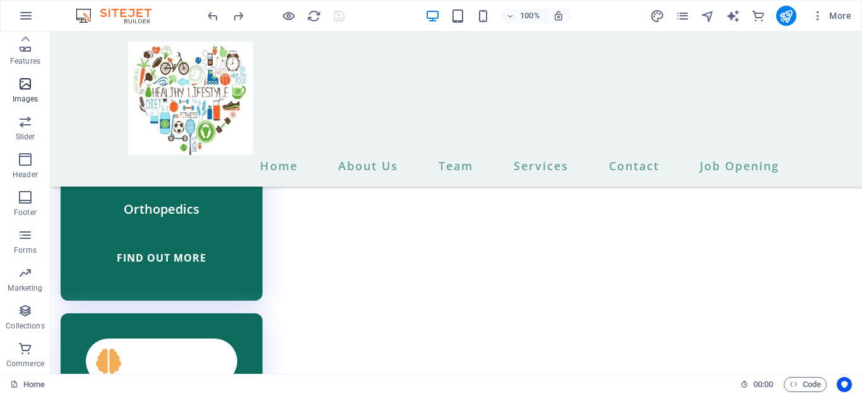
click at [47, 71] on button "Images" at bounding box center [25, 90] width 50 height 38
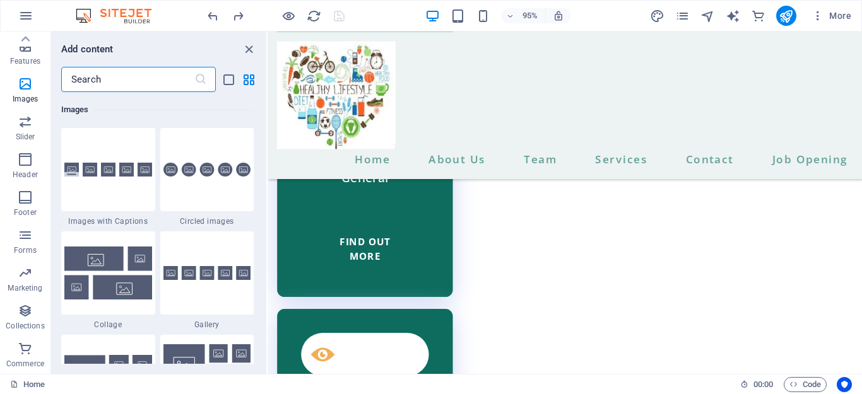
scroll to position [2711, 0]
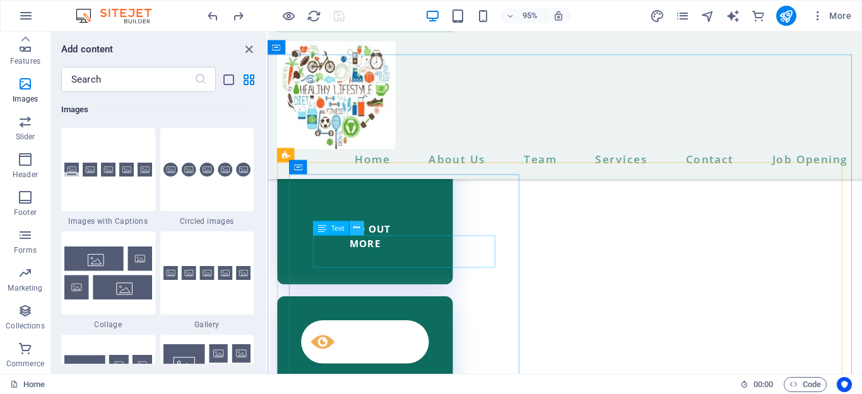
click at [358, 230] on icon at bounding box center [356, 227] width 6 height 13
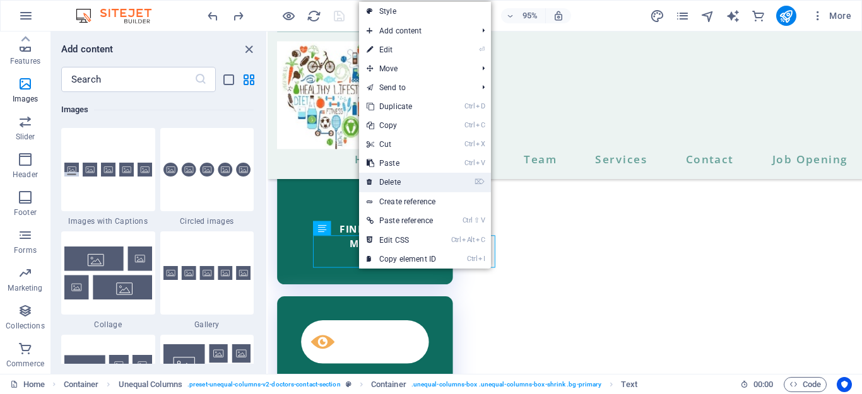
click at [394, 180] on link "⌦ Delete" at bounding box center [401, 182] width 85 height 19
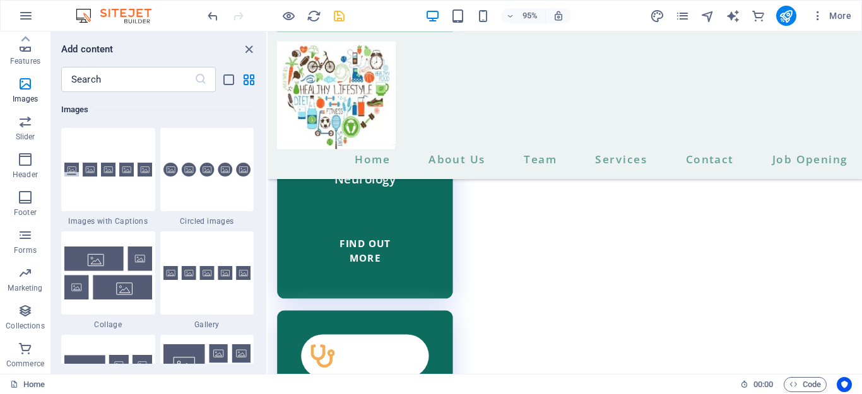
scroll to position [2457, 0]
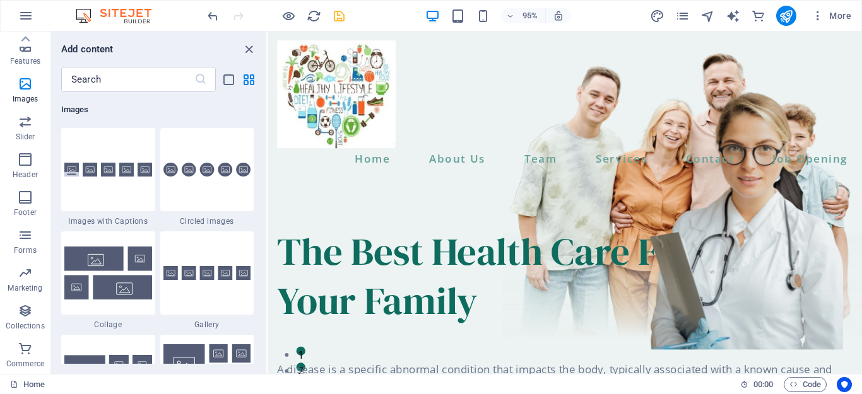
scroll to position [0, 0]
click at [23, 35] on icon at bounding box center [25, 39] width 18 height 18
click at [25, 162] on icon "button" at bounding box center [25, 157] width 15 height 15
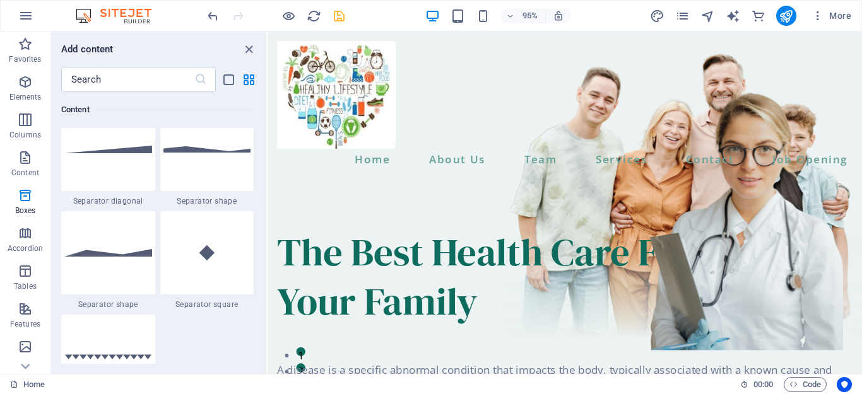
scroll to position [3160, 0]
click at [263, 182] on div "Favorites 1 Star Headline 1 Star Container Elements 1 Star Headline 1 Star Text…" at bounding box center [158, 228] width 215 height 272
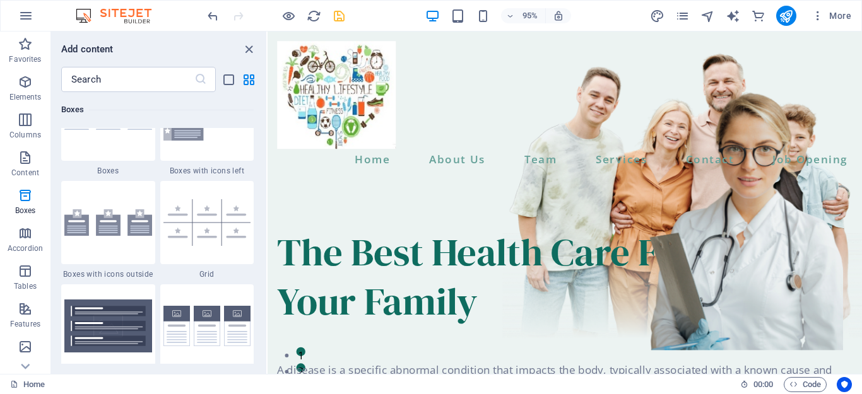
scroll to position [3636, 0]
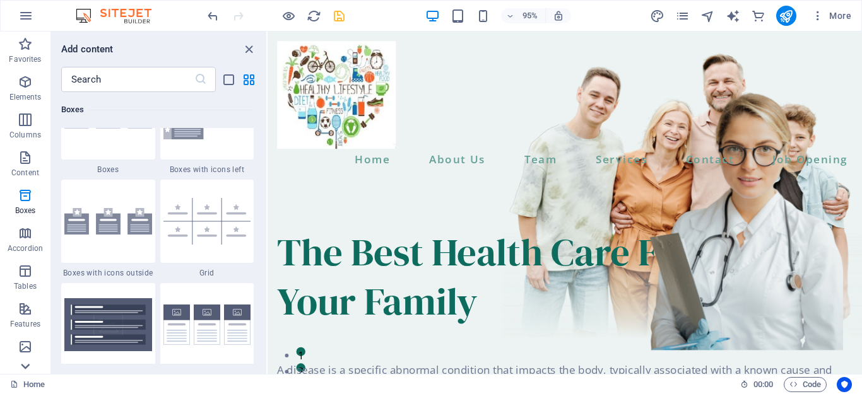
click at [27, 48] on icon at bounding box center [25, 39] width 18 height 18
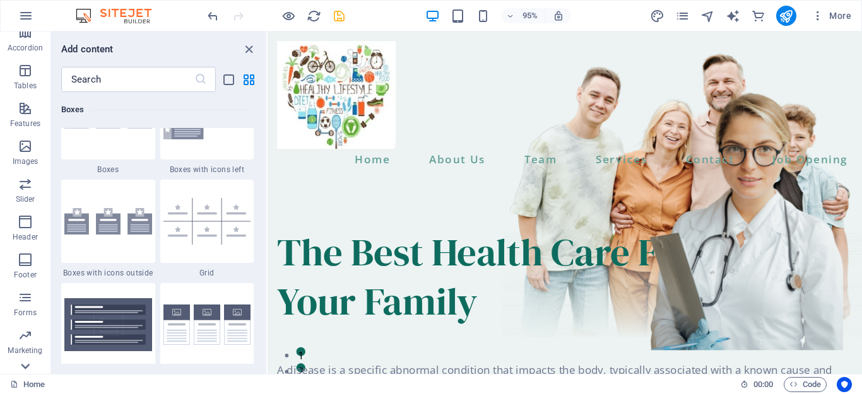
scroll to position [263, 0]
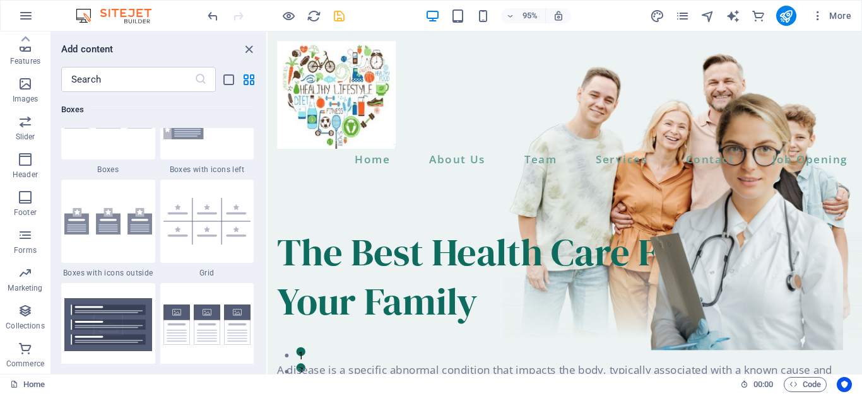
click at [27, 372] on button "Commerce" at bounding box center [25, 355] width 50 height 38
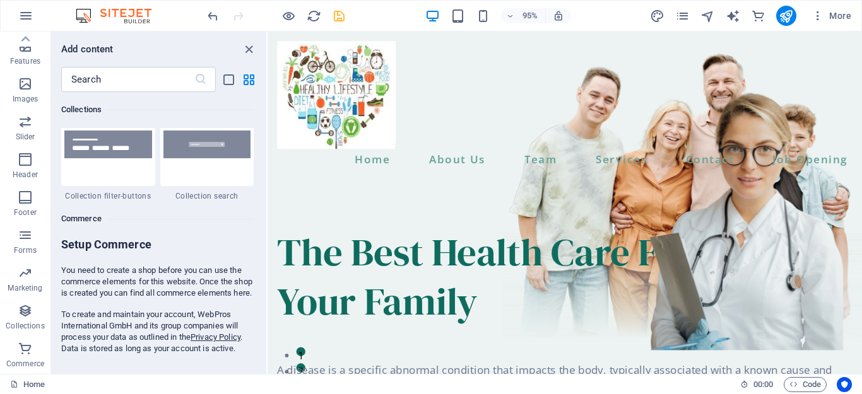
scroll to position [12161, 0]
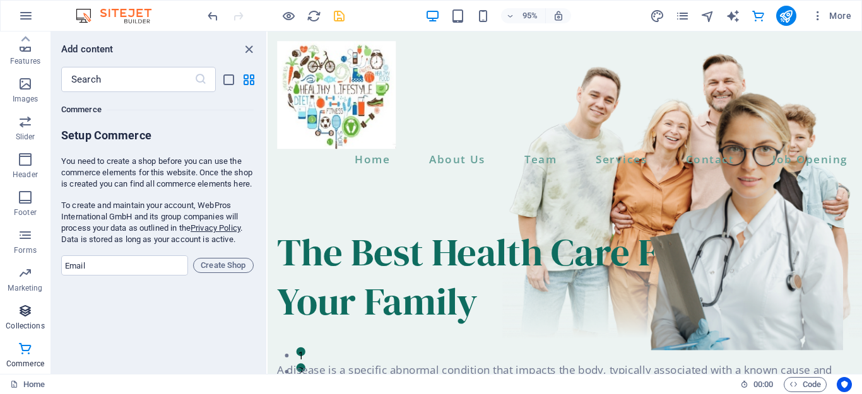
click at [30, 320] on span "Collections" at bounding box center [25, 319] width 50 height 30
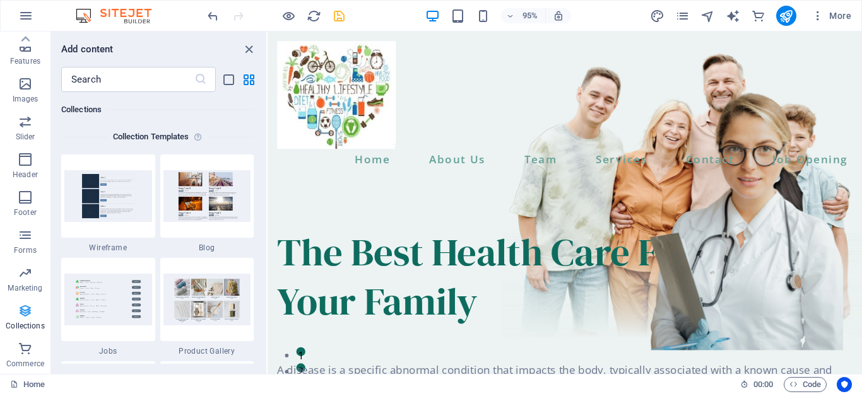
scroll to position [11552, 0]
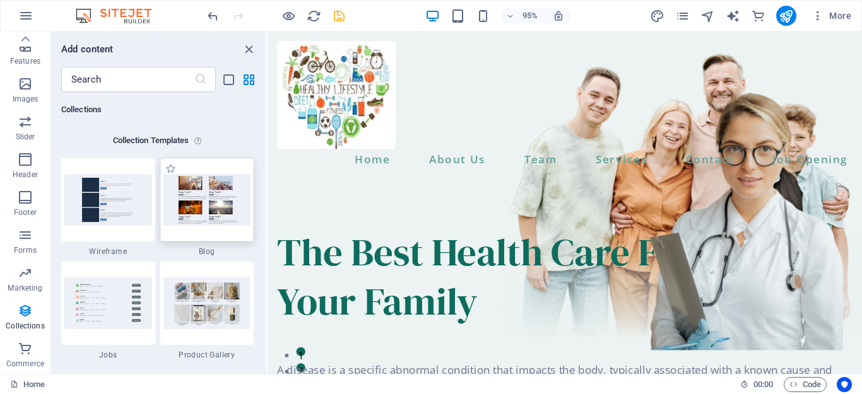
click at [197, 216] on img at bounding box center [207, 199] width 88 height 51
click at [96, 323] on img at bounding box center [108, 303] width 88 height 51
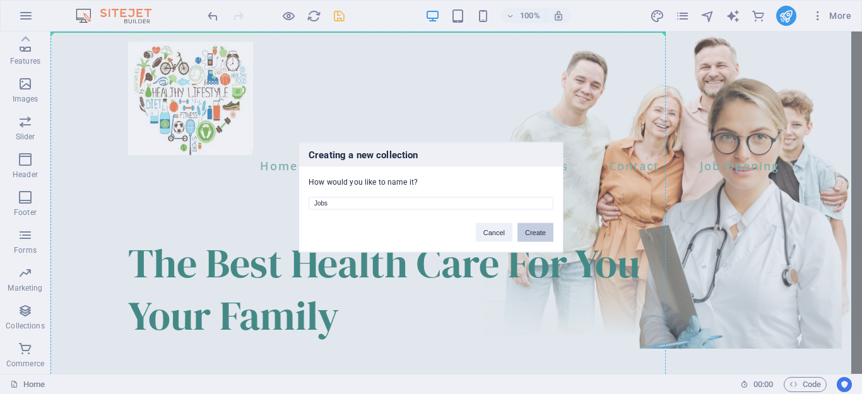
click at [534, 229] on button "Create" at bounding box center [535, 232] width 36 height 19
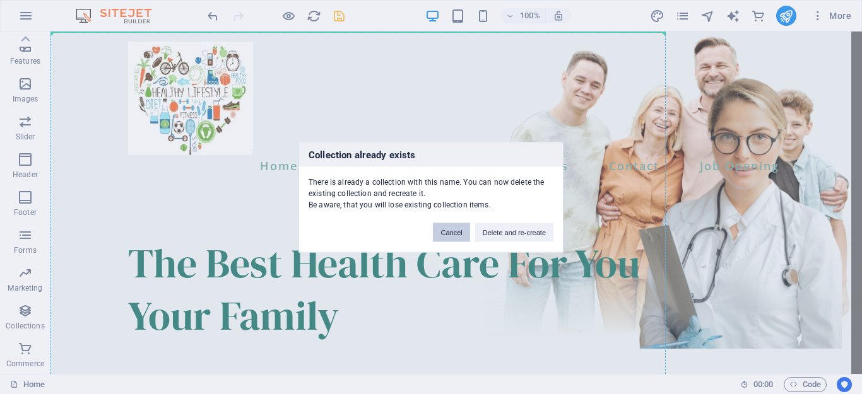
click at [452, 237] on button "Cancel" at bounding box center [451, 232] width 37 height 19
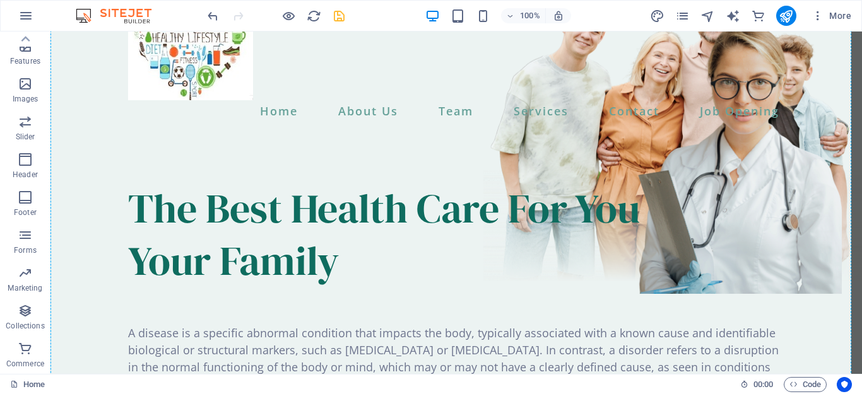
scroll to position [0, 0]
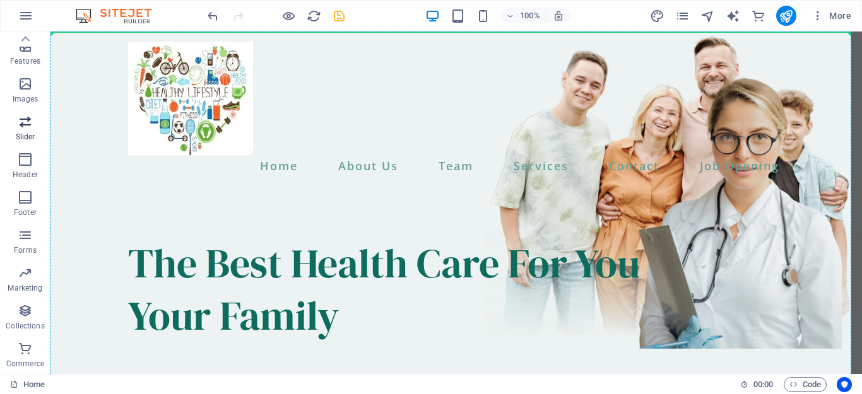
click at [27, 129] on icon "button" at bounding box center [25, 121] width 15 height 15
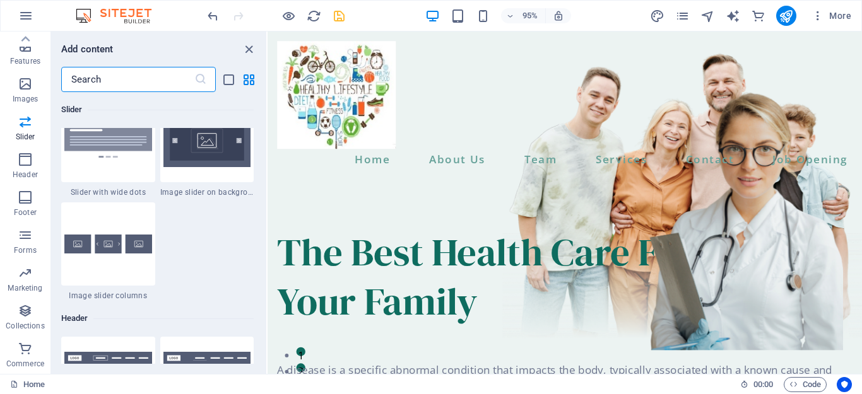
scroll to position [7392, 0]
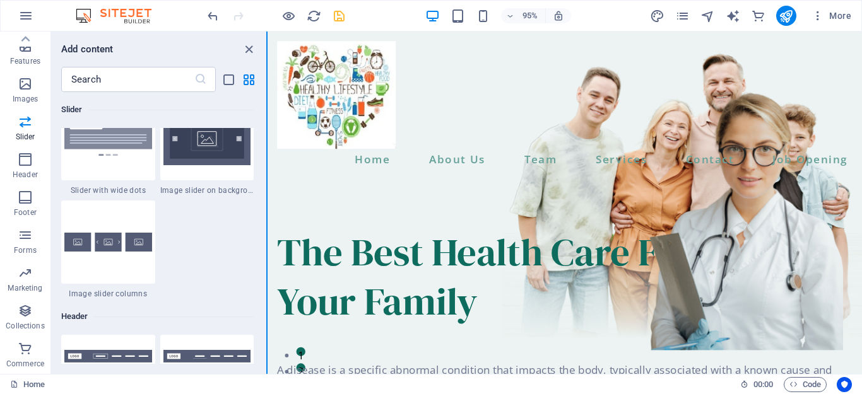
click at [266, 269] on button at bounding box center [266, 203] width 1 height 343
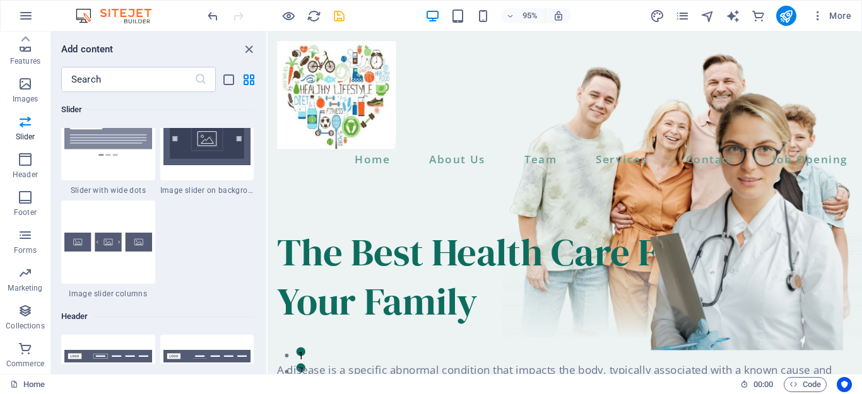
scroll to position [7630, 0]
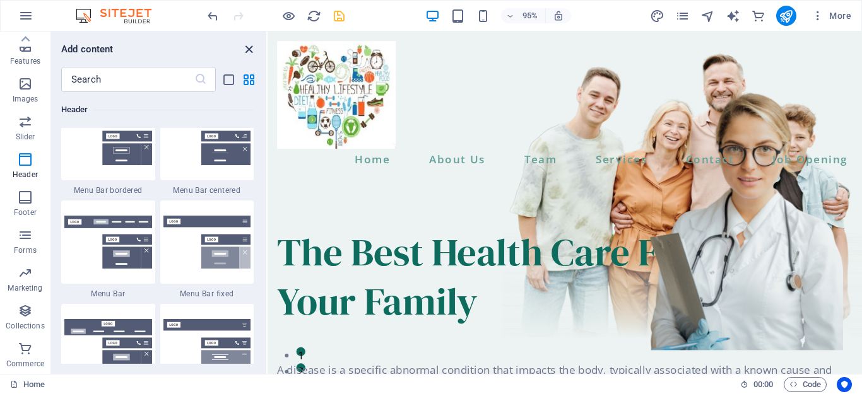
click at [249, 49] on icon "close panel" at bounding box center [249, 49] width 15 height 15
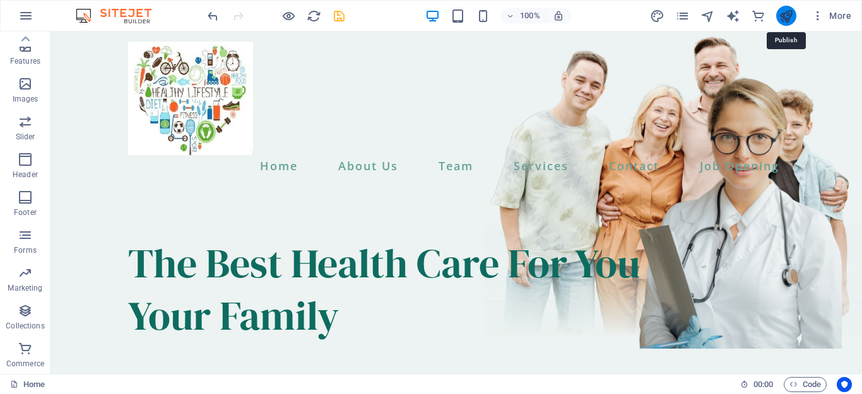
click at [783, 20] on icon "publish" at bounding box center [786, 16] width 15 height 15
